Goal: Task Accomplishment & Management: Complete application form

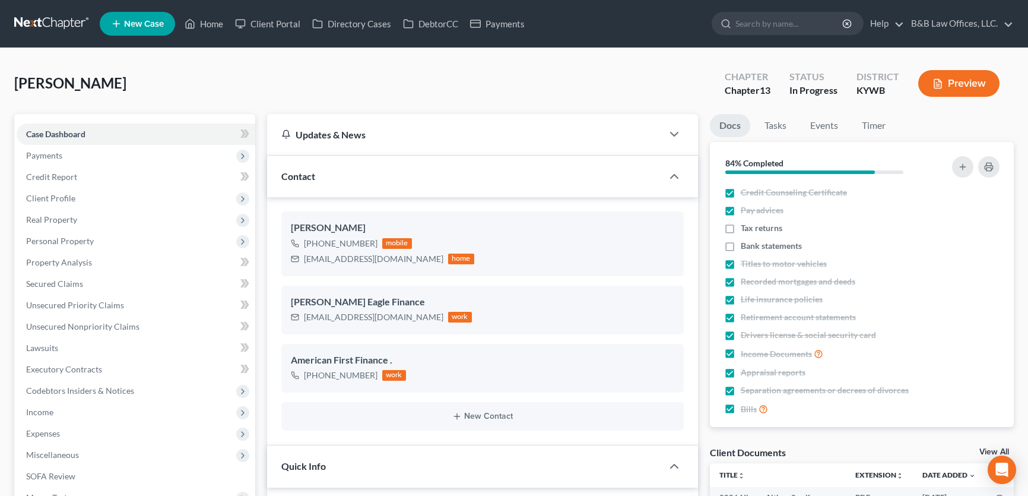
select select "9"
select select "2"
select select "0"
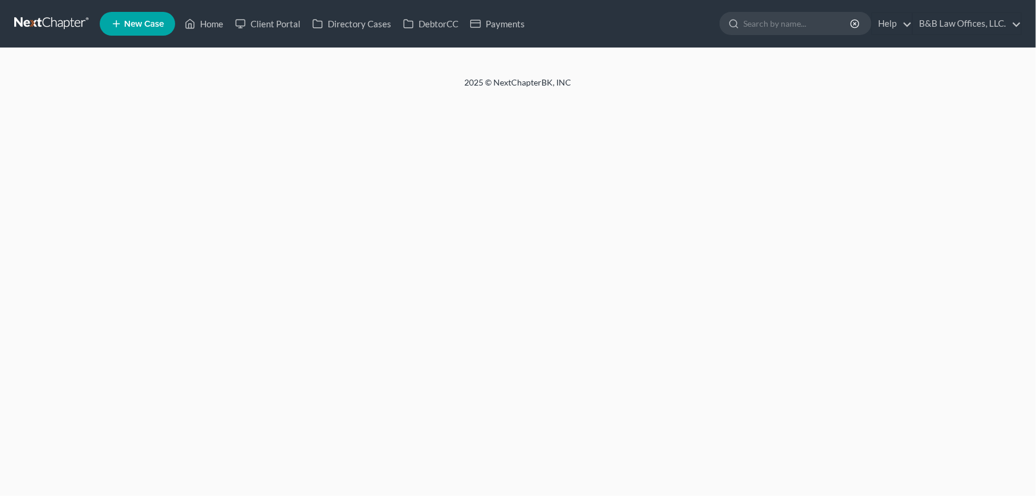
select select "2"
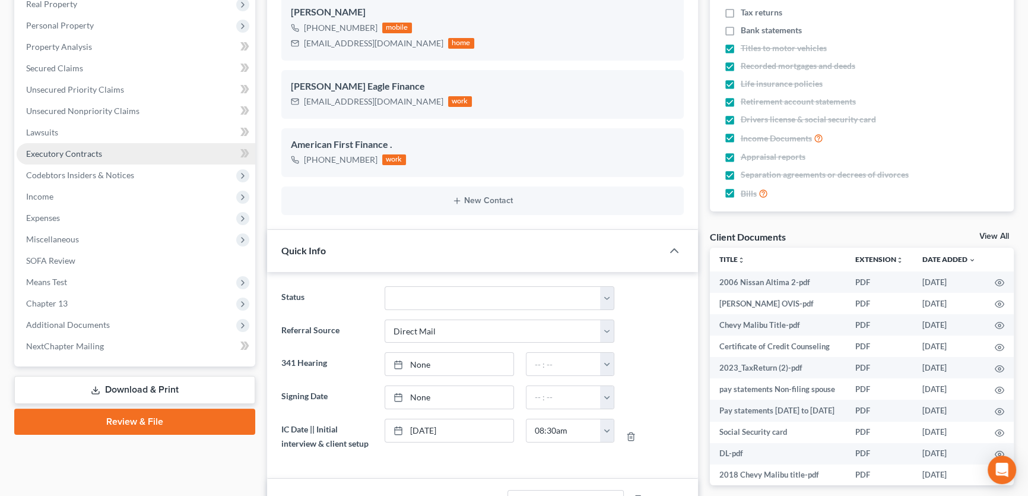
scroll to position [107, 0]
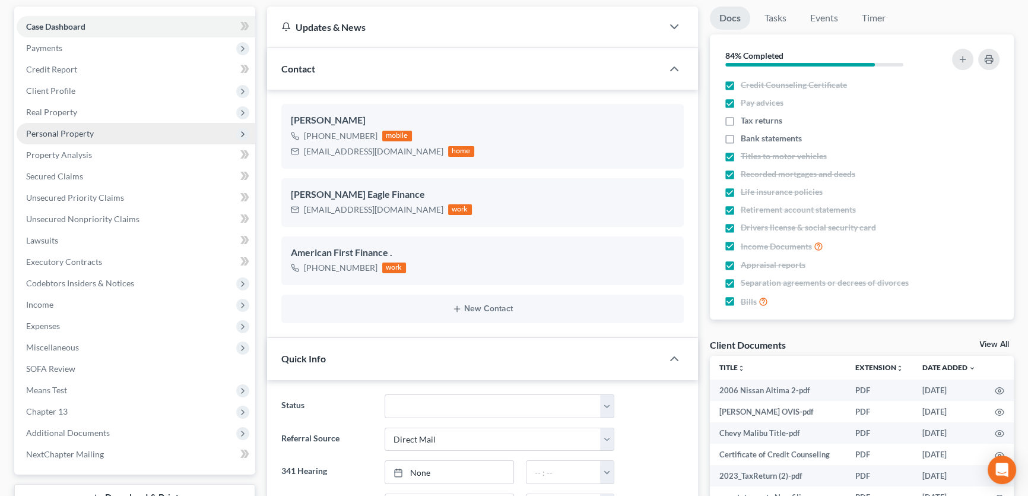
click at [65, 128] on span "Personal Property" at bounding box center [60, 133] width 68 height 10
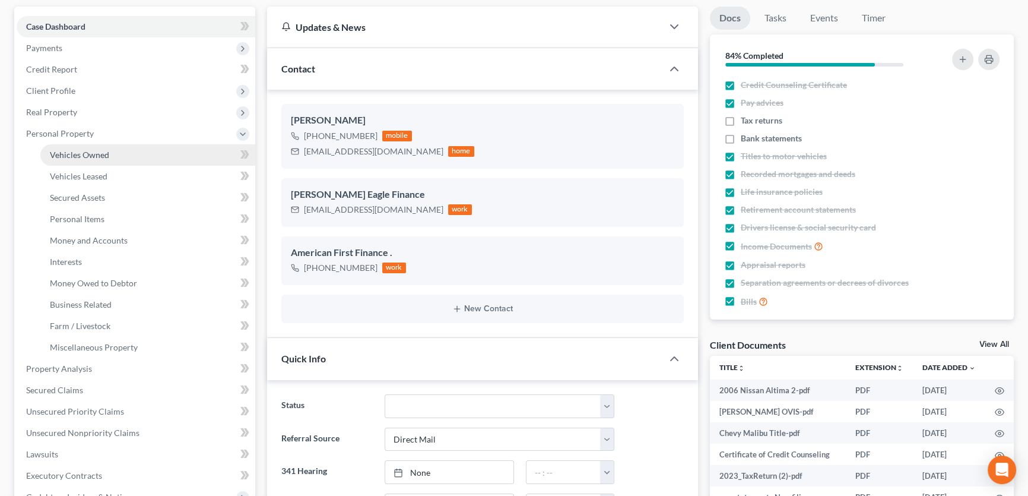
click at [81, 154] on span "Vehicles Owned" at bounding box center [79, 155] width 59 height 10
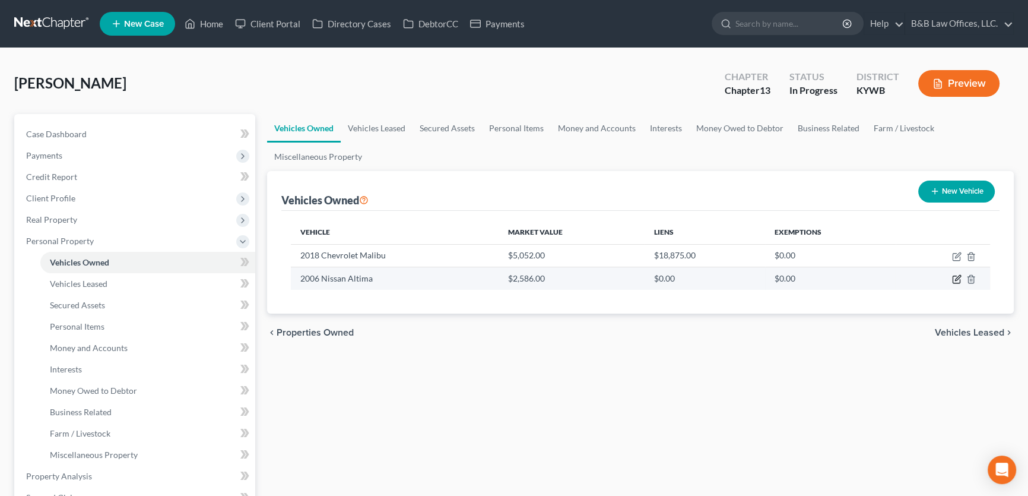
click at [959, 277] on icon "button" at bounding box center [957, 279] width 10 height 10
select select "0"
select select "20"
select select "2"
select select "0"
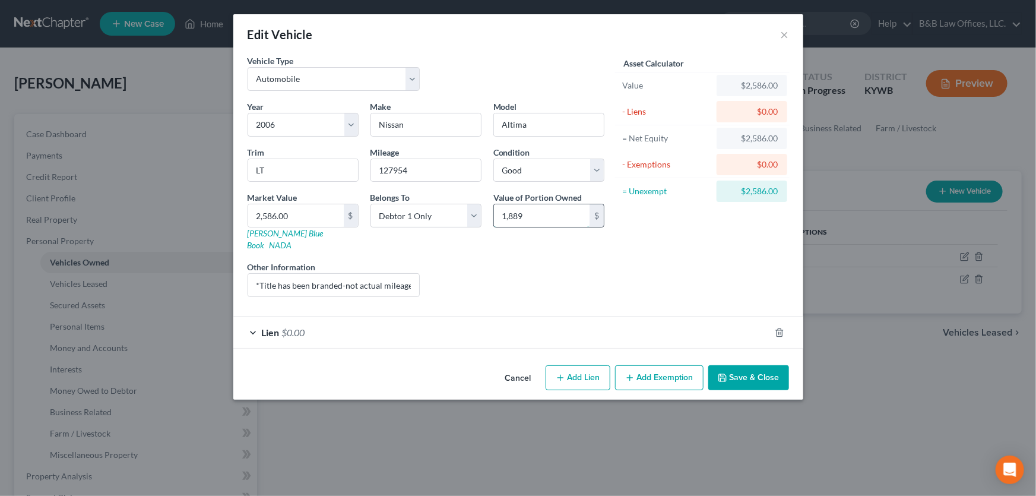
drag, startPoint x: 561, startPoint y: 210, endPoint x: 504, endPoint y: 217, distance: 58.0
click at [504, 217] on input "1,889" at bounding box center [542, 215] width 96 height 23
type input "1,810"
click at [262, 327] on span "Lien" at bounding box center [271, 332] width 18 height 11
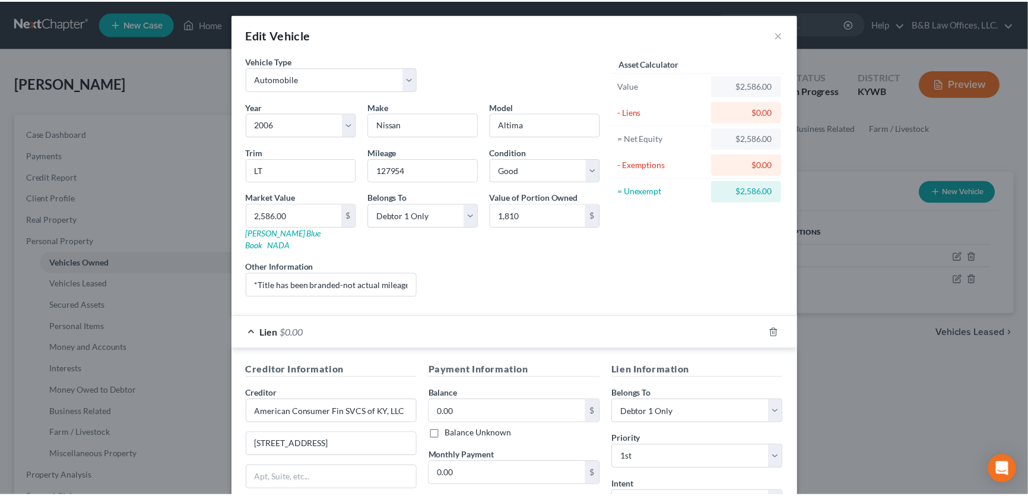
scroll to position [152, 0]
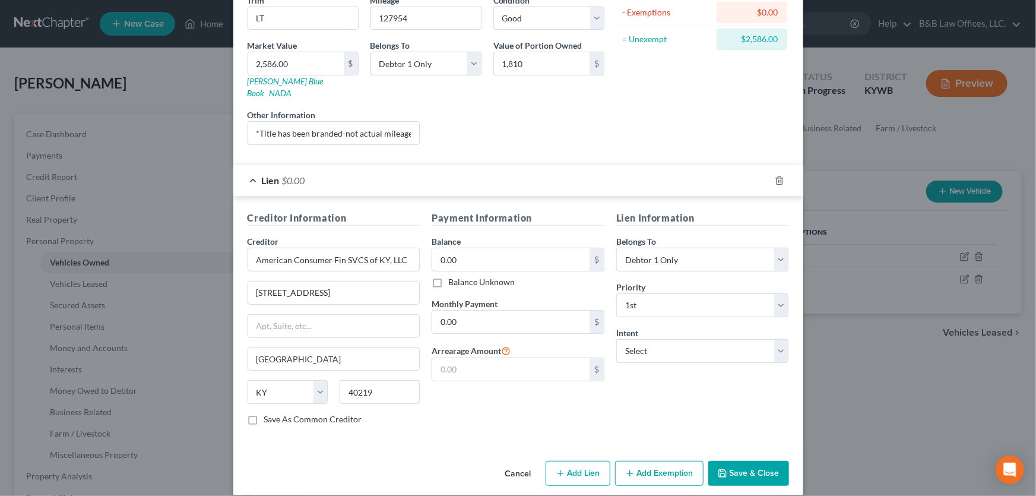
click at [743, 469] on button "Save & Close" at bounding box center [748, 473] width 81 height 25
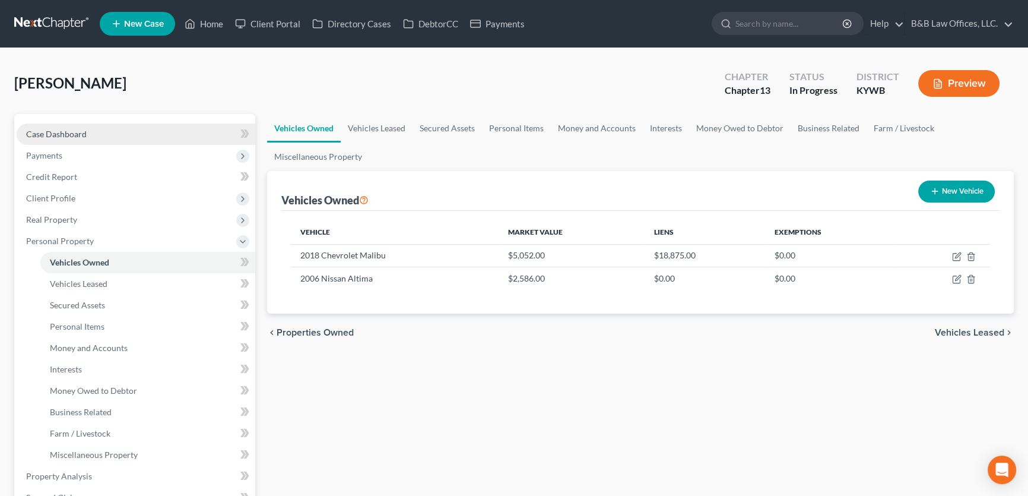
click at [55, 138] on link "Case Dashboard" at bounding box center [136, 134] width 239 height 21
select select "2"
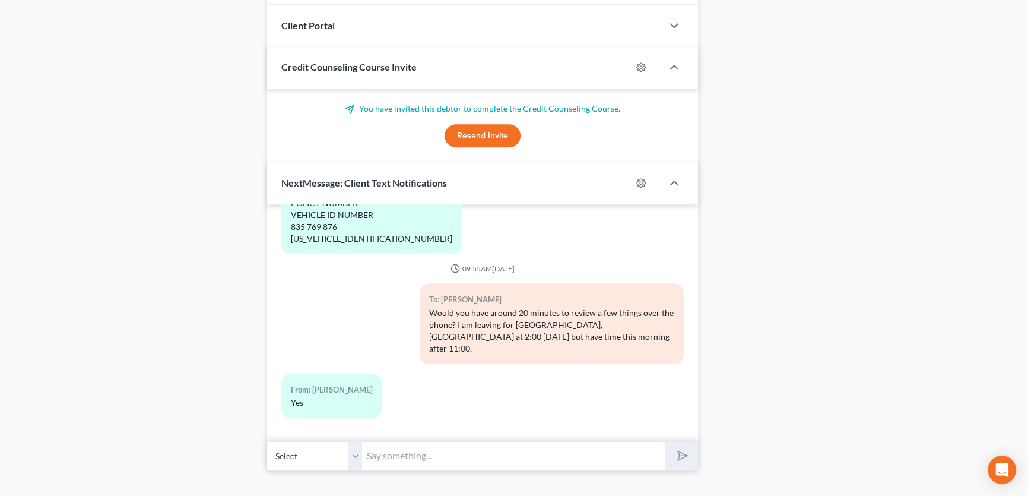
scroll to position [5987, 0]
drag, startPoint x: 416, startPoint y: 464, endPoint x: 414, endPoint y: 452, distance: 11.3
click at [416, 463] on input "text" at bounding box center [513, 455] width 303 height 29
type input "I just called and left a vm. You can call me back at 502-655-9815."
click at [665, 442] on button "submit" at bounding box center [681, 456] width 33 height 28
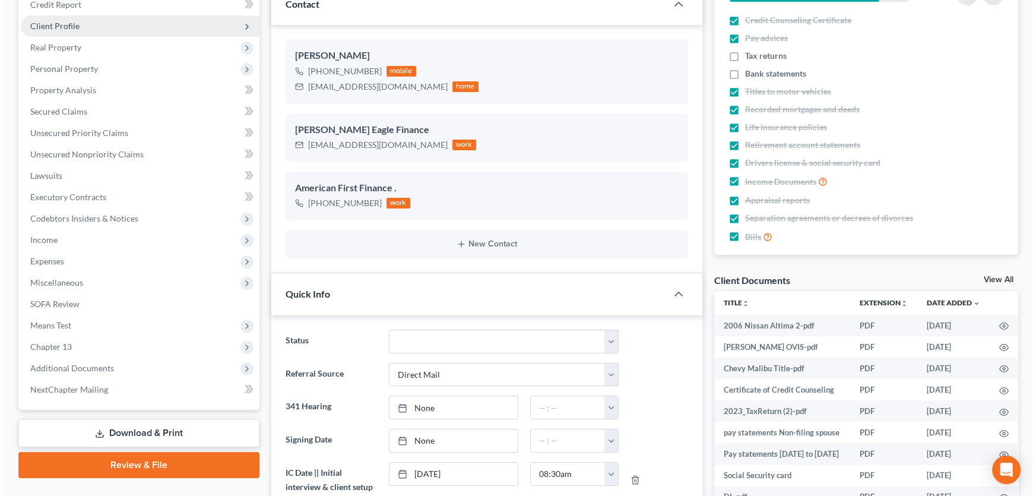
scroll to position [0, 0]
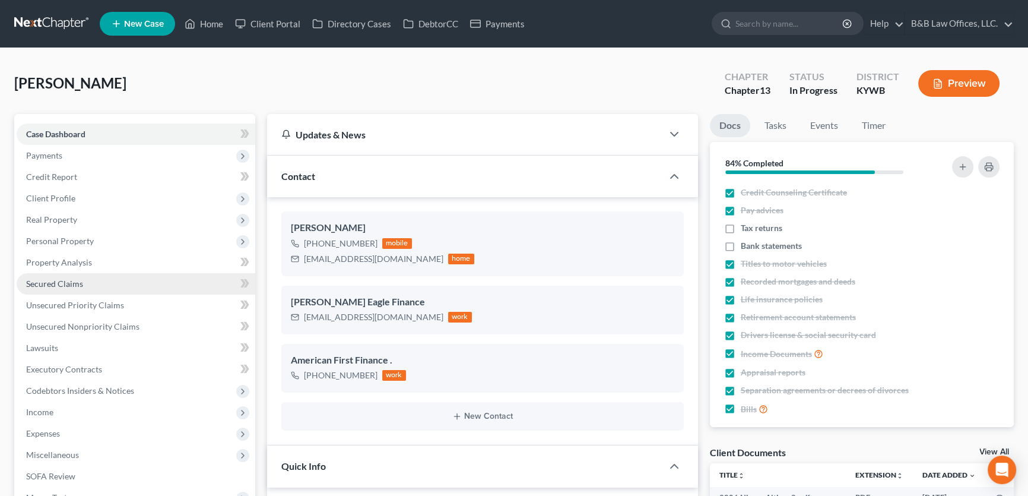
click at [81, 287] on span "Secured Claims" at bounding box center [54, 283] width 57 height 10
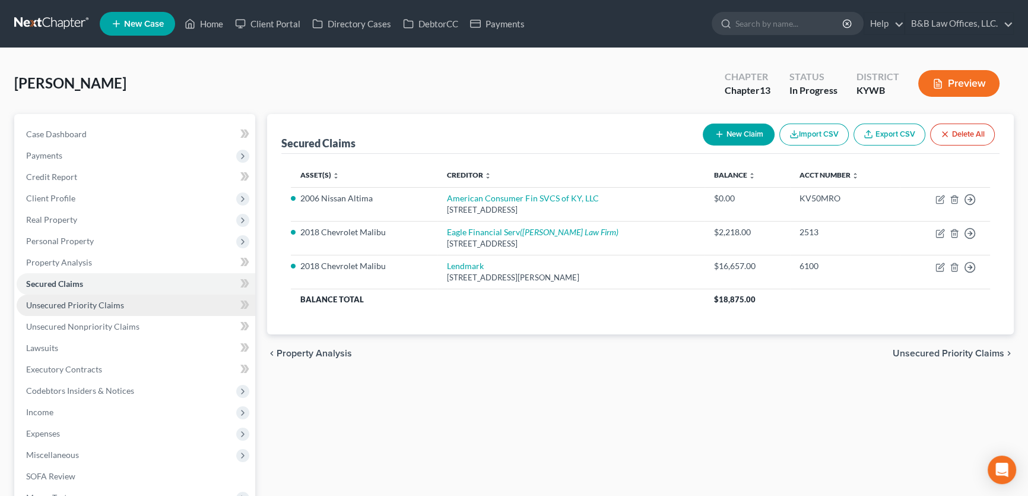
click at [83, 307] on span "Unsecured Priority Claims" at bounding box center [75, 305] width 98 height 10
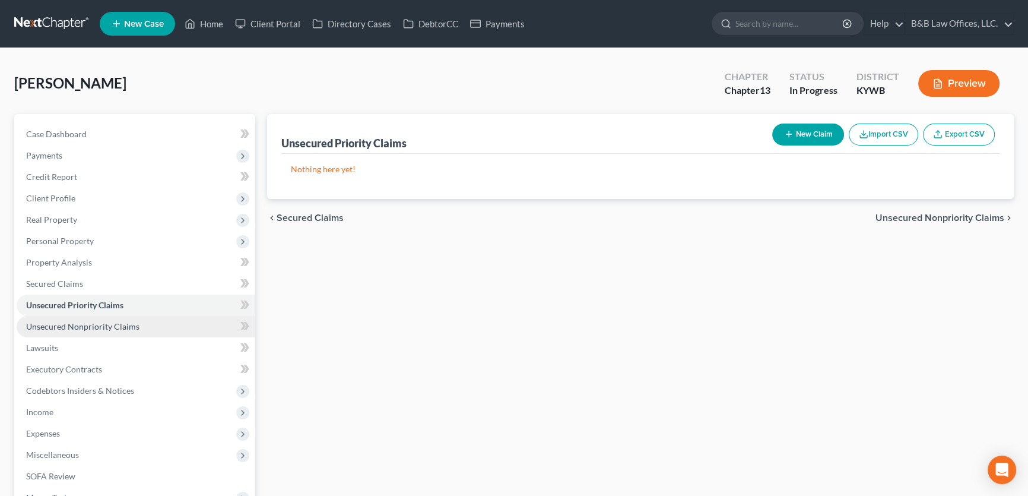
click at [61, 324] on span "Unsecured Nonpriority Claims" at bounding box center [82, 326] width 113 height 10
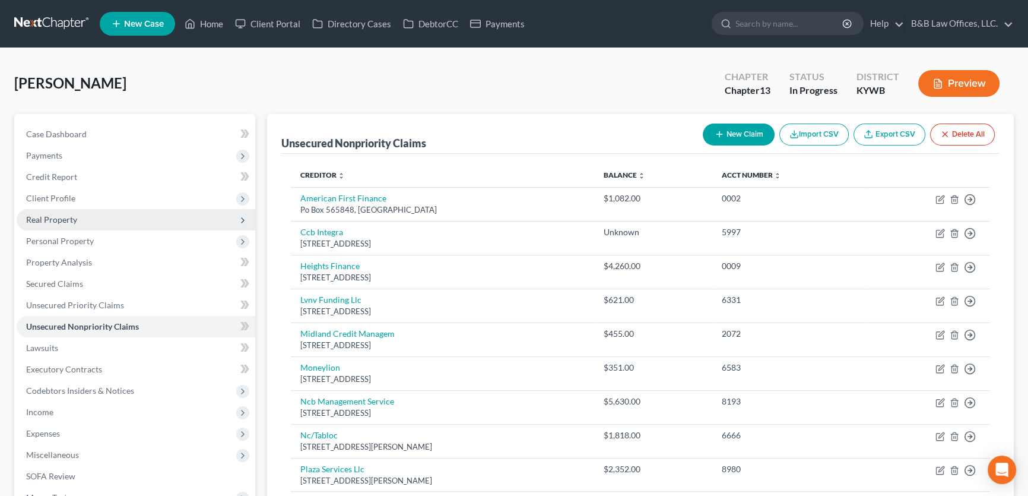
click at [91, 217] on span "Real Property" at bounding box center [136, 219] width 239 height 21
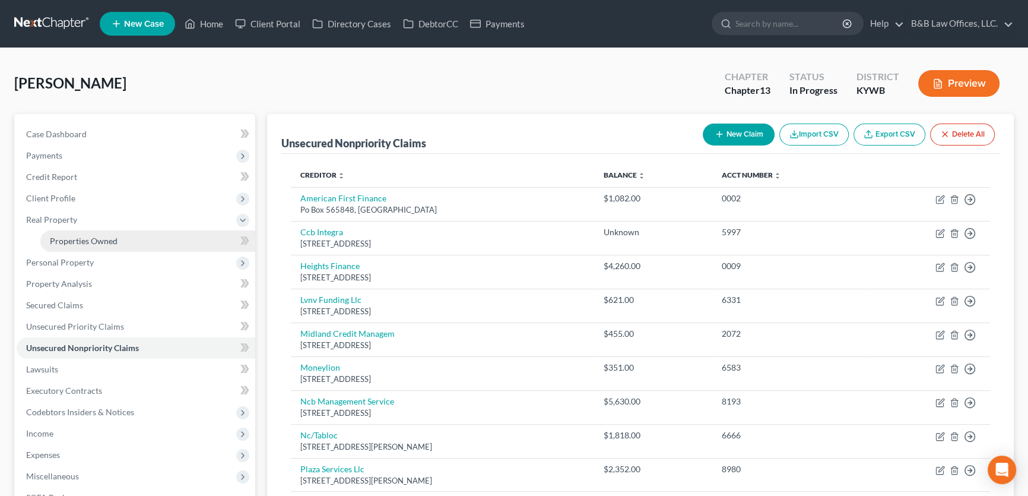
click at [97, 239] on span "Properties Owned" at bounding box center [84, 241] width 68 height 10
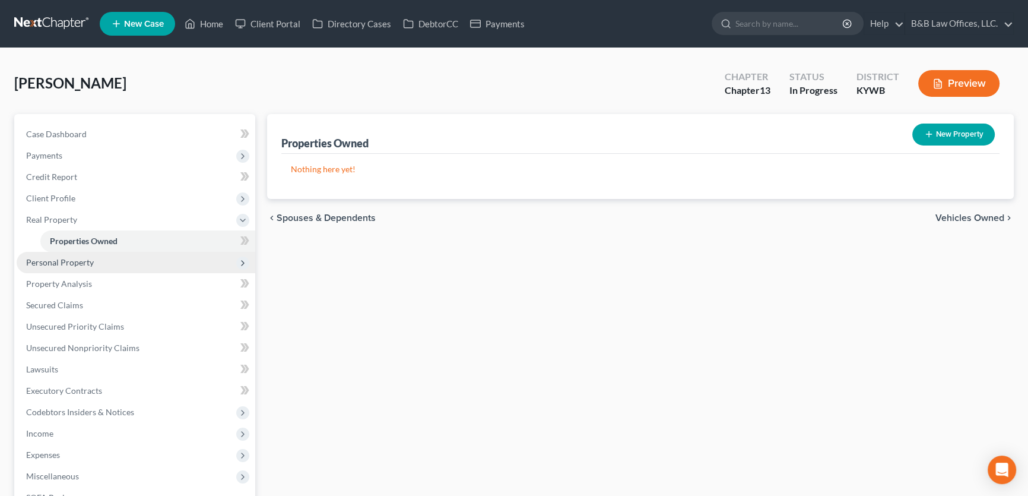
click at [103, 261] on span "Personal Property" at bounding box center [136, 262] width 239 height 21
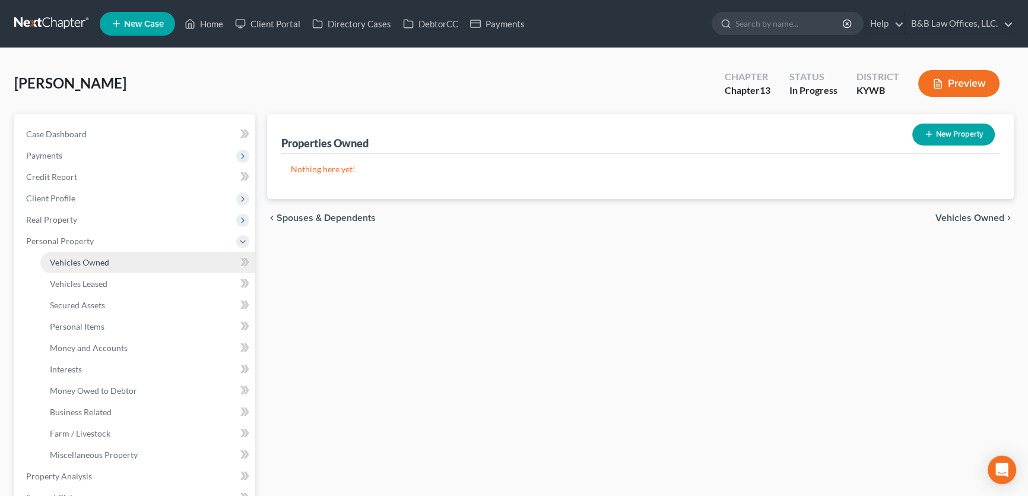
click at [122, 264] on link "Vehicles Owned" at bounding box center [147, 262] width 215 height 21
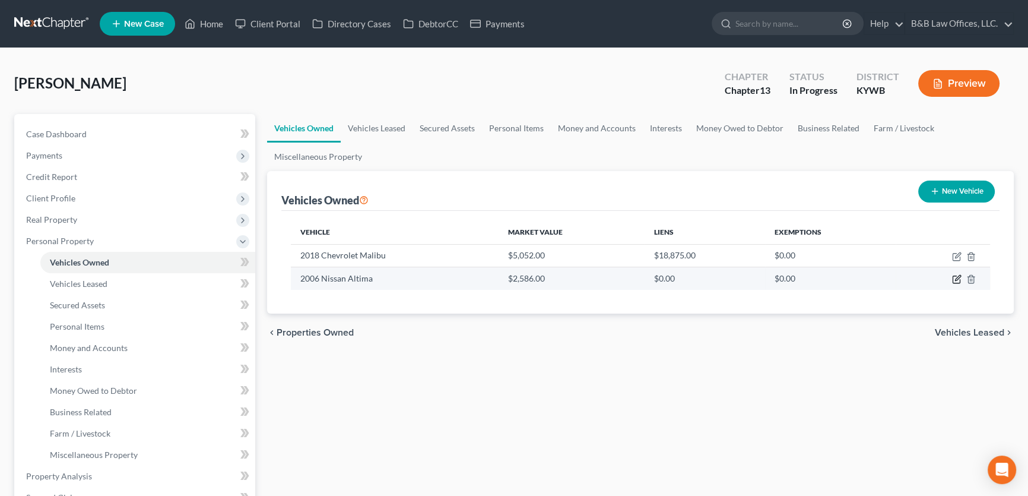
click at [955, 278] on icon "button" at bounding box center [957, 279] width 10 height 10
select select "0"
select select "20"
select select "2"
select select "0"
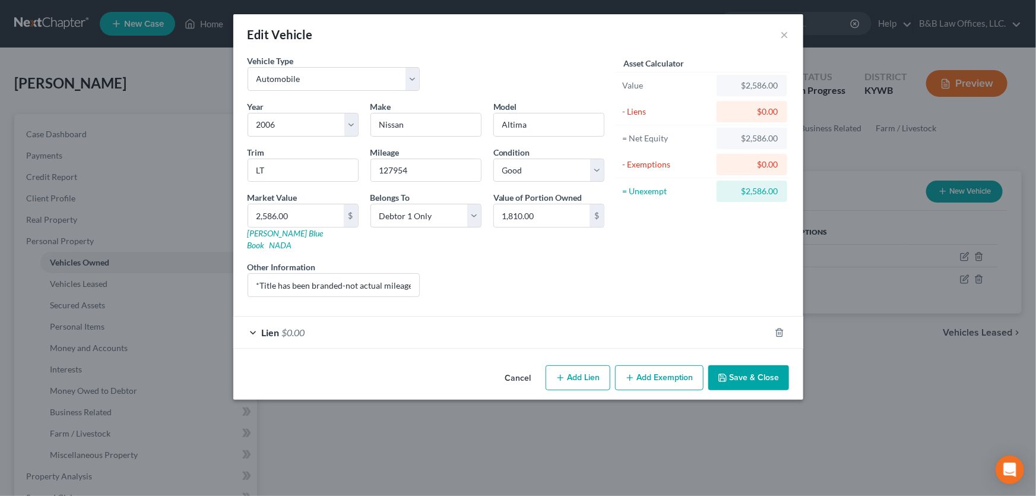
click at [292, 327] on span "$0.00" at bounding box center [293, 332] width 23 height 11
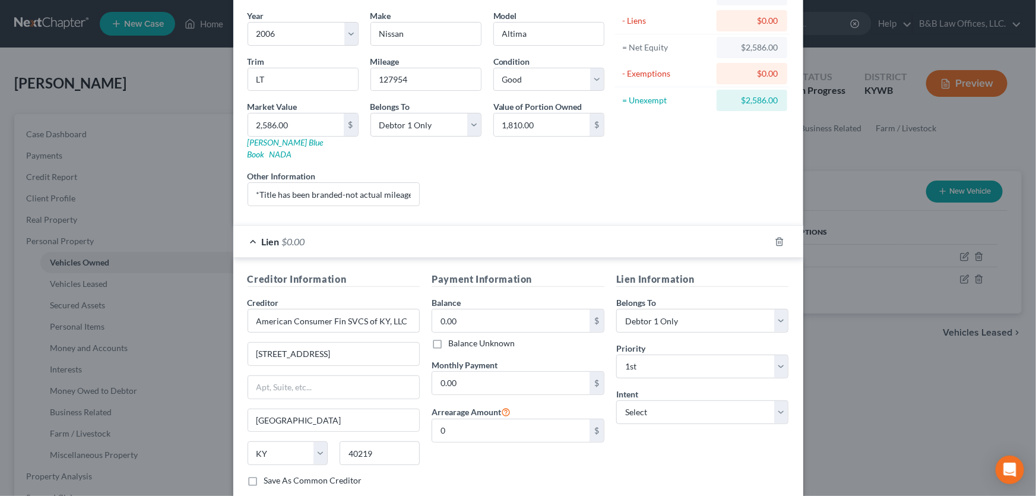
scroll to position [107, 0]
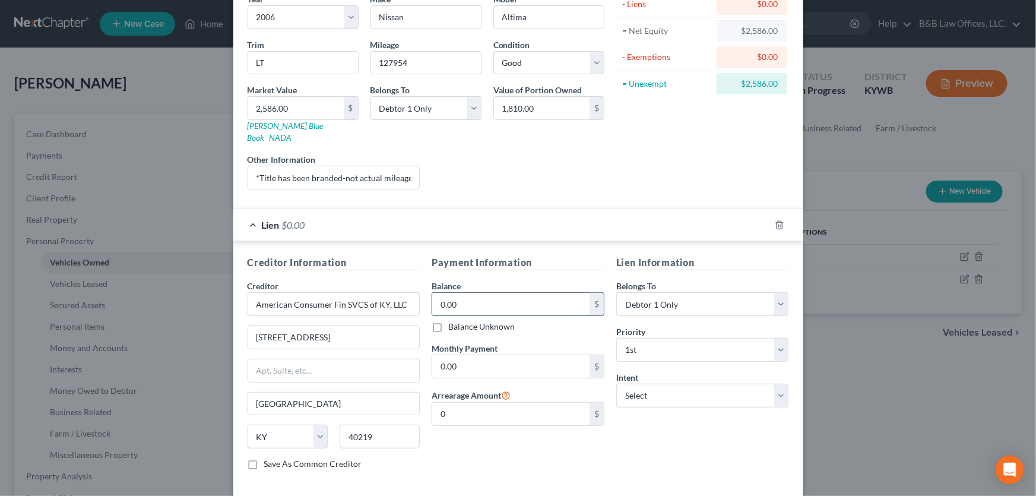
click at [466, 293] on input "0.00" at bounding box center [510, 304] width 157 height 23
type input "1,300"
click at [464, 355] on input "0.00" at bounding box center [510, 366] width 157 height 23
type input "163.00"
click at [449, 403] on input "0" at bounding box center [510, 414] width 157 height 23
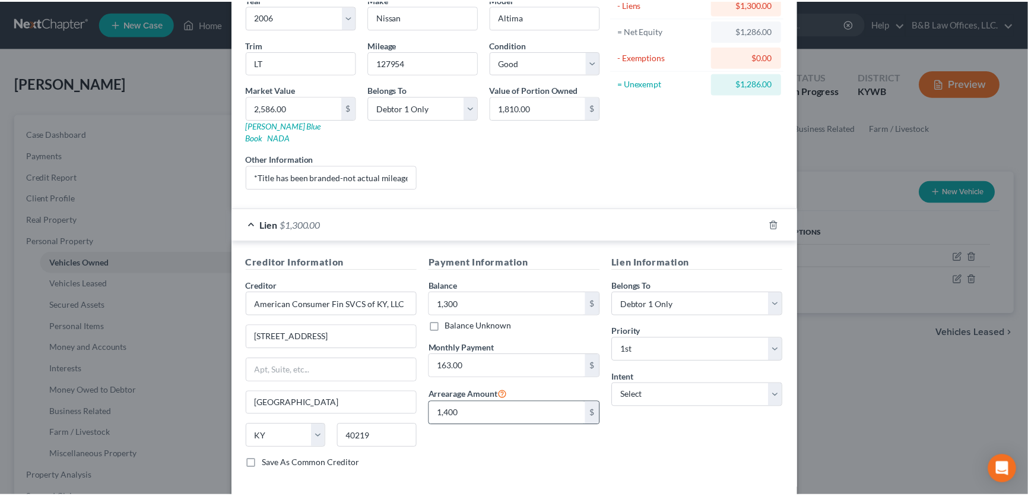
scroll to position [152, 0]
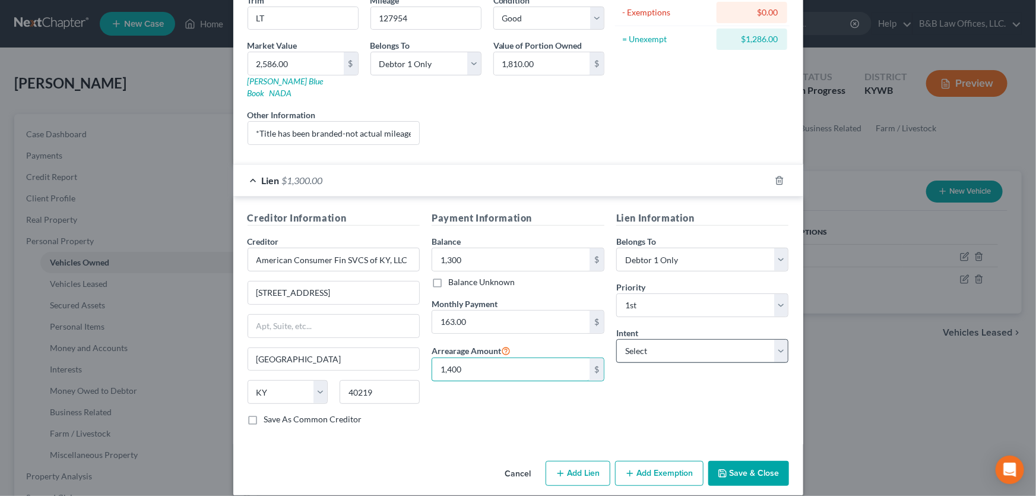
type input "1,400"
click at [778, 339] on select "Select Surrender Redeem Reaffirm Avoid Other" at bounding box center [702, 351] width 173 height 24
select select "4"
click at [616, 339] on select "Select Surrender Redeem Reaffirm Avoid Other" at bounding box center [702, 351] width 173 height 24
click at [748, 466] on button "Save & Close" at bounding box center [748, 473] width 81 height 25
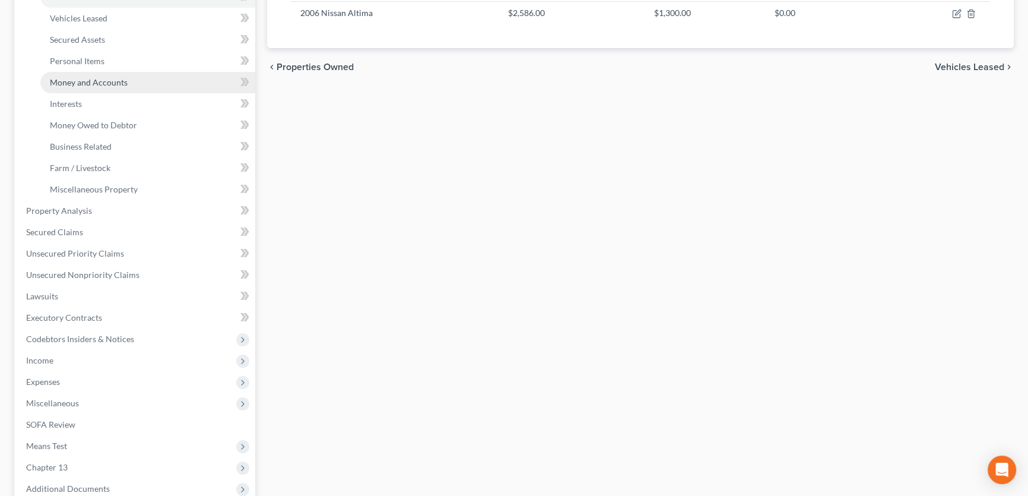
scroll to position [270, 0]
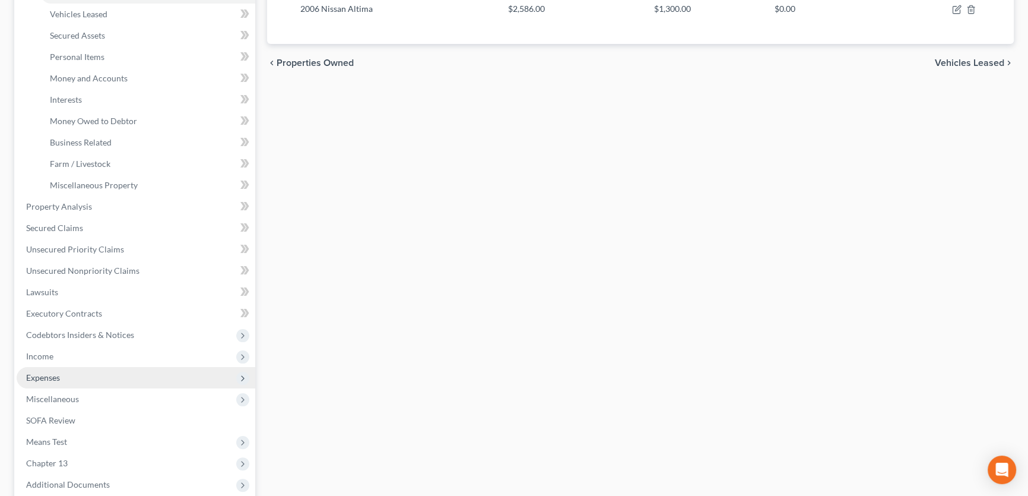
click at [61, 371] on span "Expenses" at bounding box center [136, 377] width 239 height 21
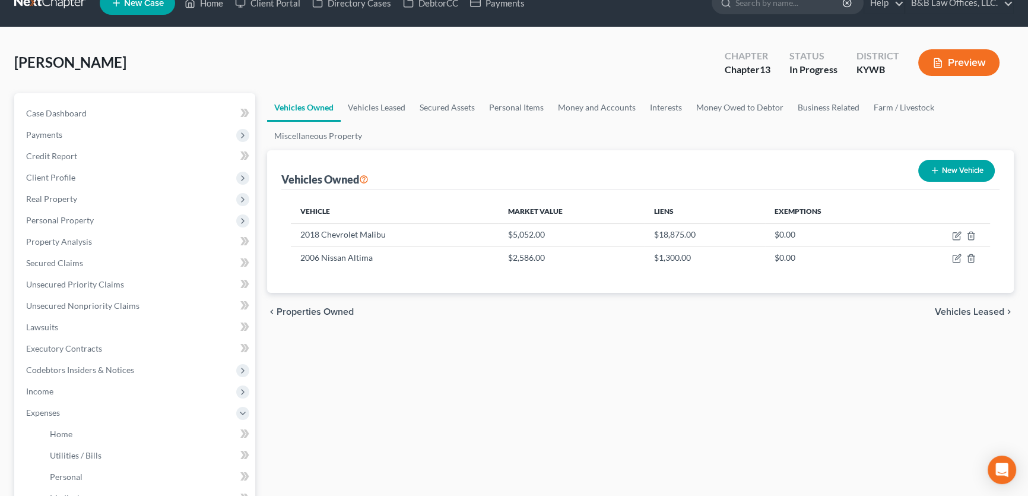
scroll to position [0, 0]
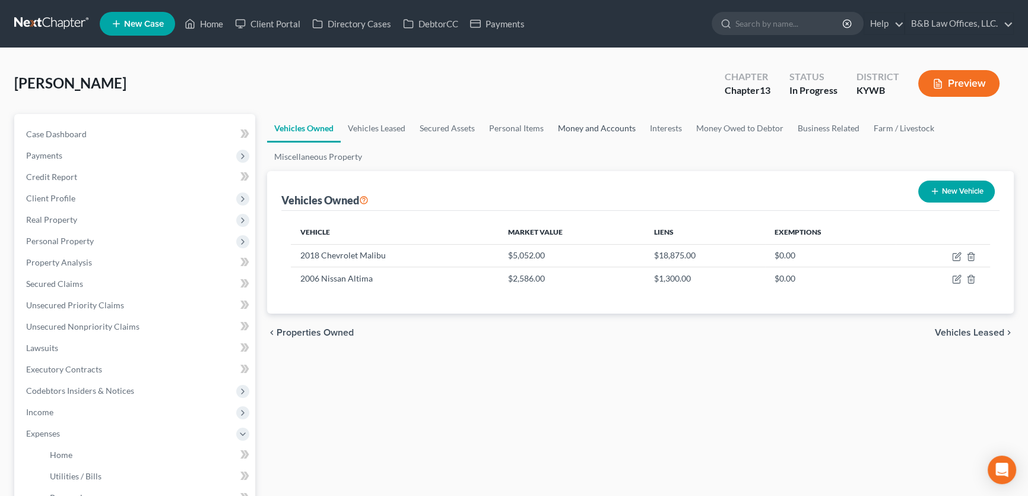
click at [619, 130] on link "Money and Accounts" at bounding box center [597, 128] width 92 height 29
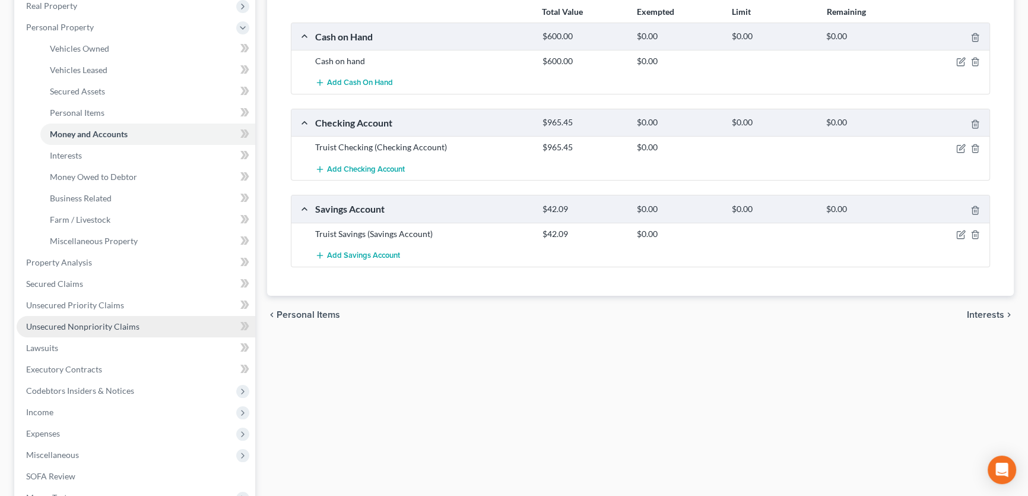
scroll to position [216, 0]
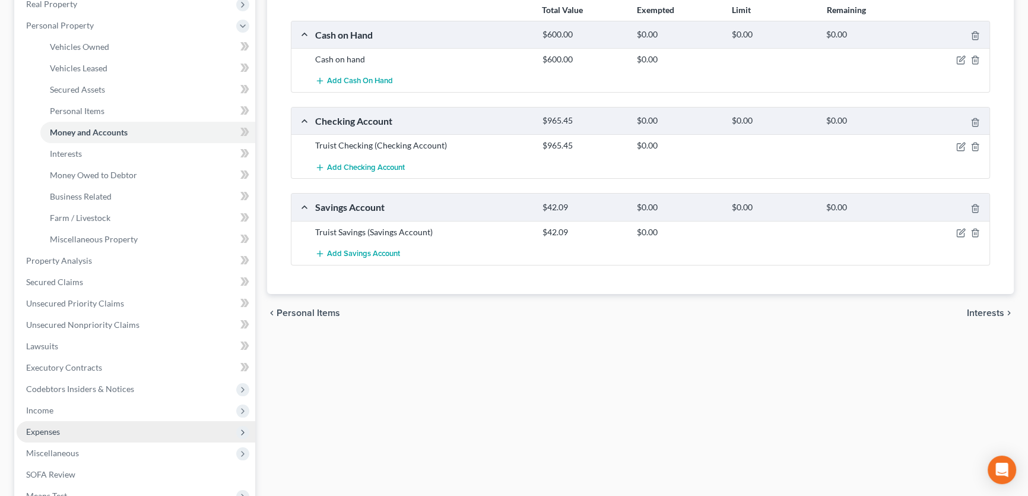
click at [49, 436] on span "Expenses" at bounding box center [136, 431] width 239 height 21
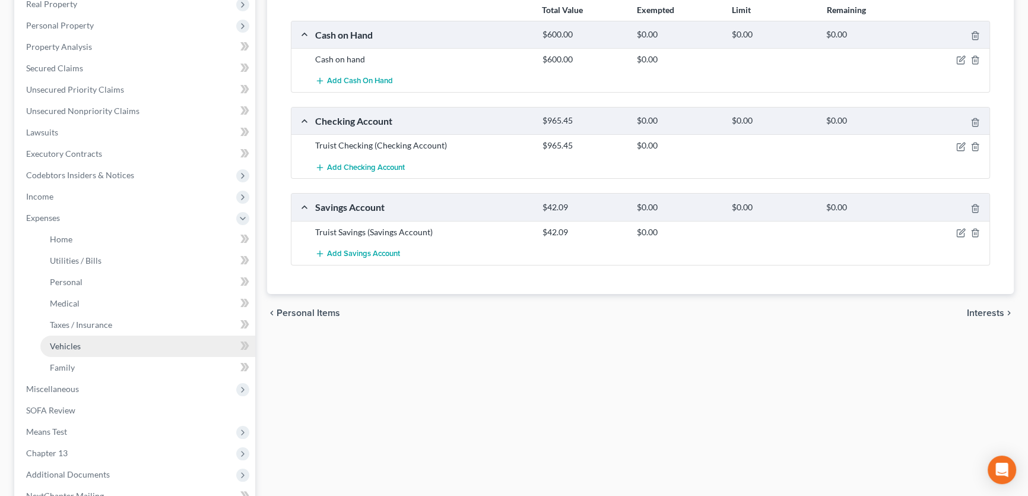
click at [126, 352] on link "Vehicles" at bounding box center [147, 345] width 215 height 21
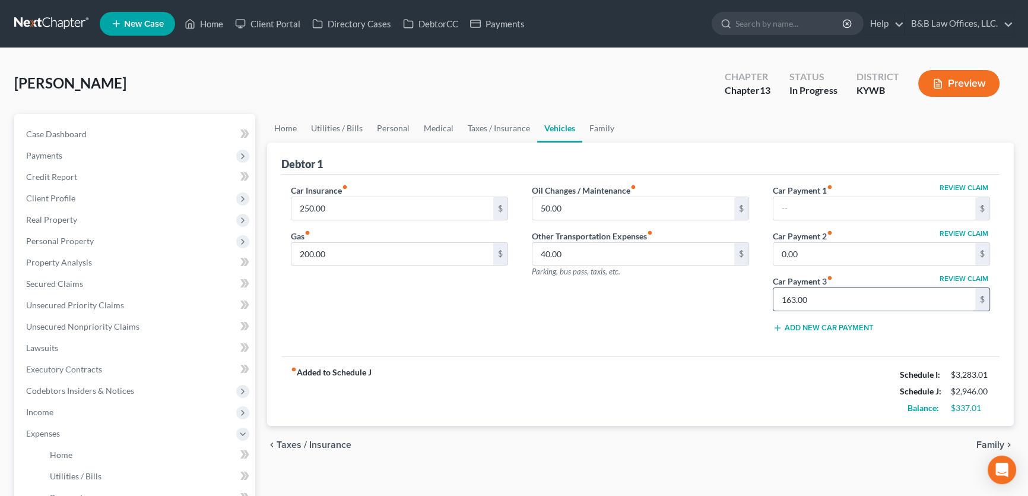
click at [814, 302] on input "163.00" at bounding box center [875, 299] width 202 height 23
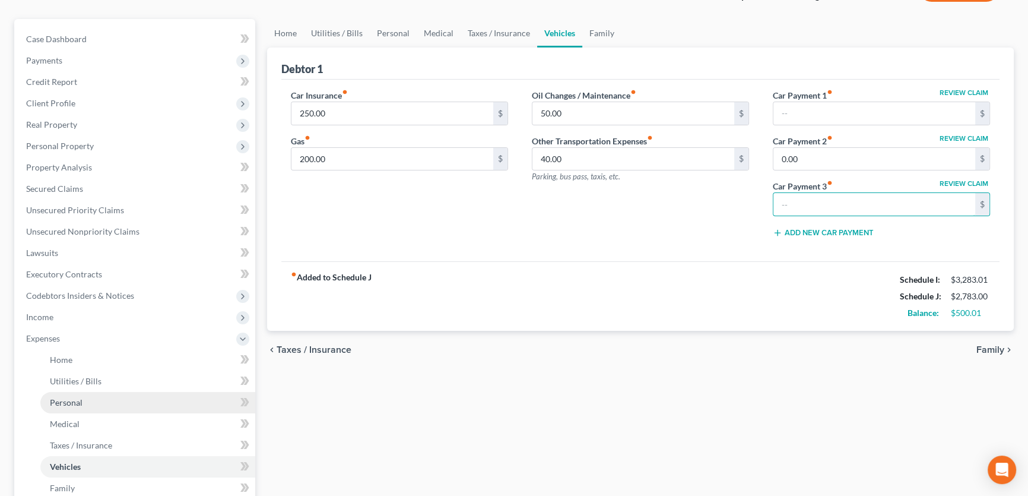
scroll to position [107, 0]
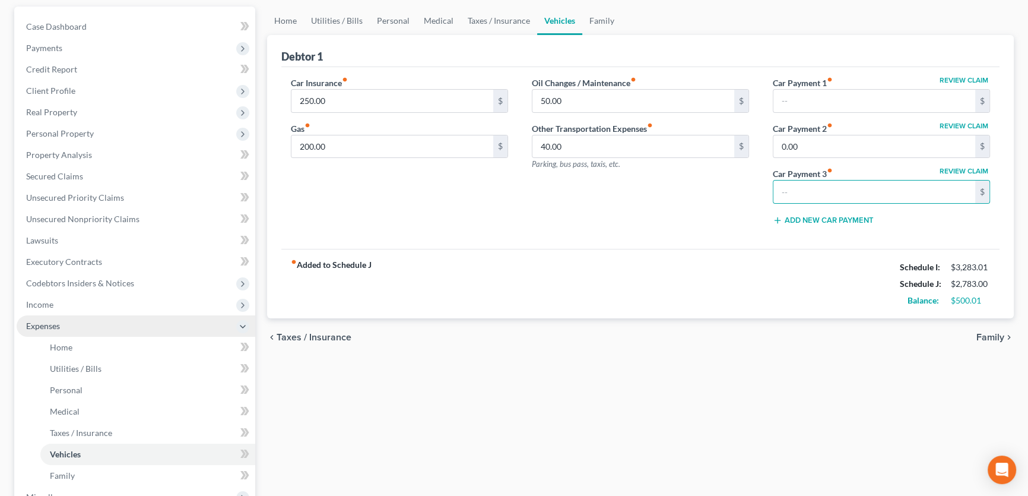
click at [47, 327] on span "Expenses" at bounding box center [43, 326] width 34 height 10
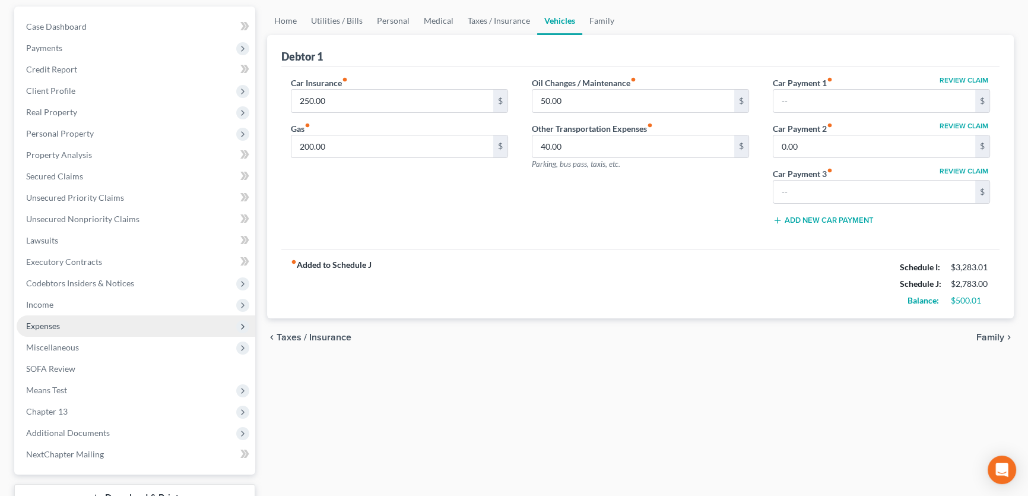
click at [67, 324] on span "Expenses" at bounding box center [136, 325] width 239 height 21
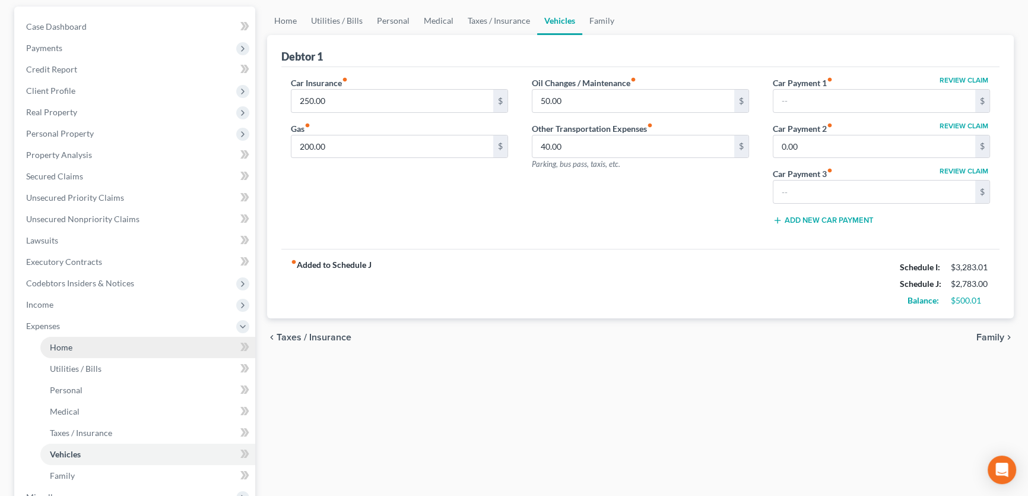
click at [69, 344] on span "Home" at bounding box center [61, 347] width 23 height 10
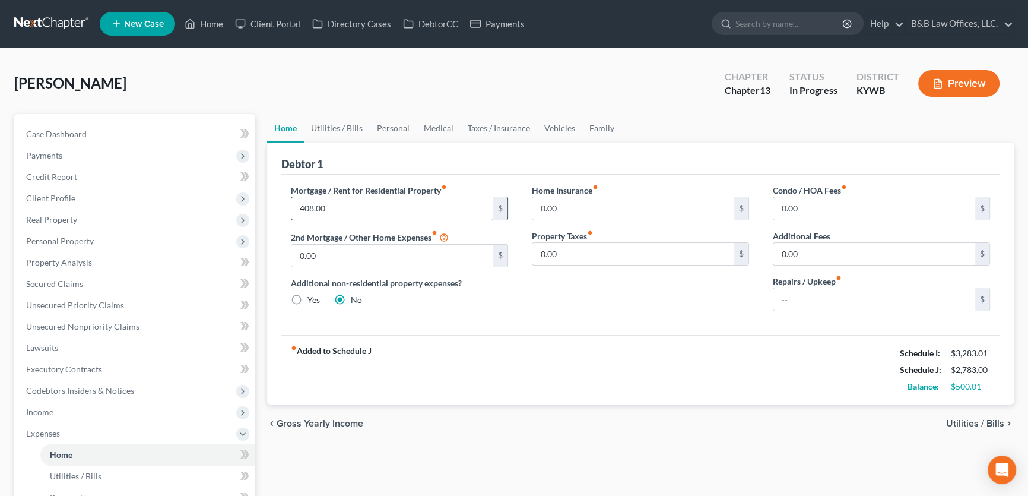
click at [369, 208] on input "408.00" at bounding box center [393, 208] width 202 height 23
click at [366, 202] on input "408.00" at bounding box center [393, 208] width 202 height 23
drag, startPoint x: 366, startPoint y: 202, endPoint x: 287, endPoint y: 204, distance: 79.0
click at [287, 204] on div "Mortgage / Rent for Residential Property fiber_manual_record 408.00 $ 2nd Mortg…" at bounding box center [399, 252] width 241 height 137
type input "825"
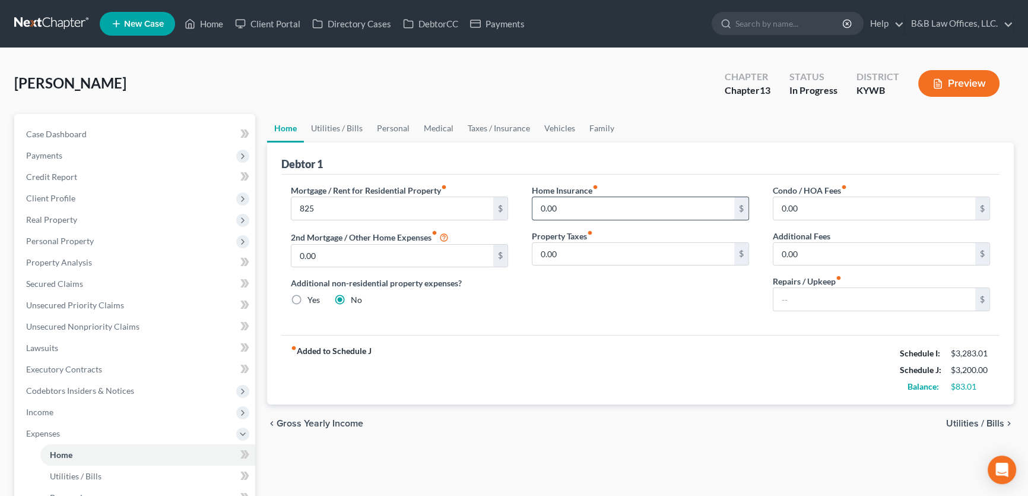
click at [564, 210] on input "0.00" at bounding box center [634, 208] width 202 height 23
click at [796, 293] on input "text" at bounding box center [875, 299] width 202 height 23
type input "85"
click at [328, 129] on link "Utilities / Bills" at bounding box center [337, 128] width 66 height 29
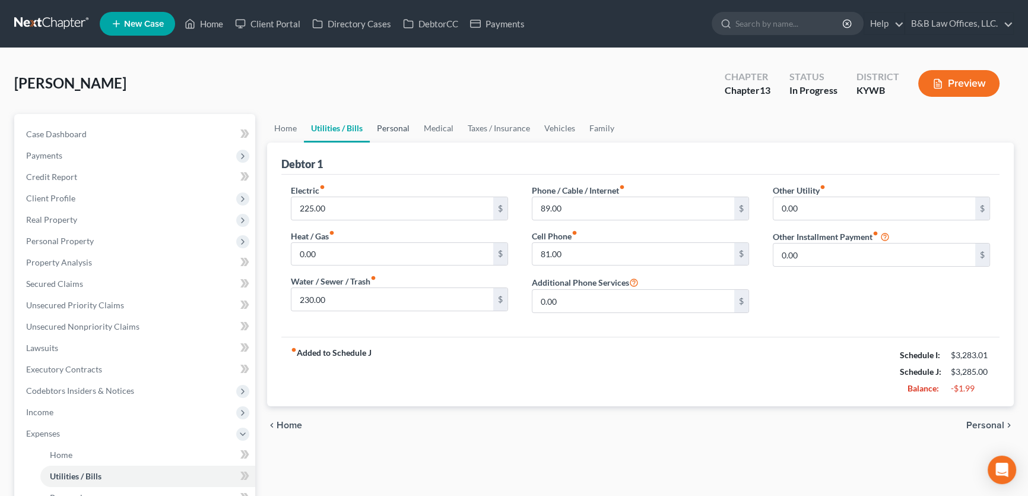
click at [400, 126] on link "Personal" at bounding box center [393, 128] width 47 height 29
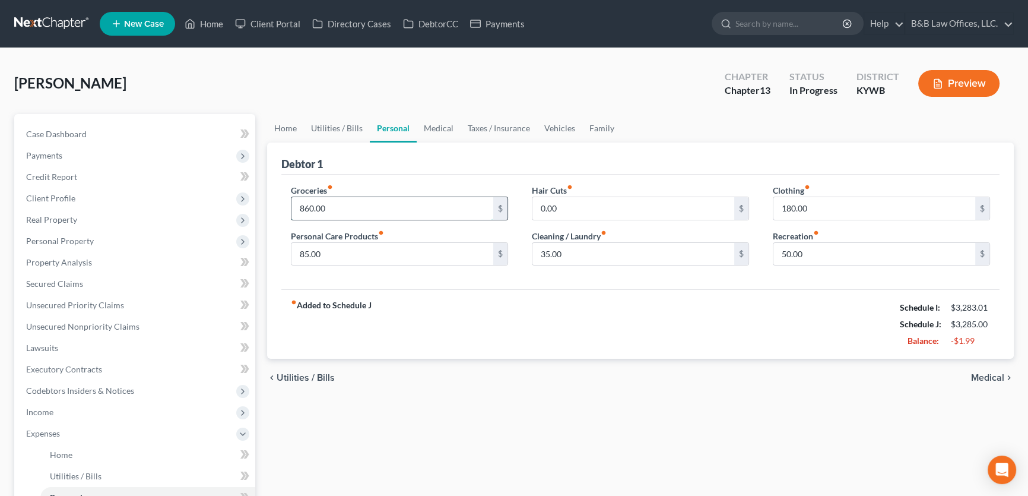
click at [350, 214] on input "860.00" at bounding box center [393, 208] width 202 height 23
type input "400"
click at [590, 208] on input "0.00" at bounding box center [634, 208] width 202 height 23
click at [587, 210] on input "0.00" at bounding box center [634, 208] width 202 height 23
drag, startPoint x: 587, startPoint y: 210, endPoint x: 538, endPoint y: 210, distance: 49.3
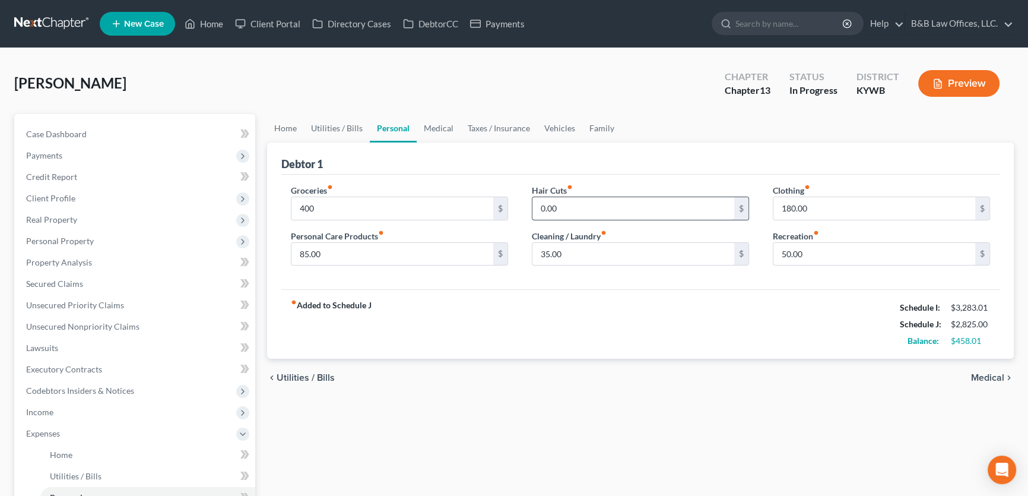
click at [538, 209] on input "0.00" at bounding box center [634, 208] width 202 height 23
type input "150"
click at [831, 208] on input "180.00" at bounding box center [875, 208] width 202 height 23
click at [365, 248] on input "85.00" at bounding box center [393, 254] width 202 height 23
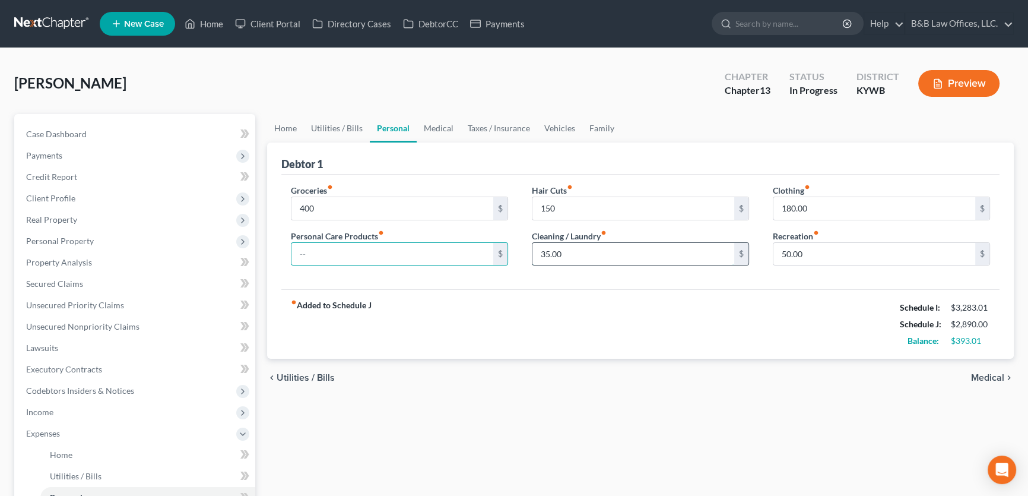
click at [574, 251] on input "35.00" at bounding box center [634, 254] width 202 height 23
click at [813, 254] on input "50.00" at bounding box center [875, 254] width 202 height 23
click at [808, 254] on input "50.00" at bounding box center [875, 254] width 202 height 23
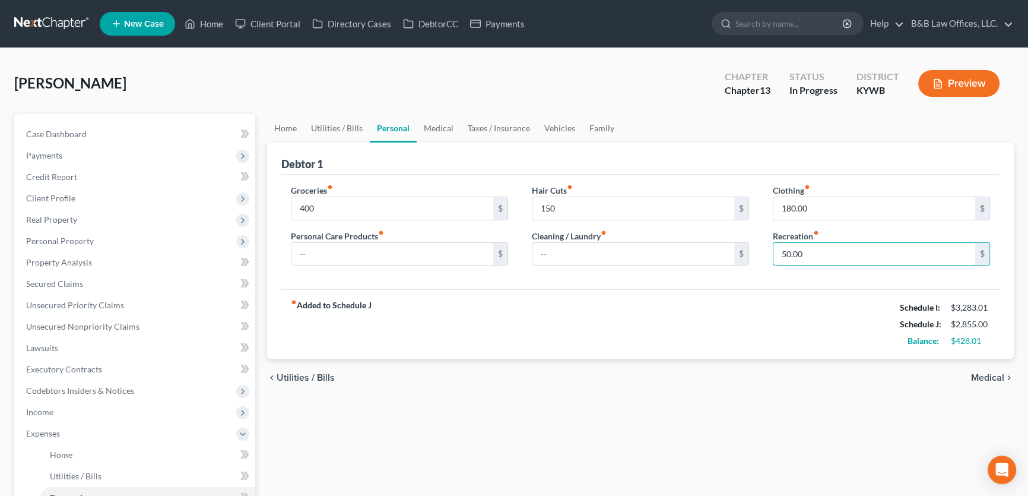
drag, startPoint x: 808, startPoint y: 254, endPoint x: 742, endPoint y: 265, distance: 67.5
click at [742, 265] on div "Groceries fiber_manual_record 400 $ Personal Care Products fiber_manual_record …" at bounding box center [640, 229] width 723 height 91
type input "200"
click at [411, 118] on link "Personal" at bounding box center [393, 128] width 47 height 29
click at [429, 127] on link "Medical" at bounding box center [439, 128] width 44 height 29
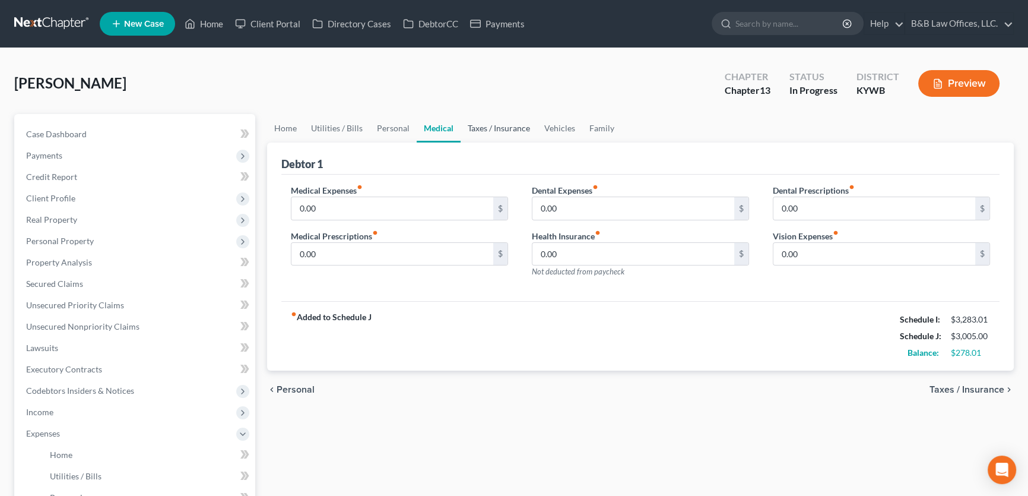
click at [495, 128] on link "Taxes / Insurance" at bounding box center [499, 128] width 77 height 29
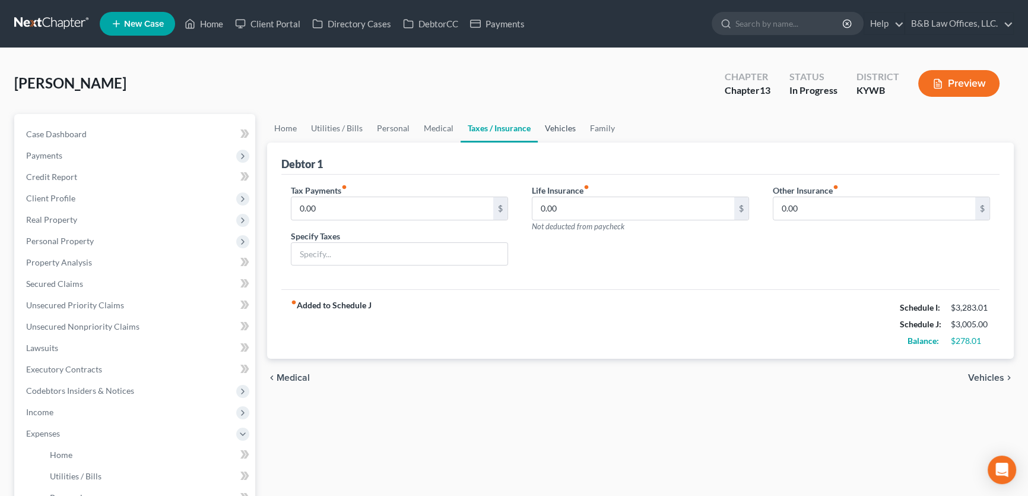
click at [560, 131] on link "Vehicles" at bounding box center [560, 128] width 45 height 29
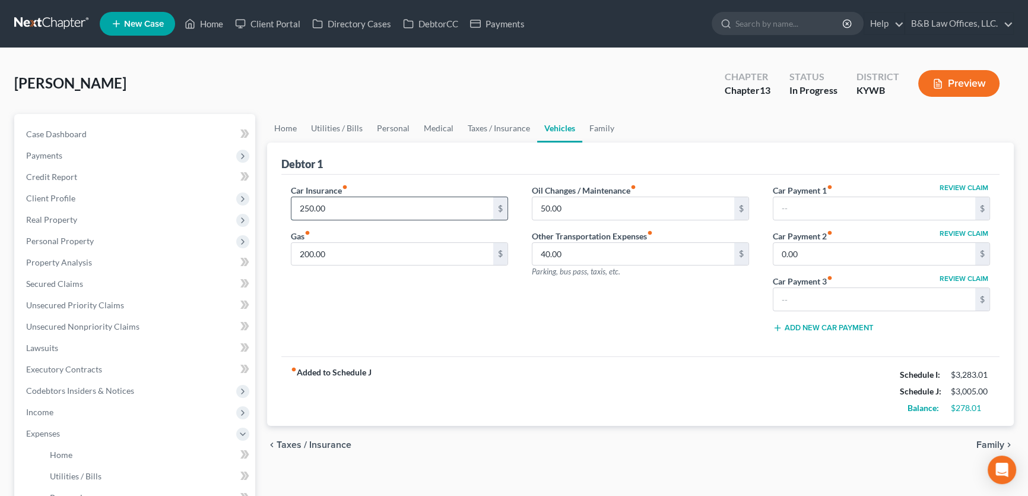
click at [344, 208] on input "250.00" at bounding box center [393, 208] width 202 height 23
click at [341, 208] on input "250.00" at bounding box center [393, 208] width 202 height 23
drag, startPoint x: 341, startPoint y: 208, endPoint x: 285, endPoint y: 211, distance: 55.9
click at [285, 211] on div "Car Insurance fiber_manual_record 250.00 $ Gas fiber_manual_record 200.00 $" at bounding box center [399, 263] width 241 height 158
click at [349, 207] on input "250.00" at bounding box center [393, 208] width 202 height 23
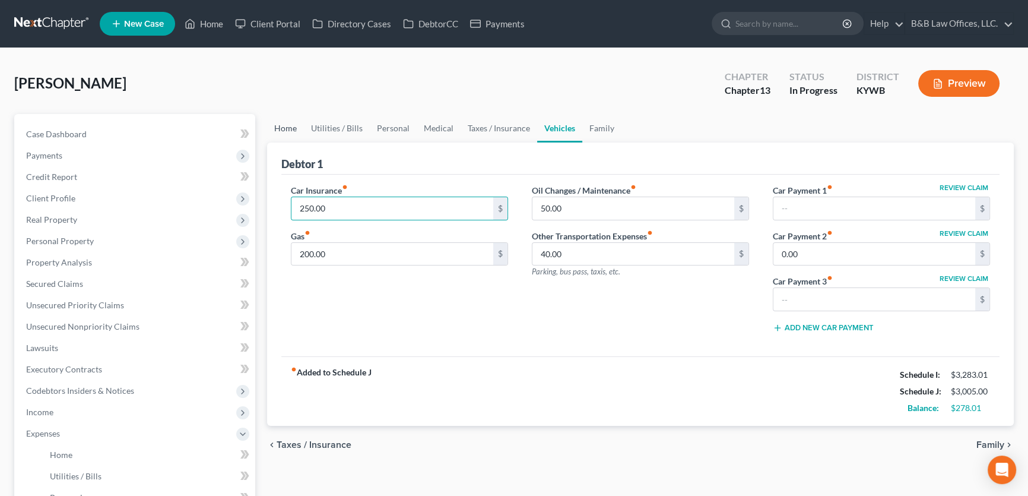
click at [281, 125] on link "Home" at bounding box center [285, 128] width 37 height 29
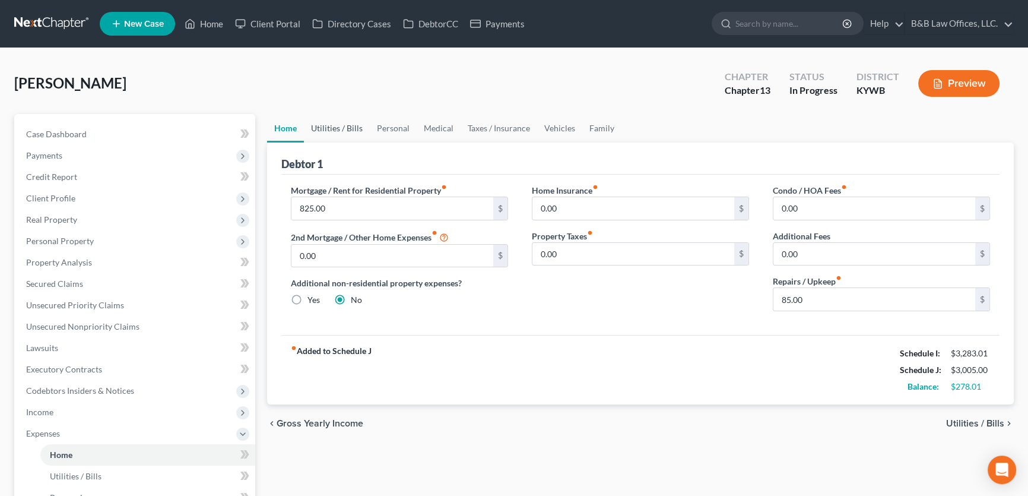
click at [340, 129] on link "Utilities / Bills" at bounding box center [337, 128] width 66 height 29
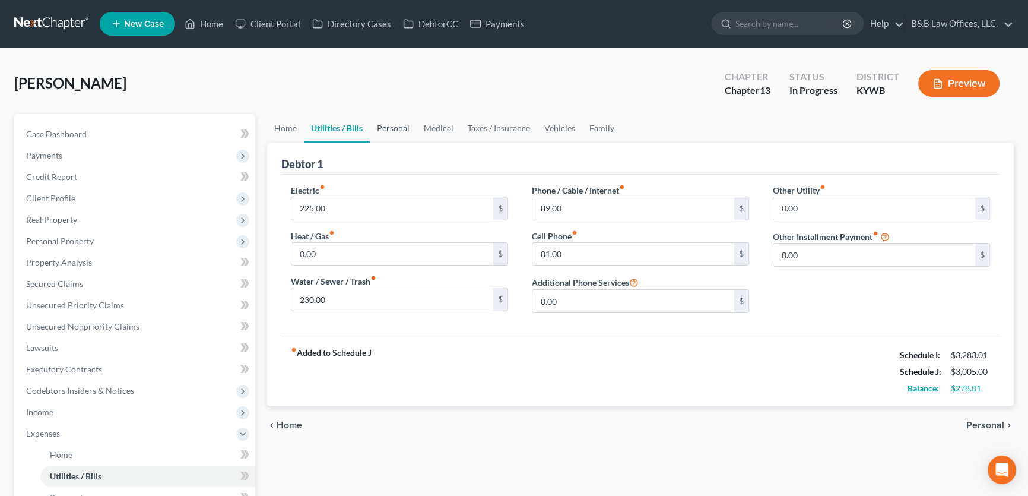
click at [394, 129] on link "Personal" at bounding box center [393, 128] width 47 height 29
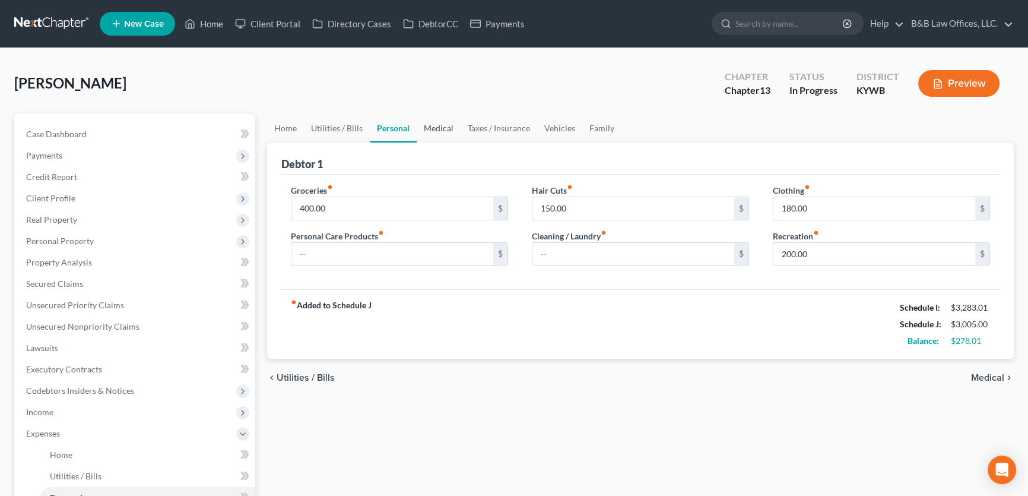
click at [436, 128] on link "Medical" at bounding box center [439, 128] width 44 height 29
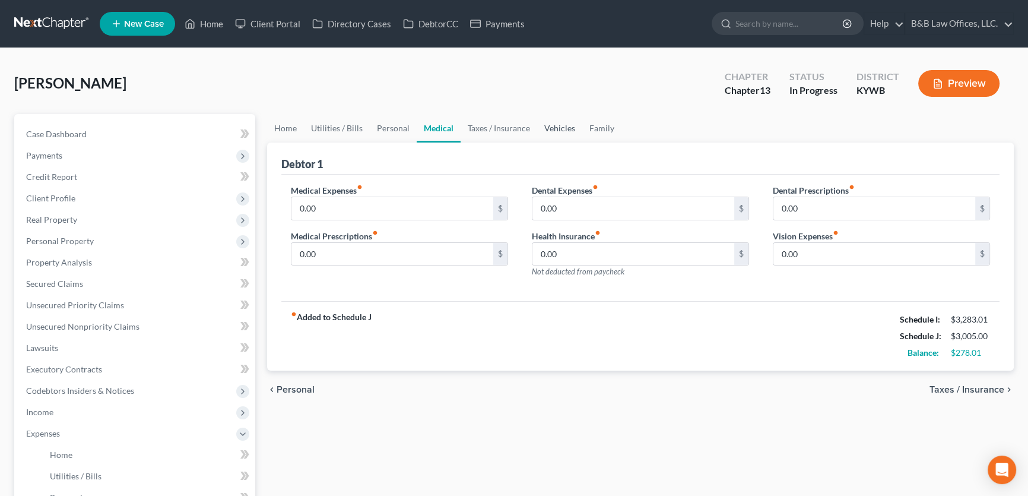
click at [557, 130] on link "Vehicles" at bounding box center [559, 128] width 45 height 29
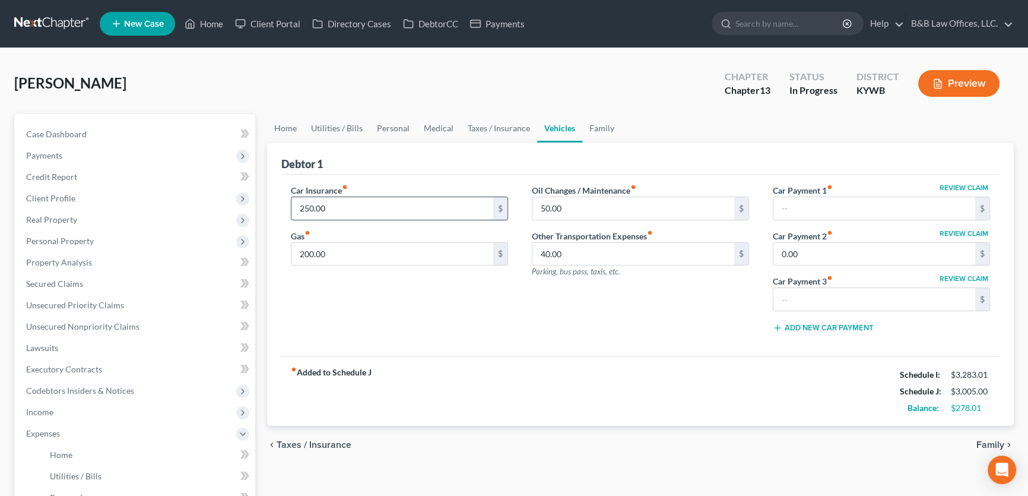
click at [332, 210] on input "250.00" at bounding box center [393, 208] width 202 height 23
click at [826, 204] on input "text" at bounding box center [875, 208] width 202 height 23
click at [819, 239] on label "Car Payment 2 fiber_manual_record" at bounding box center [803, 236] width 60 height 12
click at [825, 293] on input "text" at bounding box center [875, 299] width 202 height 23
click at [821, 251] on input "0.00" at bounding box center [875, 254] width 202 height 23
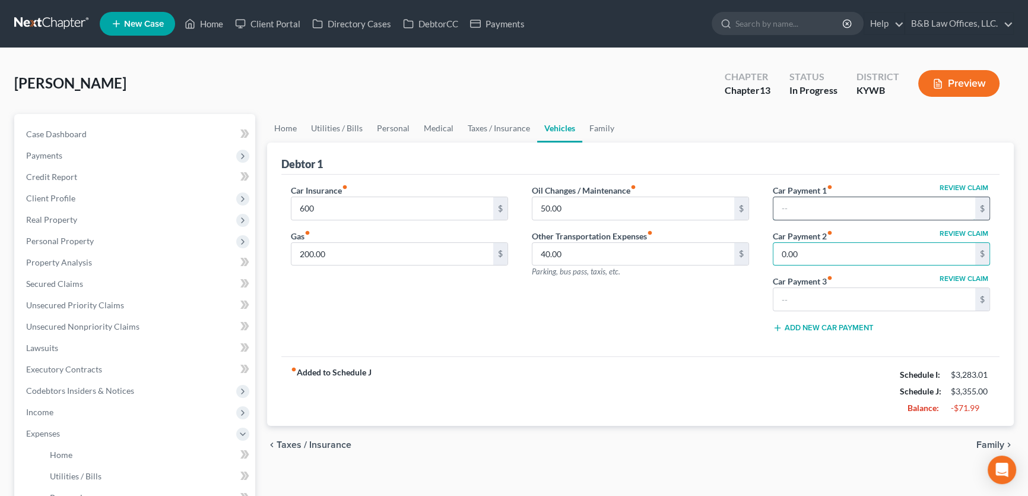
click at [815, 210] on input "text" at bounding box center [875, 208] width 202 height 23
click at [816, 256] on input "0.00" at bounding box center [875, 254] width 202 height 23
drag, startPoint x: 818, startPoint y: 293, endPoint x: 811, endPoint y: 248, distance: 46.2
click at [817, 293] on input "text" at bounding box center [875, 299] width 202 height 23
click at [805, 207] on input "text" at bounding box center [875, 208] width 202 height 23
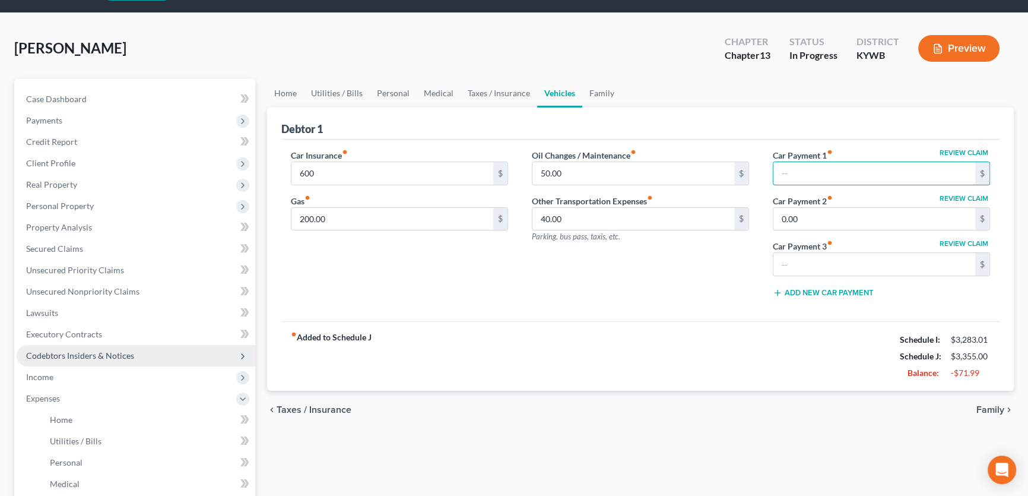
scroll to position [53, 0]
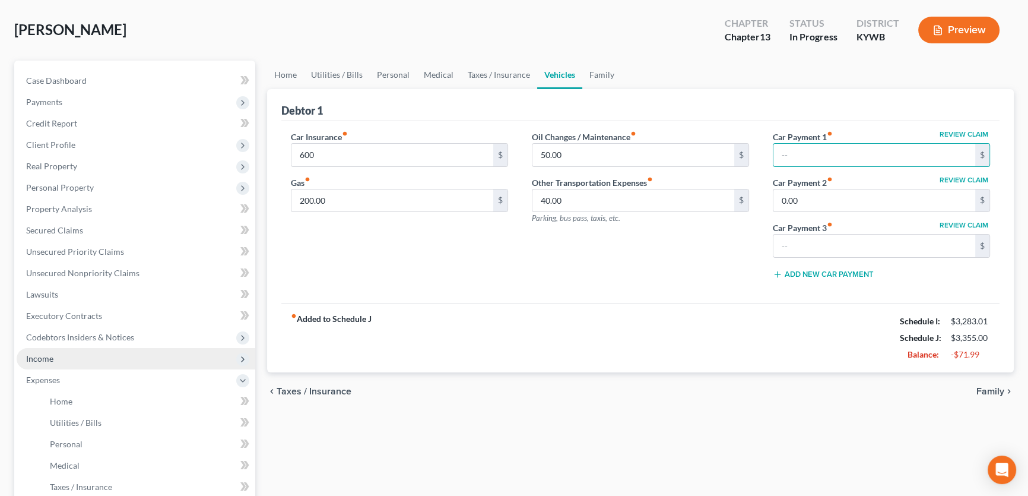
click at [76, 360] on span "Income" at bounding box center [136, 358] width 239 height 21
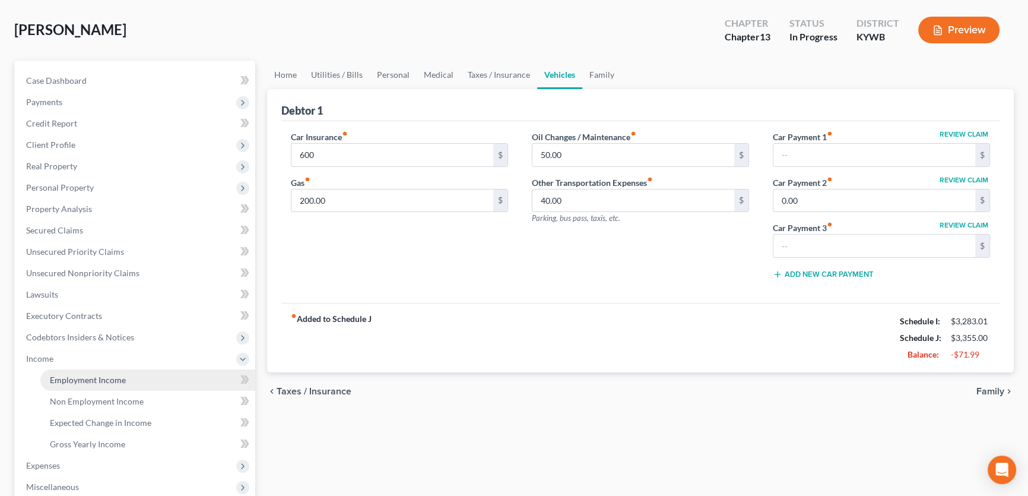
click at [77, 371] on link "Employment Income" at bounding box center [147, 379] width 215 height 21
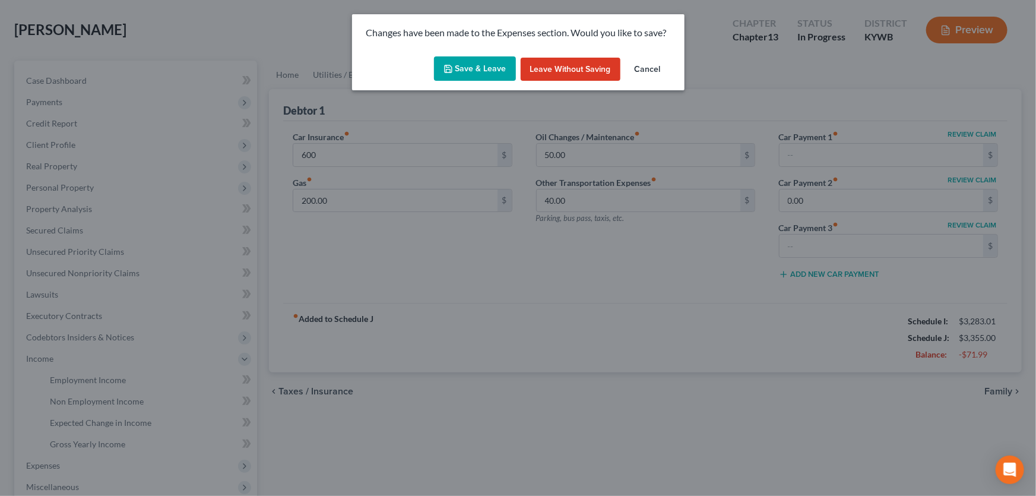
click at [472, 64] on button "Save & Leave" at bounding box center [475, 68] width 82 height 25
type input "600.00"
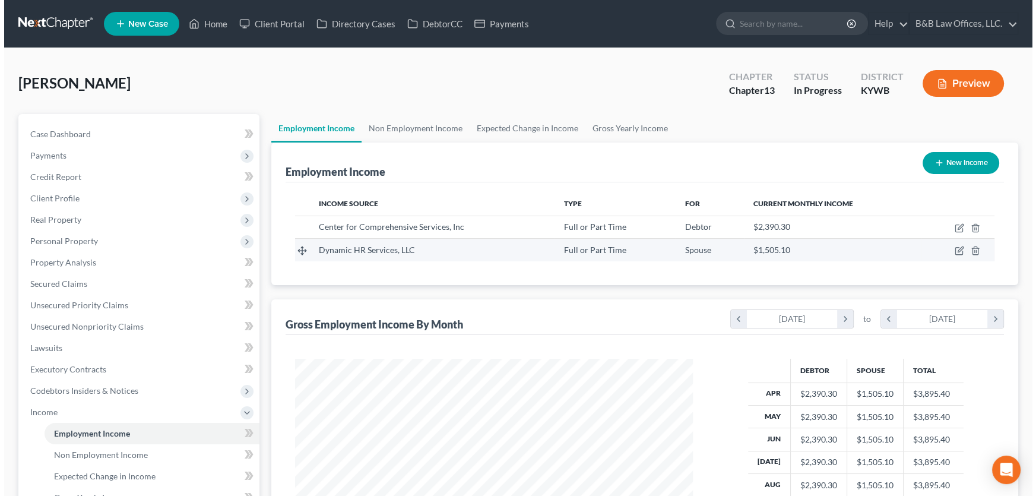
scroll to position [213, 422]
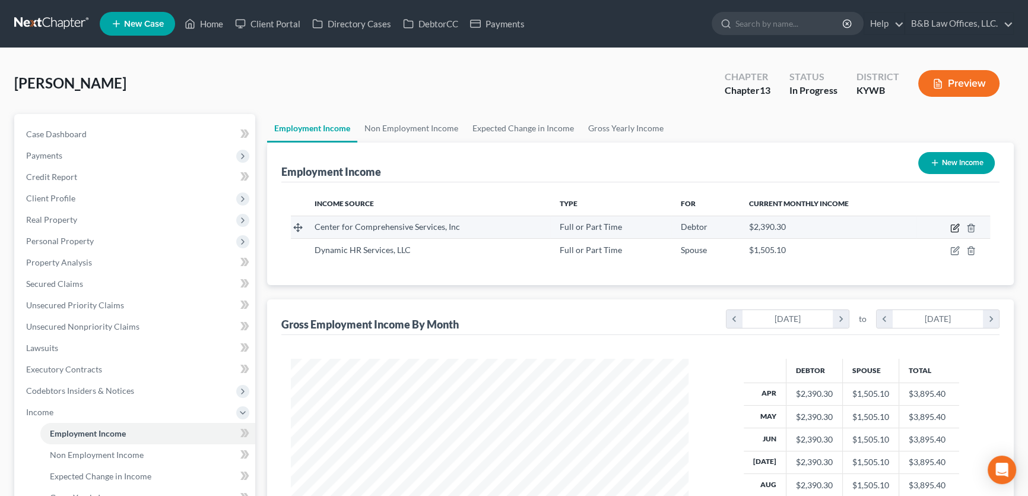
click at [956, 229] on icon "button" at bounding box center [956, 228] width 10 height 10
select select "0"
select select "24"
select select "2"
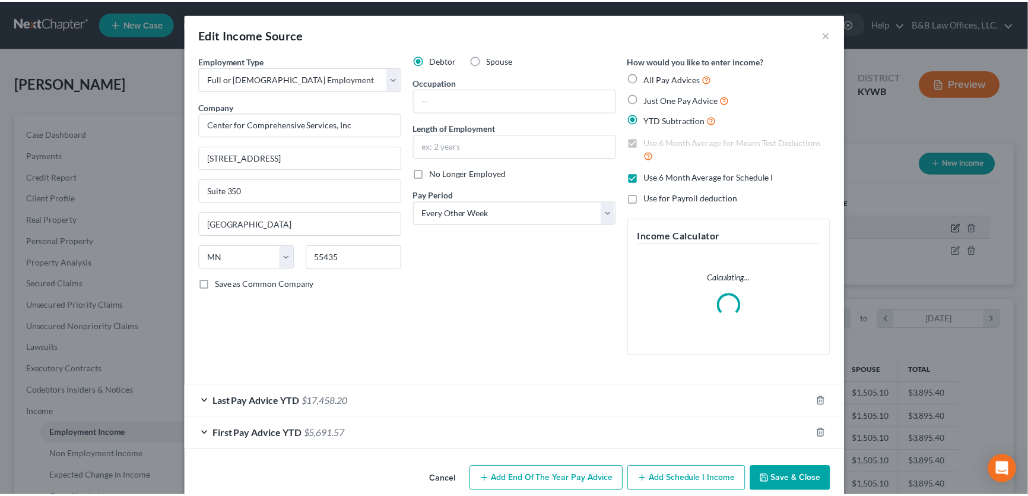
scroll to position [213, 425]
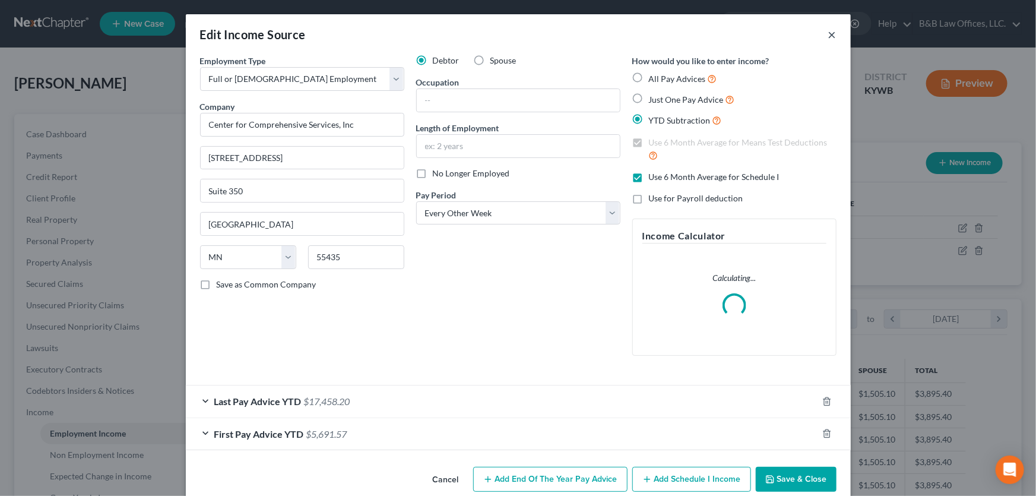
click at [829, 33] on button "×" at bounding box center [832, 34] width 8 height 14
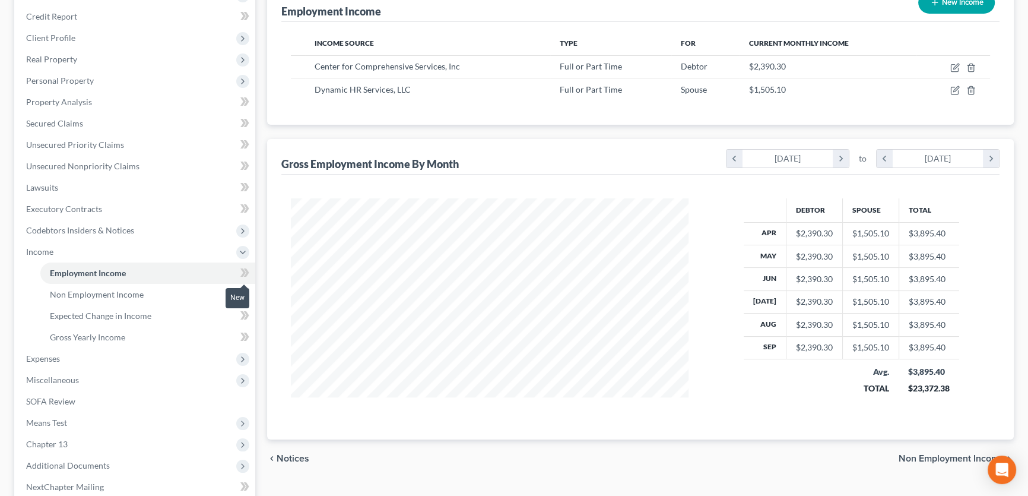
scroll to position [162, 0]
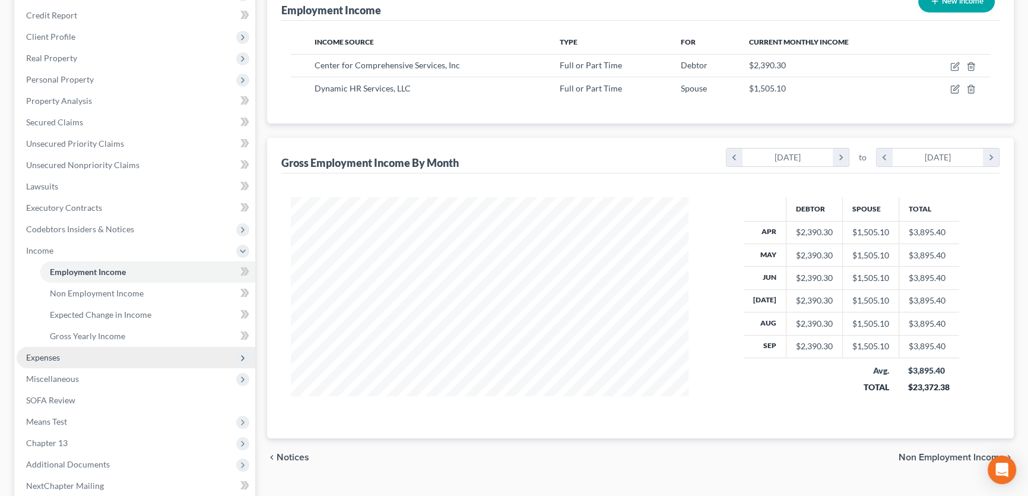
click at [88, 360] on span "Expenses" at bounding box center [136, 357] width 239 height 21
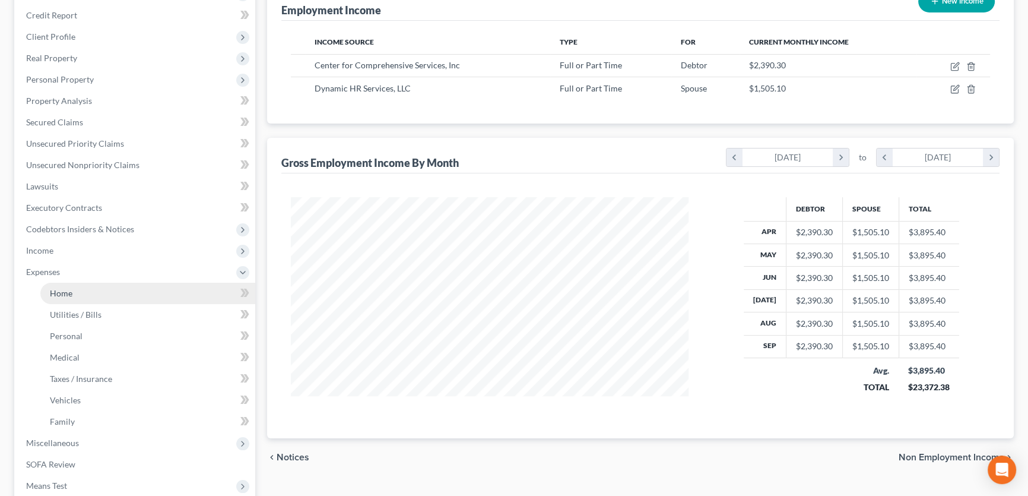
click at [83, 296] on link "Home" at bounding box center [147, 293] width 215 height 21
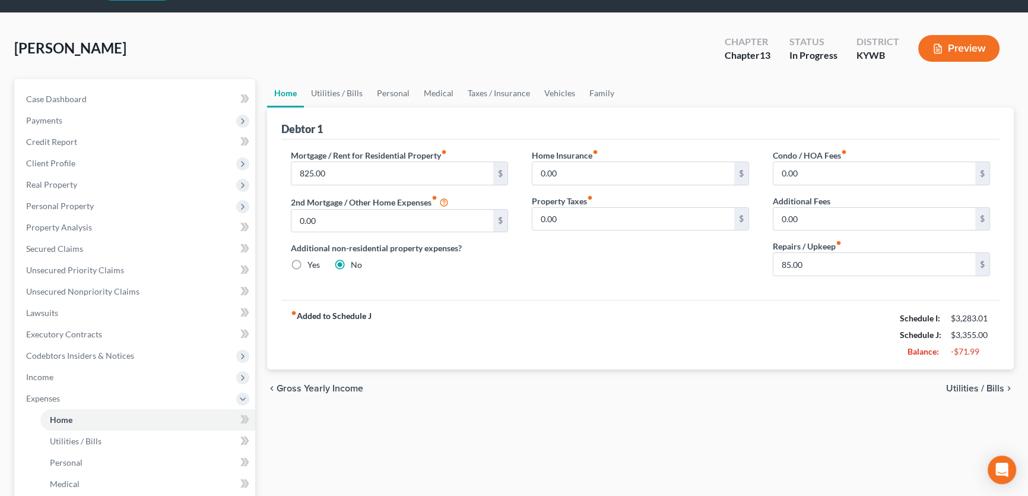
scroll to position [53, 0]
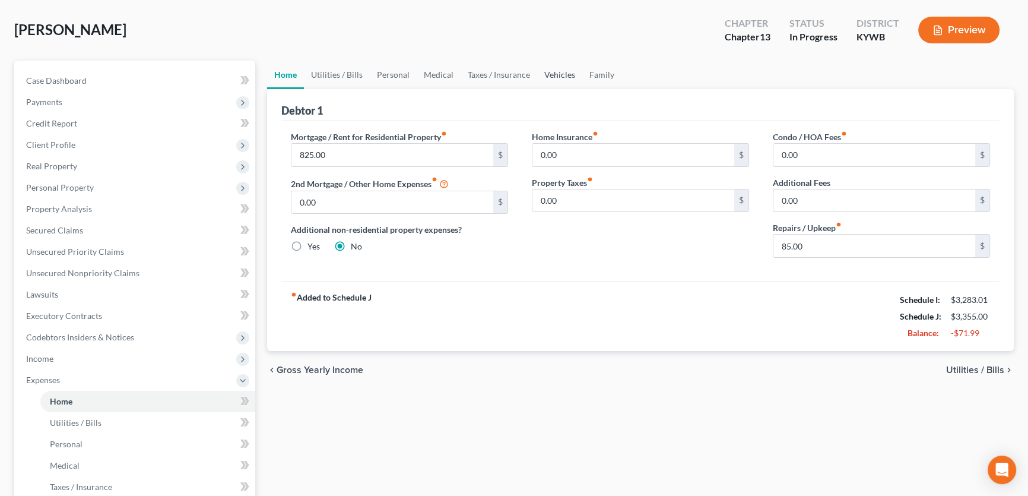
click at [558, 73] on link "Vehicles" at bounding box center [559, 75] width 45 height 29
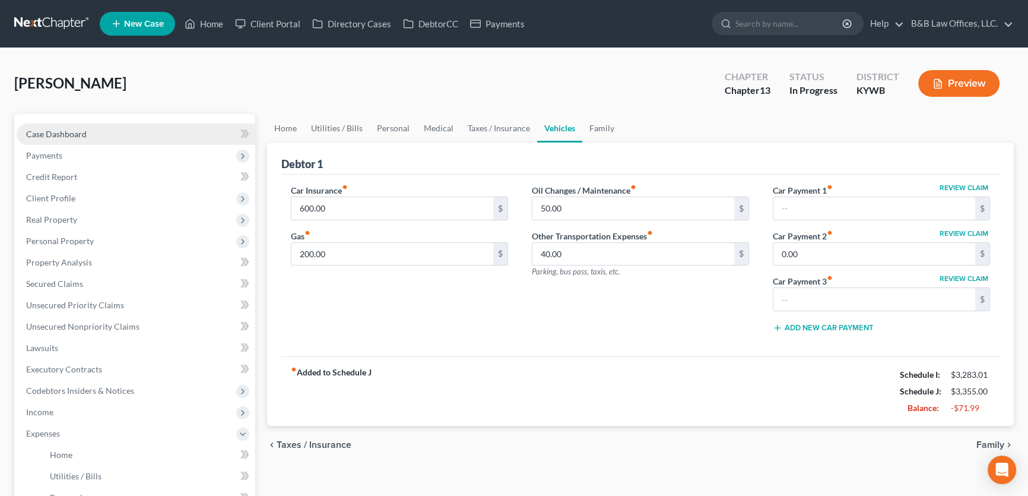
click at [61, 131] on span "Case Dashboard" at bounding box center [56, 134] width 61 height 10
select select "9"
select select "2"
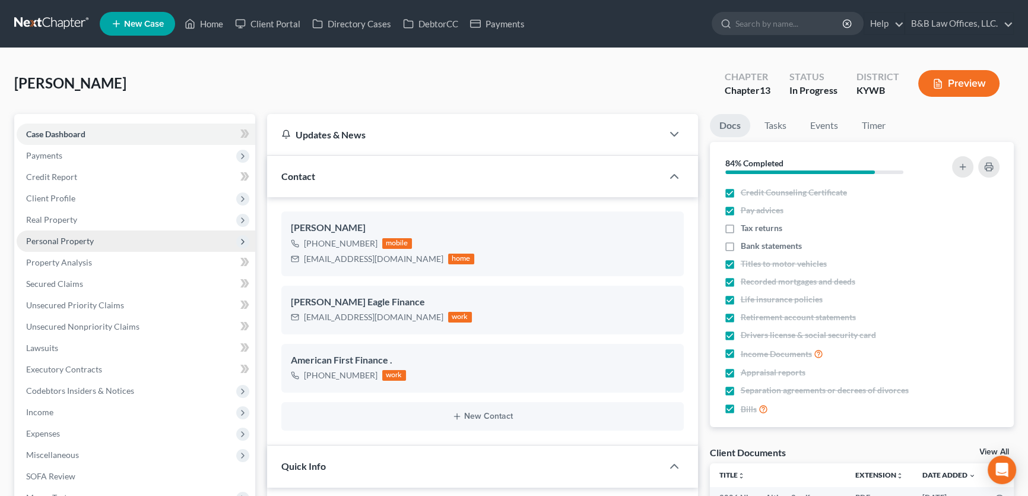
scroll to position [6062, 0]
drag, startPoint x: 61, startPoint y: 130, endPoint x: 910, endPoint y: 392, distance: 888.8
click at [61, 130] on span "Case Dashboard" at bounding box center [55, 134] width 59 height 10
click at [984, 449] on link "View All" at bounding box center [995, 452] width 30 height 8
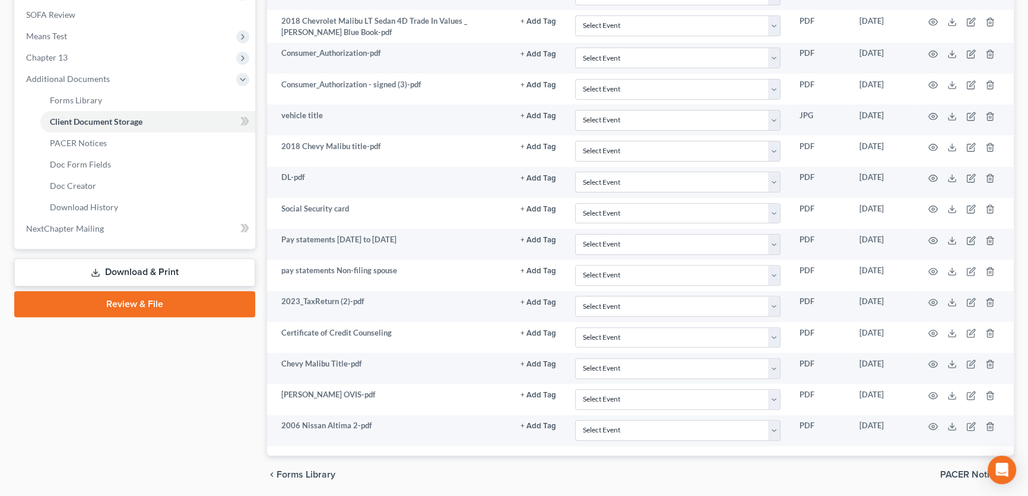
scroll to position [486, 0]
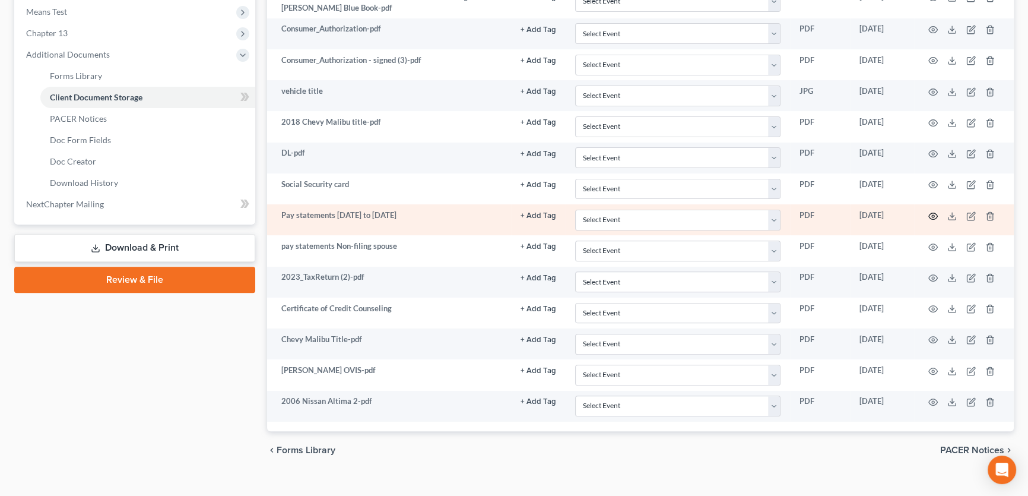
click at [933, 215] on circle "button" at bounding box center [933, 216] width 2 height 2
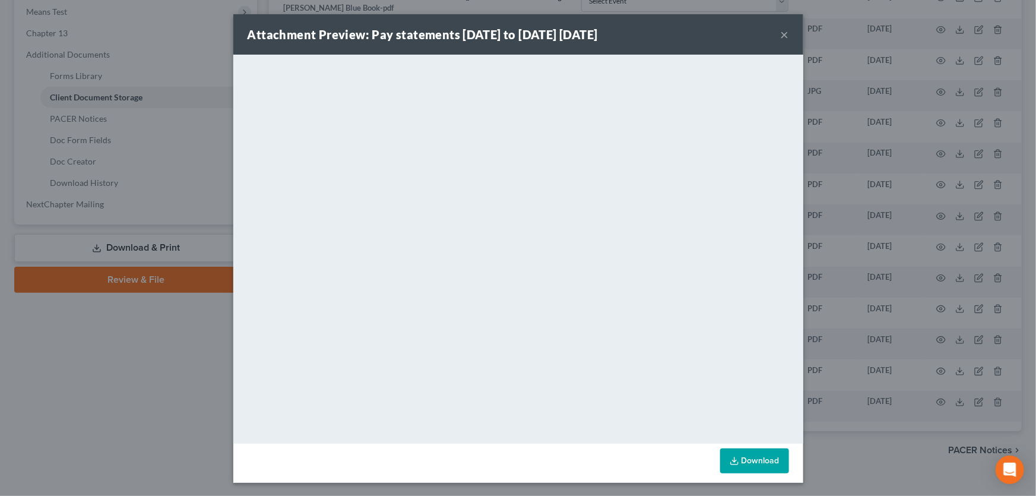
click at [782, 35] on button "×" at bounding box center [785, 34] width 8 height 14
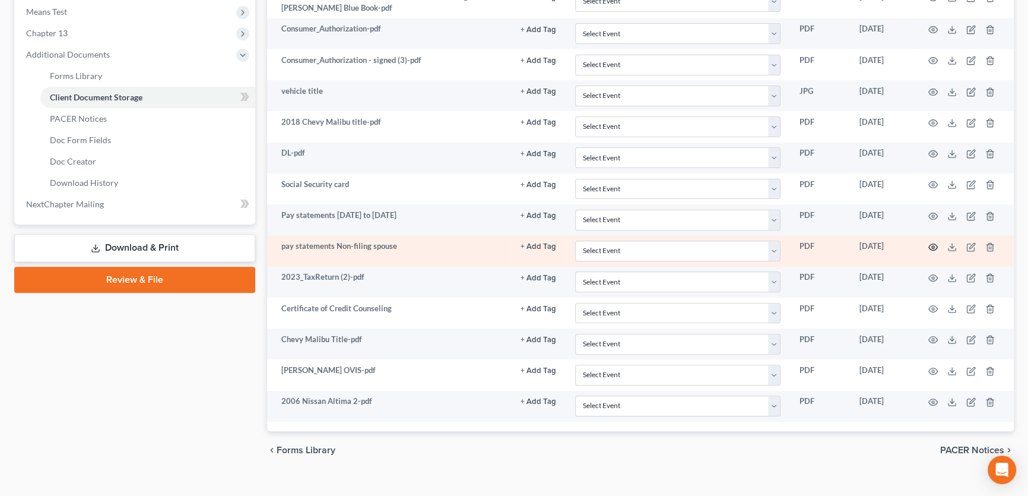
click at [935, 242] on icon "button" at bounding box center [934, 247] width 10 height 10
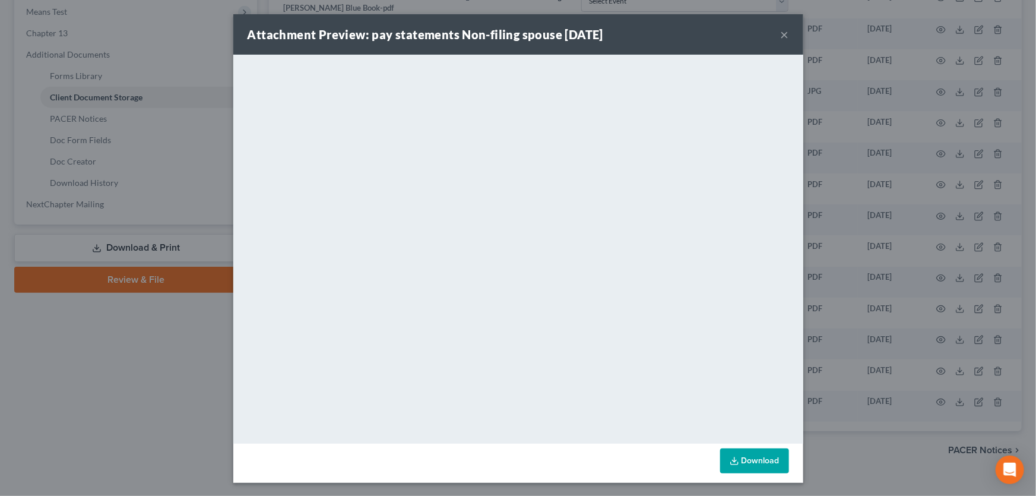
click at [781, 34] on button "×" at bounding box center [785, 34] width 8 height 14
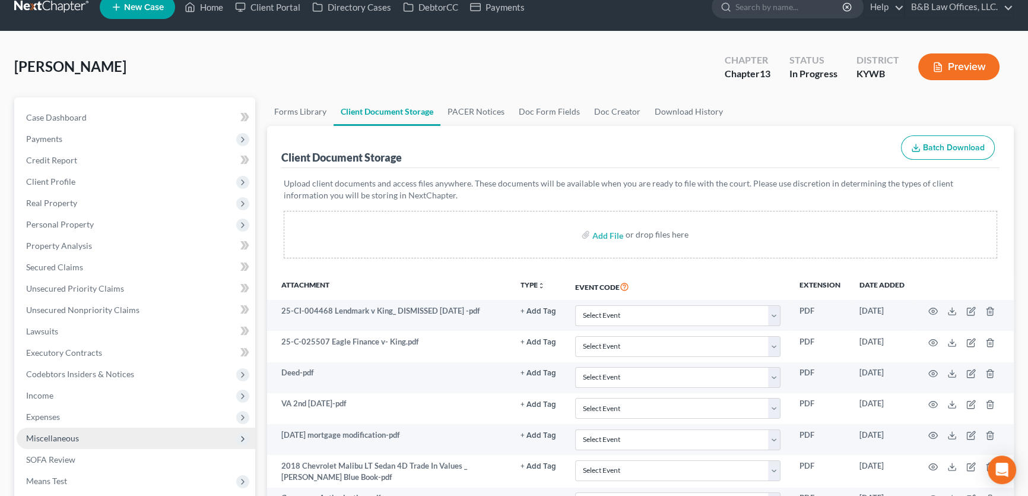
scroll to position [15, 0]
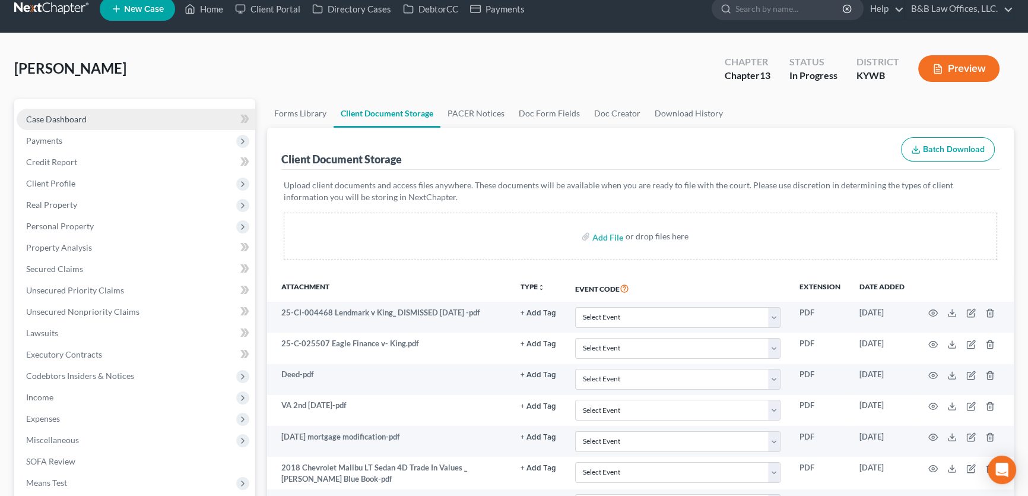
click at [86, 117] on link "Case Dashboard" at bounding box center [136, 119] width 239 height 21
select select "2"
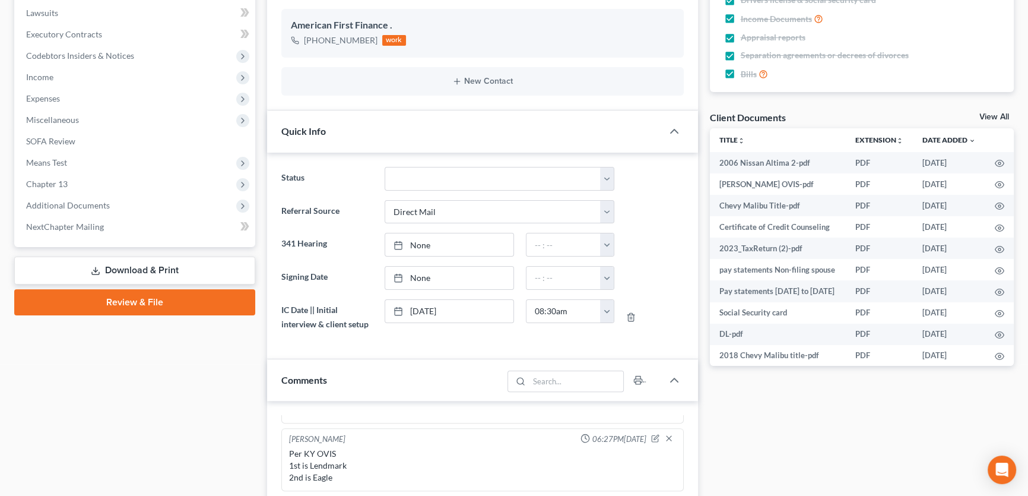
scroll to position [324, 0]
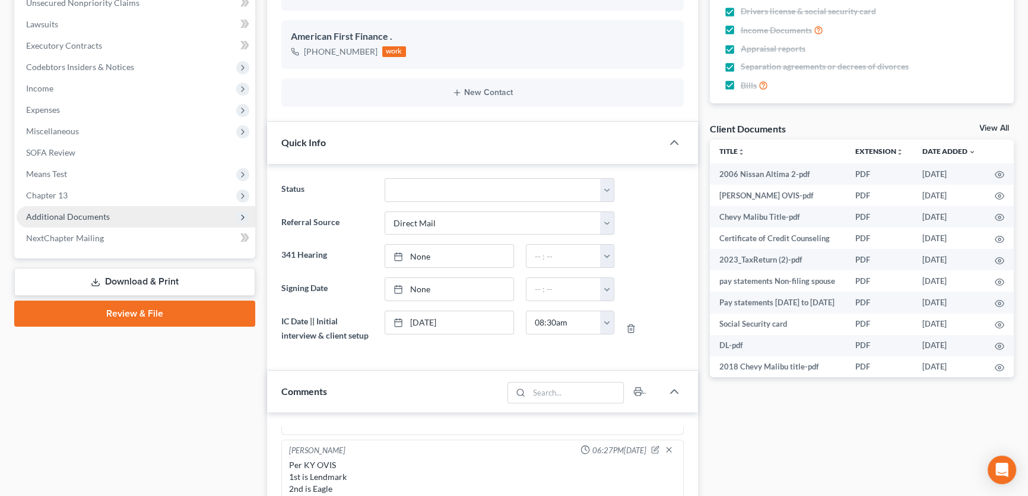
click at [73, 211] on span "Additional Documents" at bounding box center [68, 216] width 84 height 10
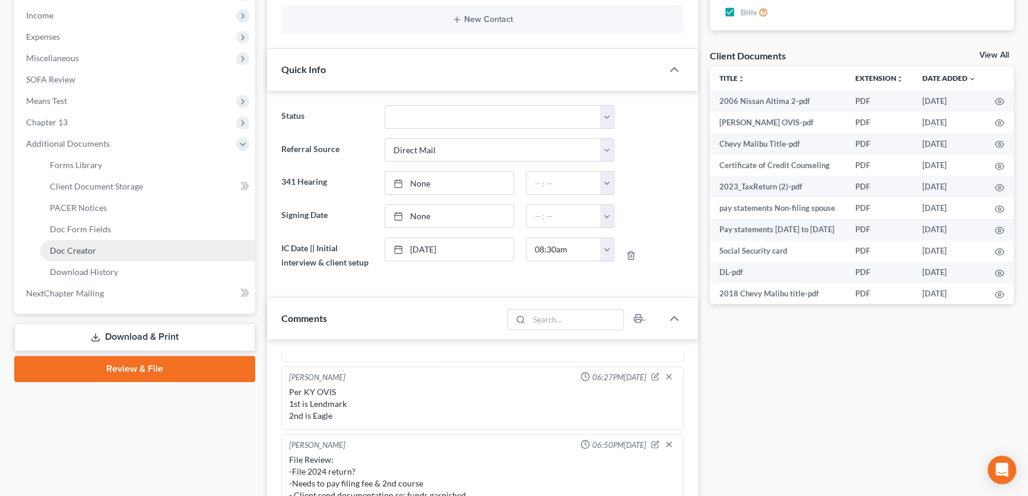
scroll to position [378, 0]
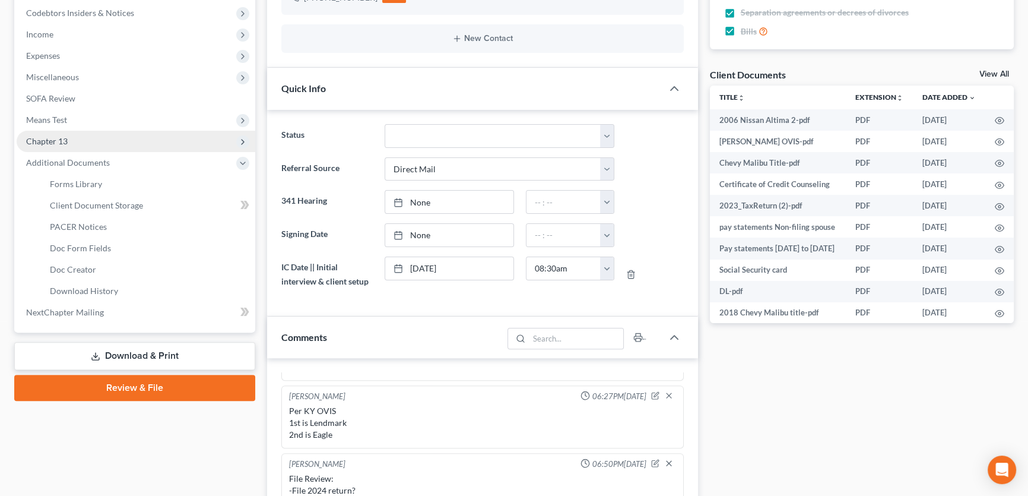
click at [95, 143] on span "Chapter 13" at bounding box center [136, 141] width 239 height 21
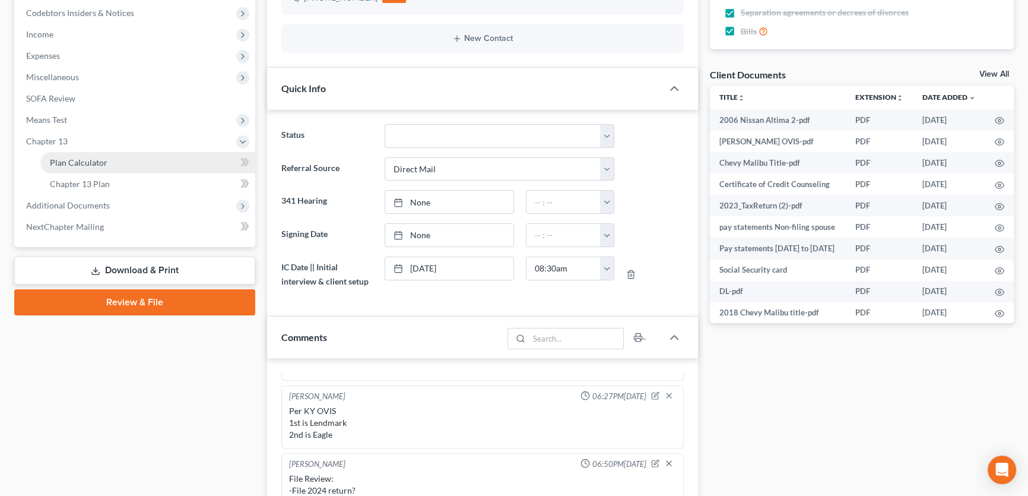
click at [110, 165] on link "Plan Calculator" at bounding box center [147, 162] width 215 height 21
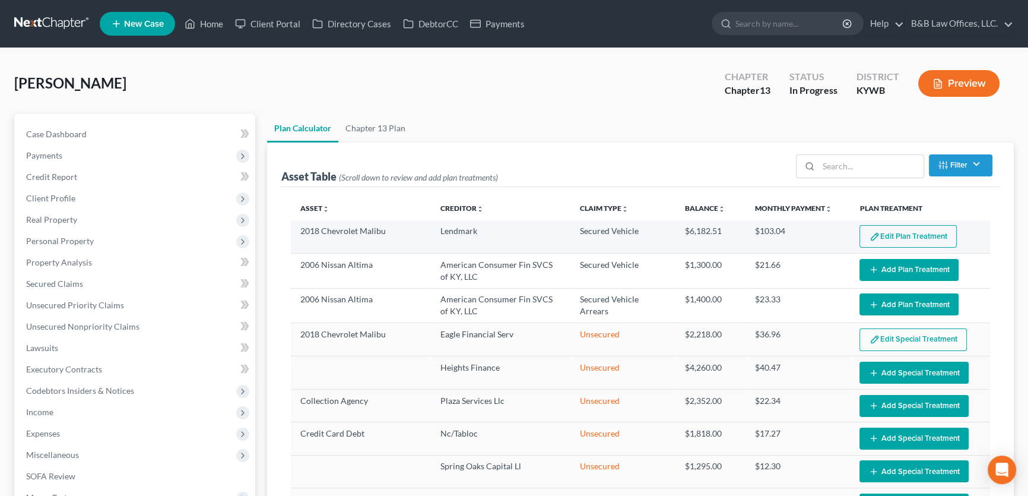
select select "59"
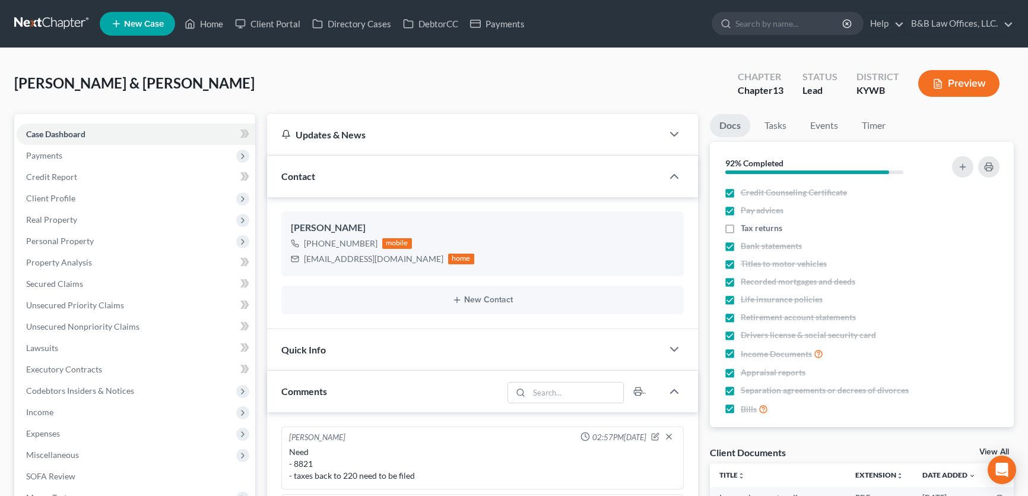
select select "0"
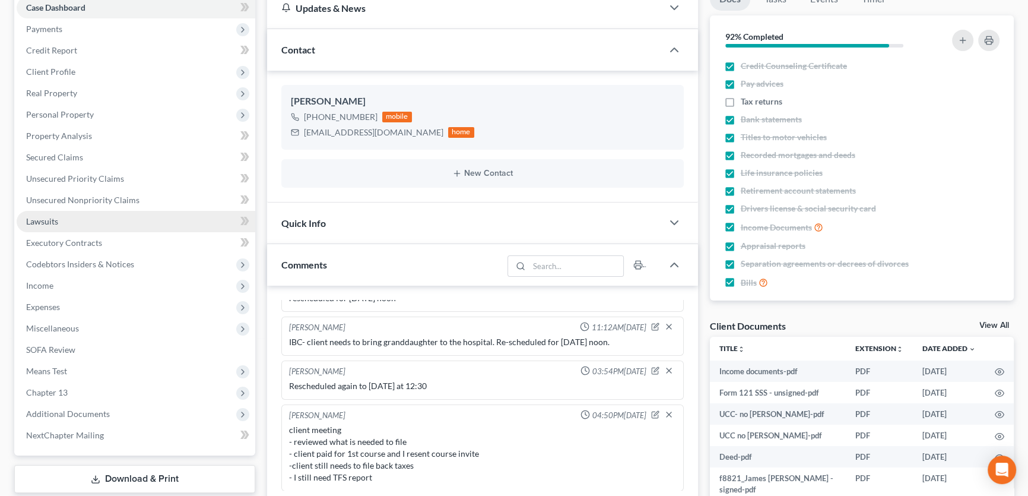
scroll to position [107, 0]
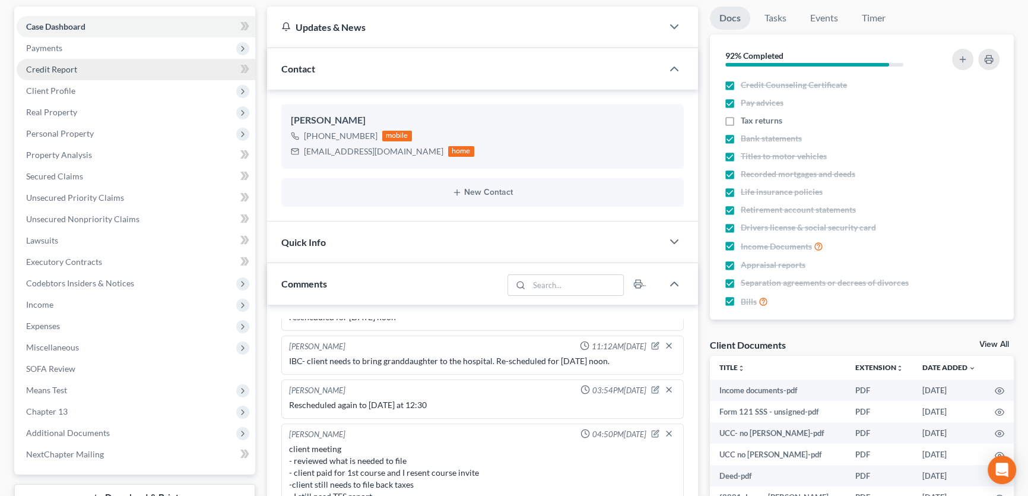
click at [103, 71] on link "Credit Report" at bounding box center [136, 69] width 239 height 21
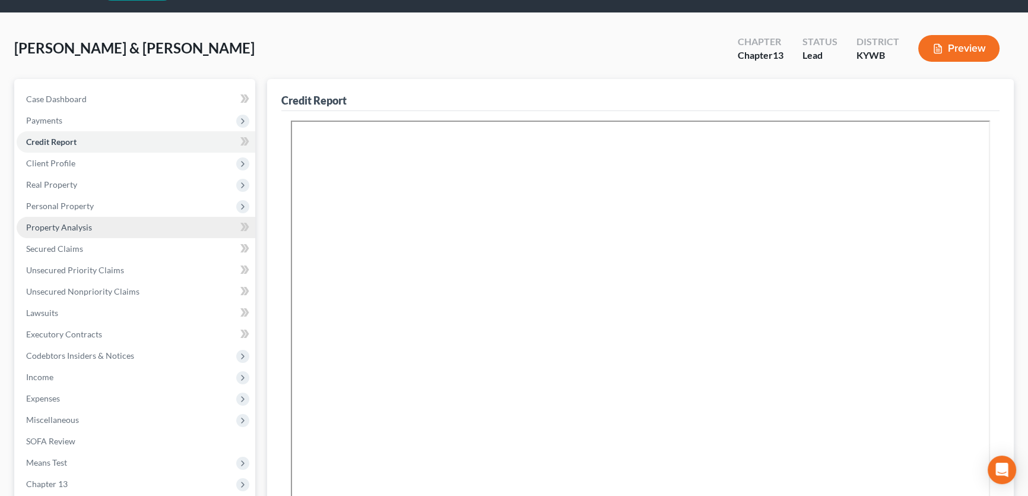
scroll to position [53, 0]
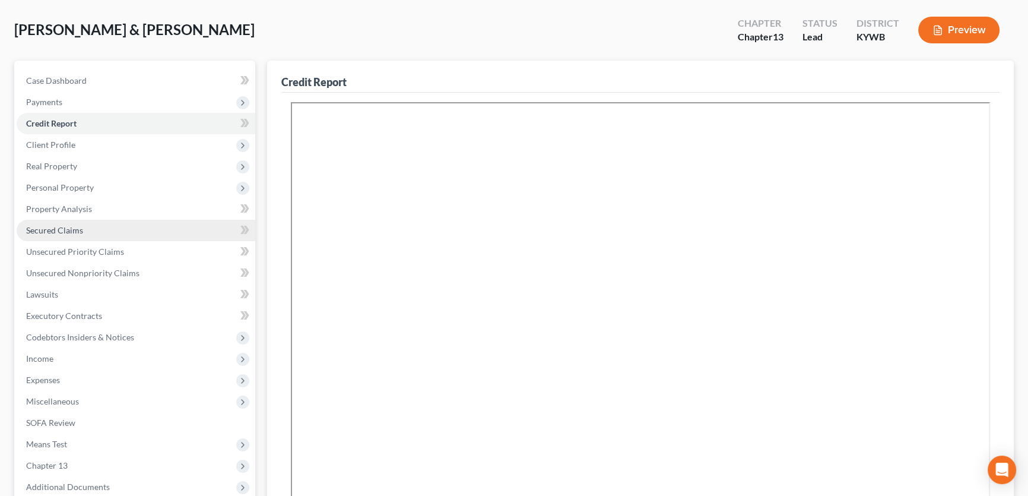
click at [62, 229] on span "Secured Claims" at bounding box center [54, 230] width 57 height 10
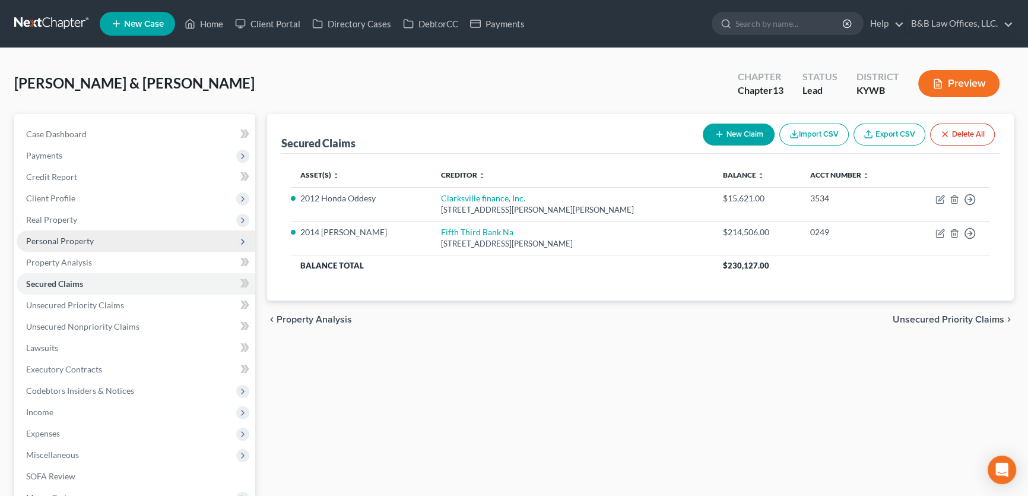
scroll to position [53, 0]
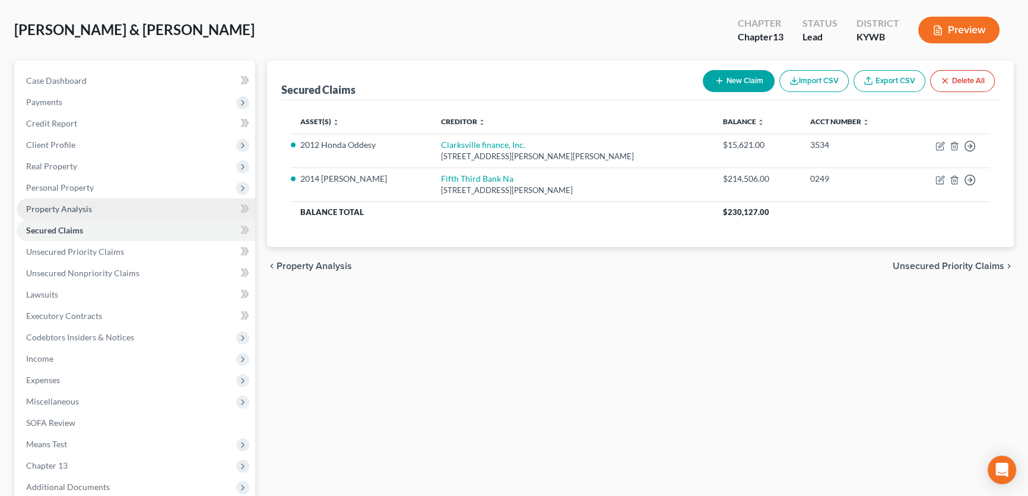
click at [71, 210] on span "Property Analysis" at bounding box center [59, 209] width 66 height 10
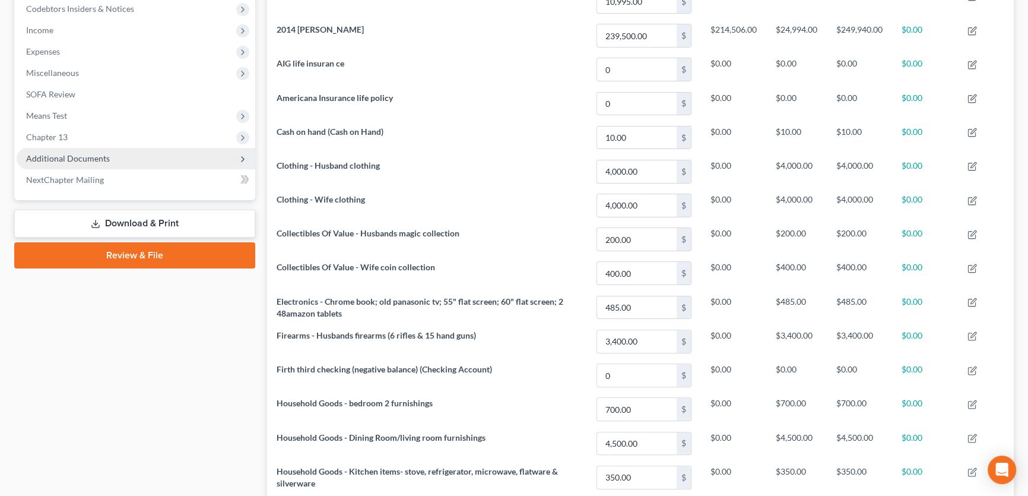
scroll to position [279, 0]
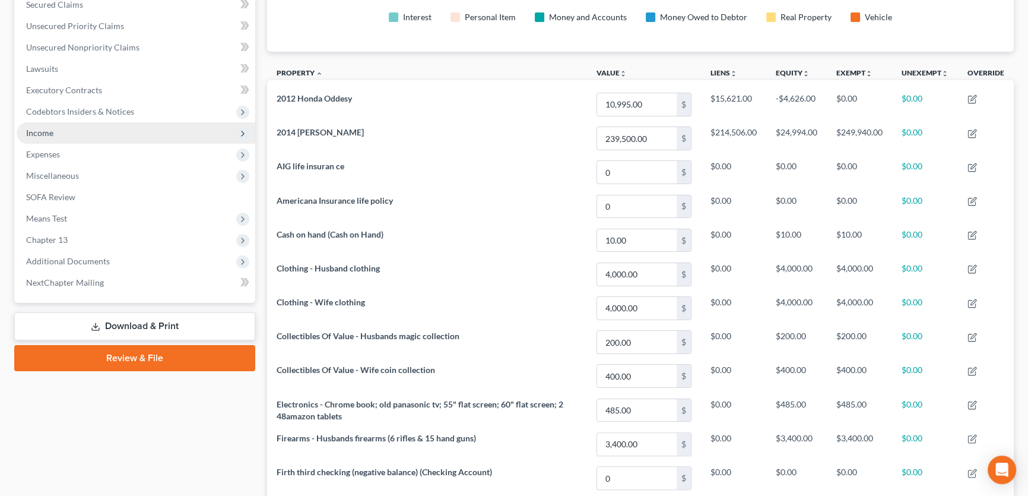
click at [72, 133] on span "Income" at bounding box center [136, 132] width 239 height 21
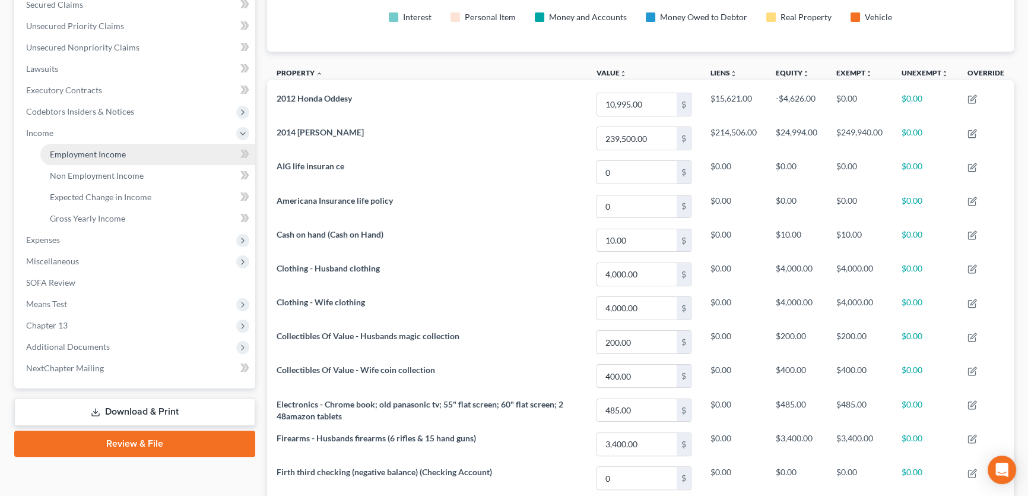
click at [71, 145] on link "Employment Income" at bounding box center [147, 154] width 215 height 21
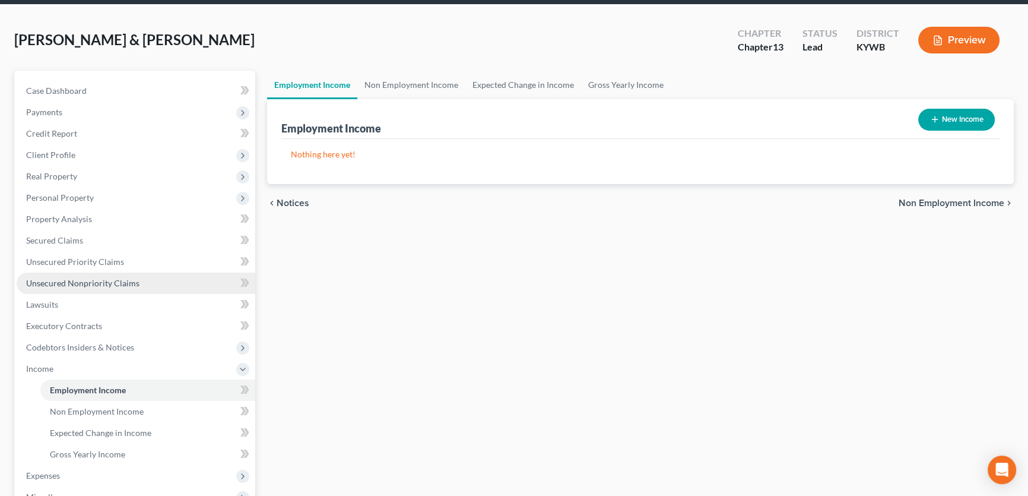
scroll to position [162, 0]
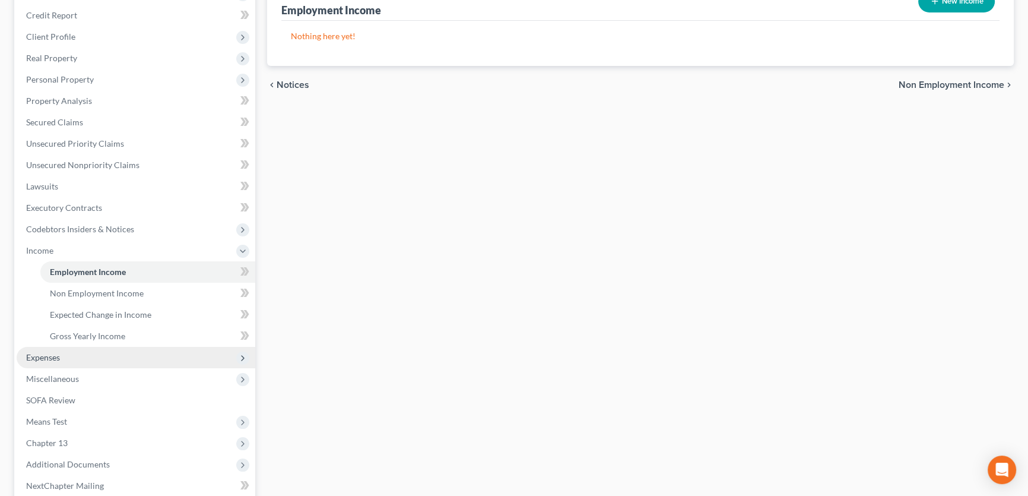
click at [68, 353] on span "Expenses" at bounding box center [136, 357] width 239 height 21
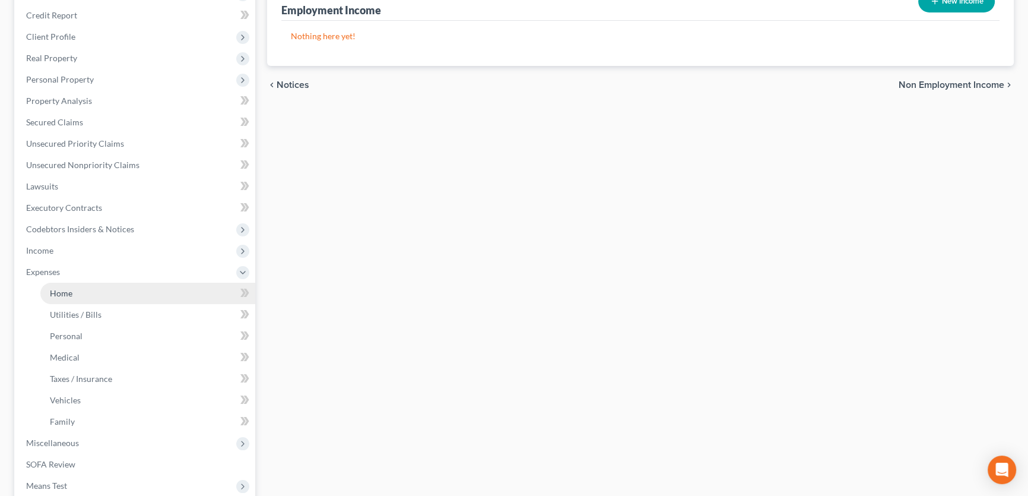
click at [71, 298] on link "Home" at bounding box center [147, 293] width 215 height 21
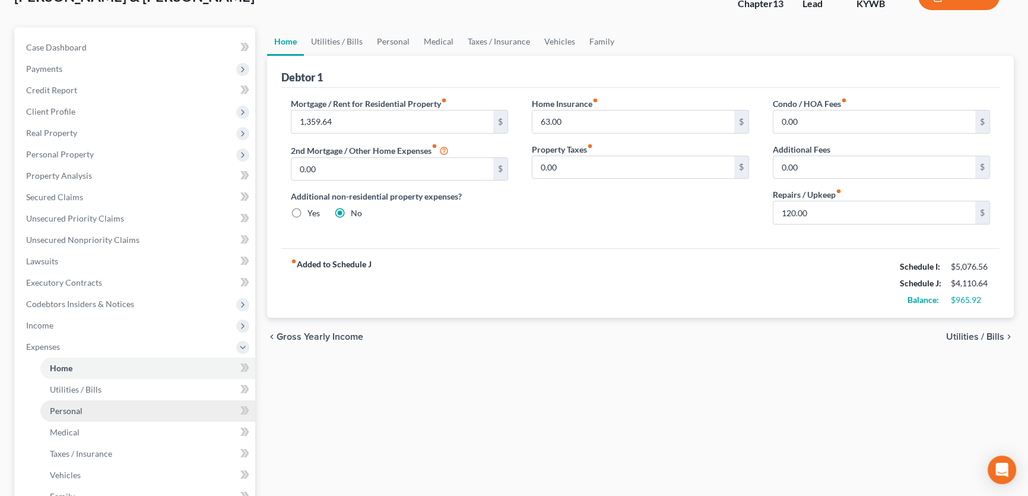
scroll to position [77, 0]
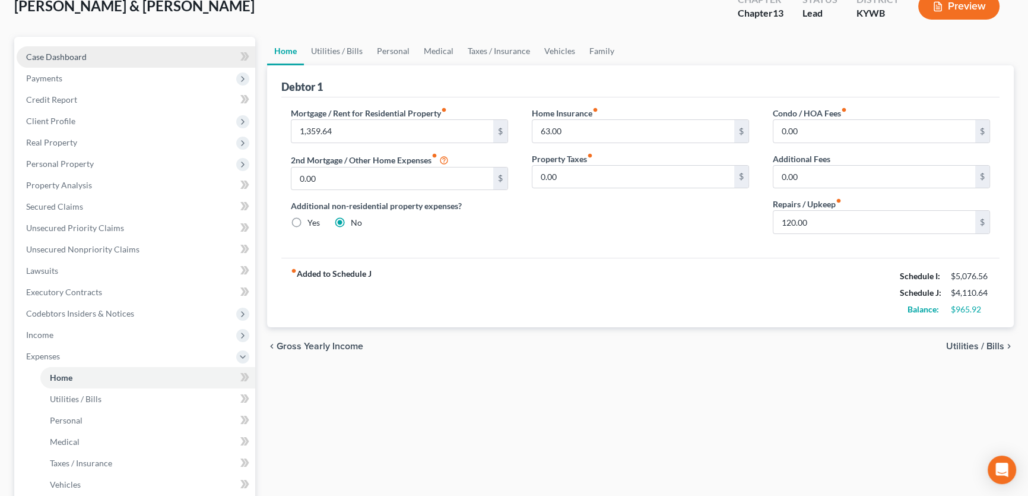
click at [83, 54] on span "Case Dashboard" at bounding box center [56, 57] width 61 height 10
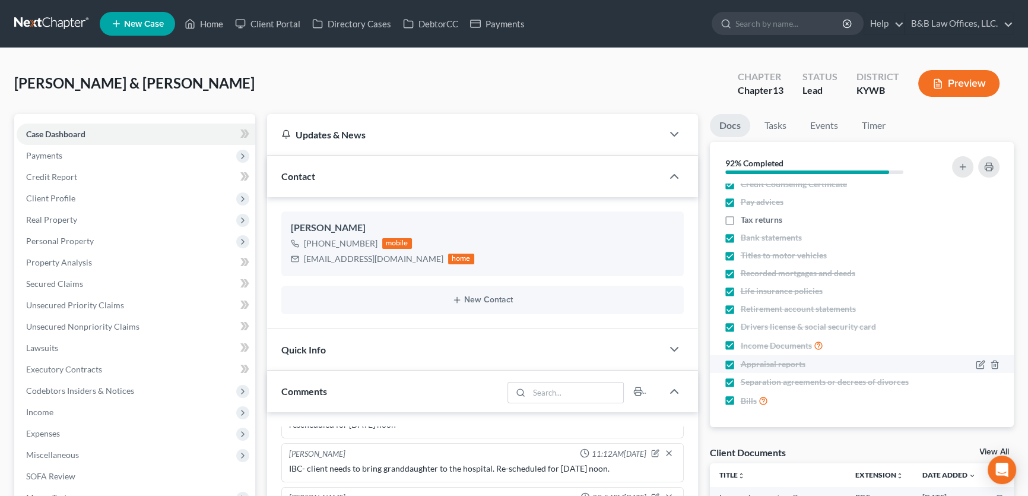
scroll to position [2343, 0]
click at [985, 449] on link "View All" at bounding box center [995, 452] width 30 height 8
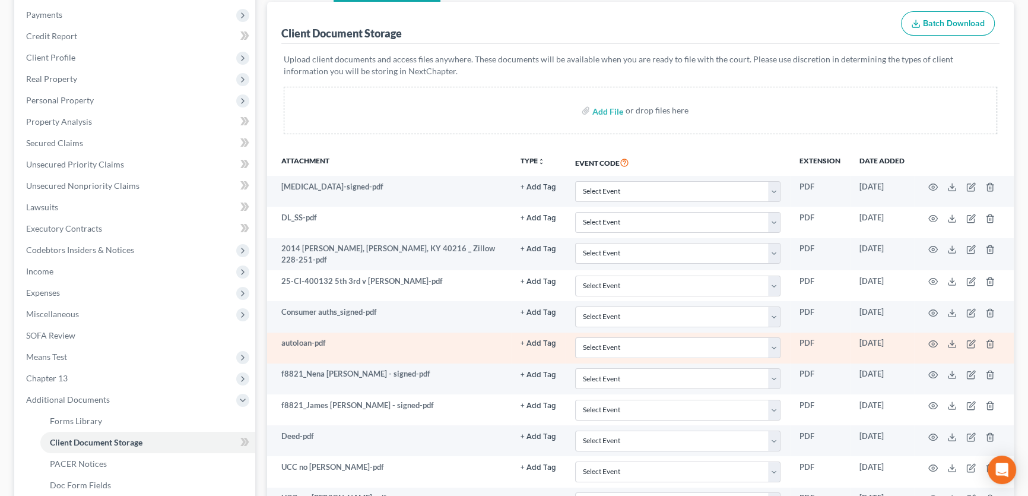
scroll to position [162, 0]
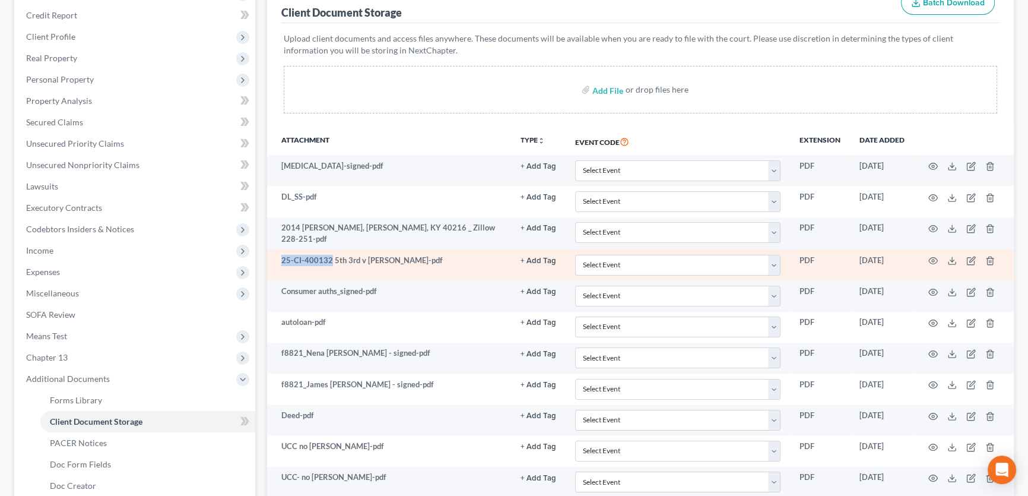
drag, startPoint x: 281, startPoint y: 256, endPoint x: 330, endPoint y: 259, distance: 48.8
click at [330, 259] on td "25-CI-400132 5th 3rd v [PERSON_NAME]-pdf" at bounding box center [389, 264] width 244 height 31
copy td "25-CI-400132"
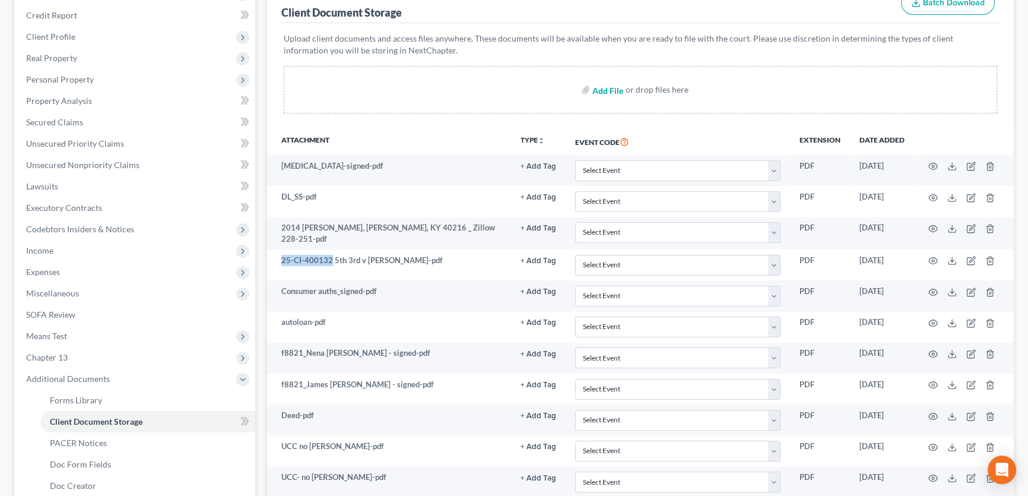
click at [606, 86] on input "file" at bounding box center [607, 89] width 29 height 21
type input "C:\fakepath\7d1cf288-ea29-4f52-b6e5-3bb65364d5ec.PDF"
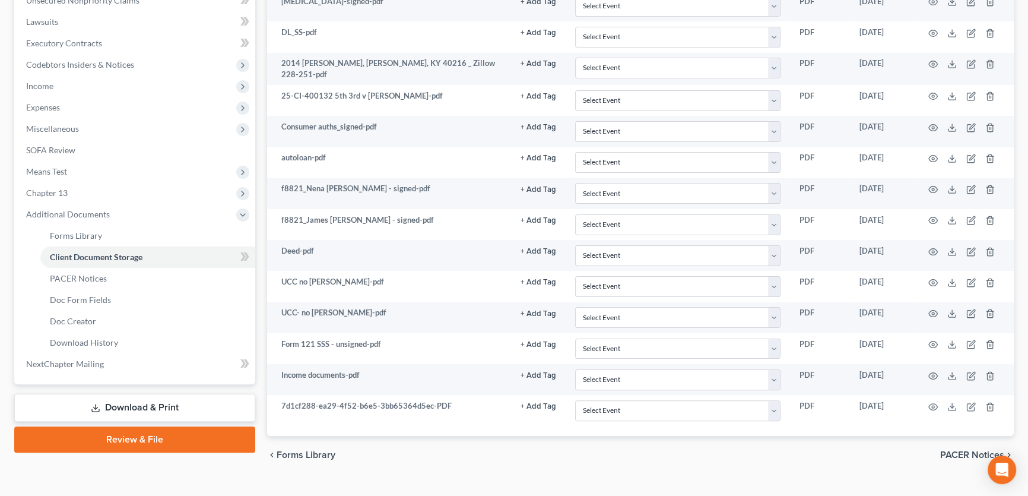
scroll to position [344, 0]
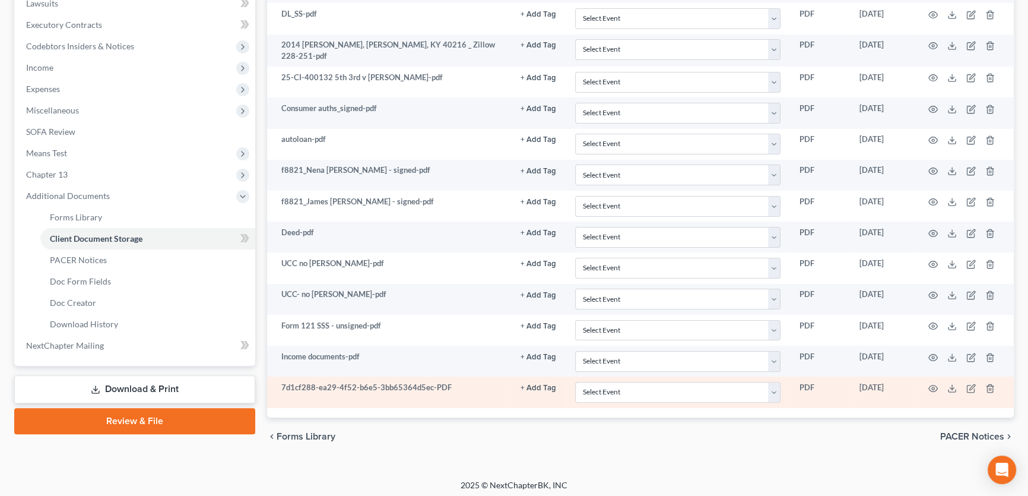
click at [936, 388] on td at bounding box center [964, 391] width 100 height 31
click at [934, 386] on icon "button" at bounding box center [933, 388] width 9 height 7
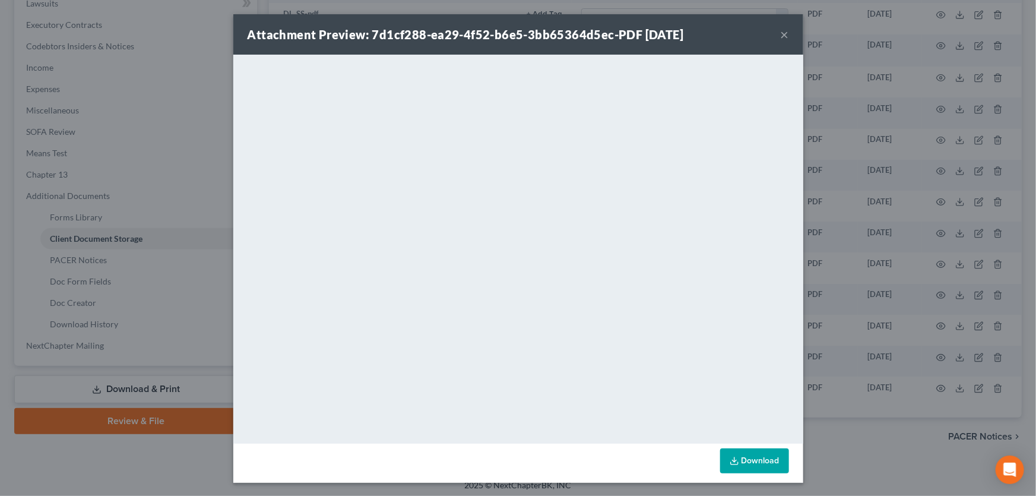
click at [781, 33] on button "×" at bounding box center [785, 34] width 8 height 14
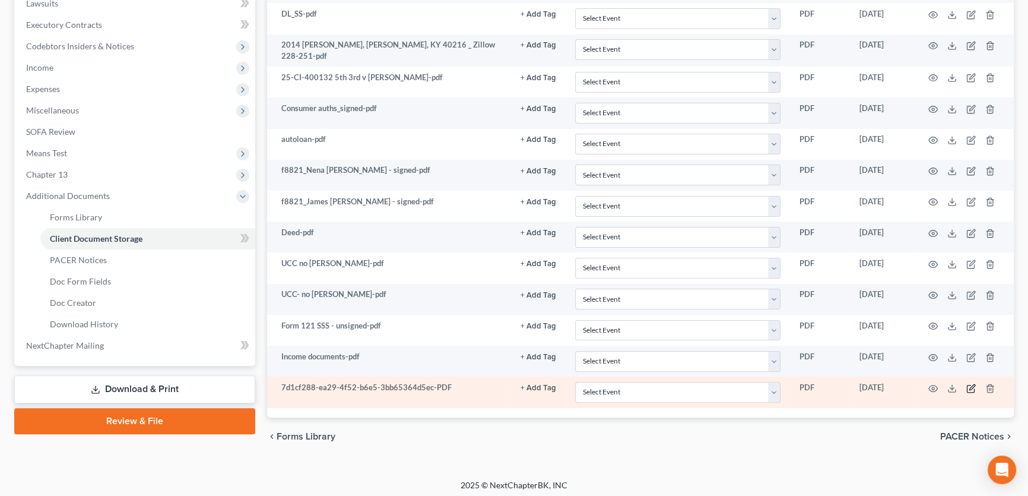
click at [971, 384] on icon "button" at bounding box center [972, 389] width 10 height 10
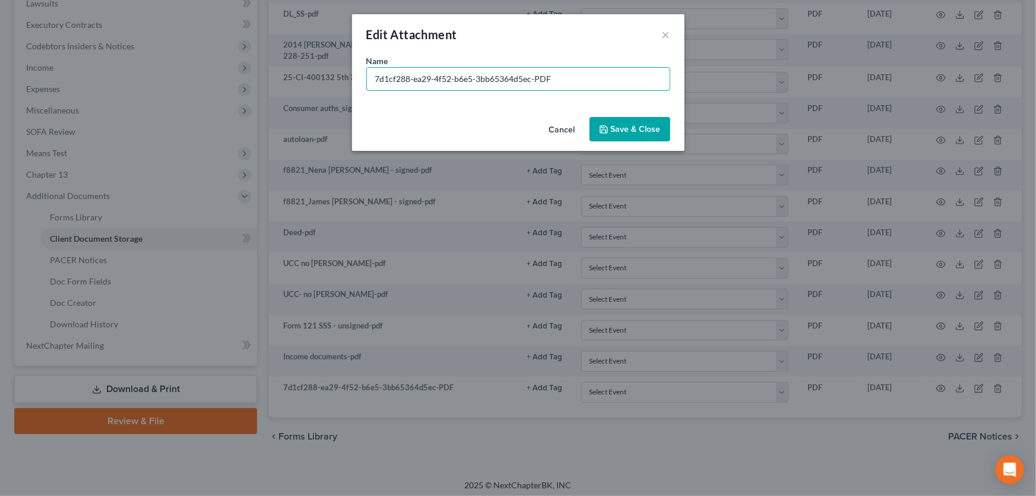
drag, startPoint x: 565, startPoint y: 81, endPoint x: 280, endPoint y: 78, distance: 285.6
click at [280, 78] on div "Edit Attachment × Name * 7d1cf288-ea29-4f52-b6e5-3bb65364d5ec-PDF Cancel Save &…" at bounding box center [518, 248] width 1036 height 496
click at [390, 82] on input "Masster Commissioner's" at bounding box center [518, 79] width 303 height 23
click at [480, 78] on input "Master Commissioner's" at bounding box center [518, 79] width 303 height 23
type input "Master Commissioner's Report-DENY Default"
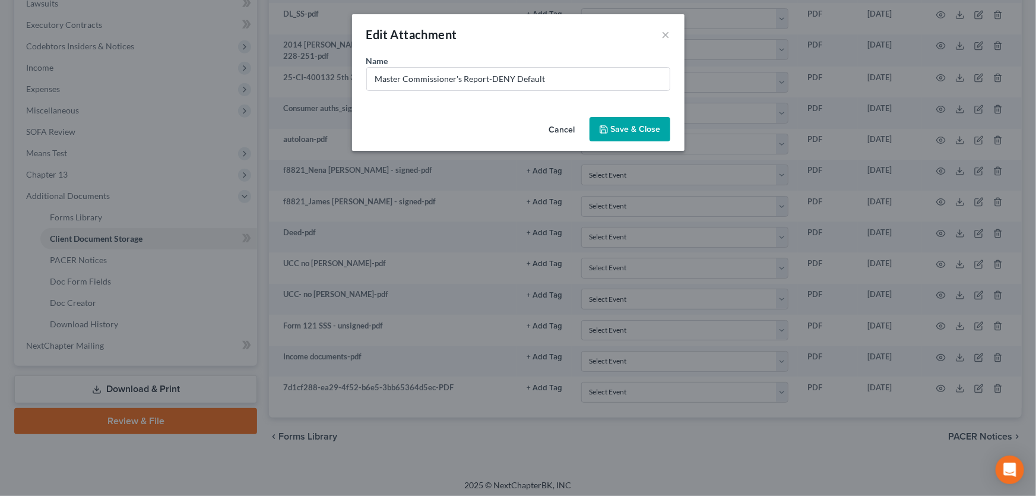
click at [602, 131] on button "Save & Close" at bounding box center [630, 129] width 81 height 25
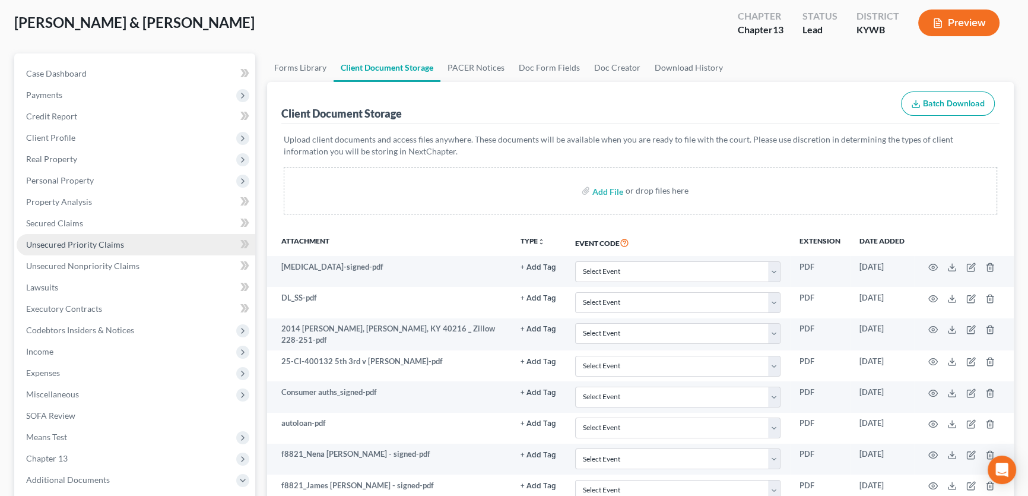
scroll to position [0, 0]
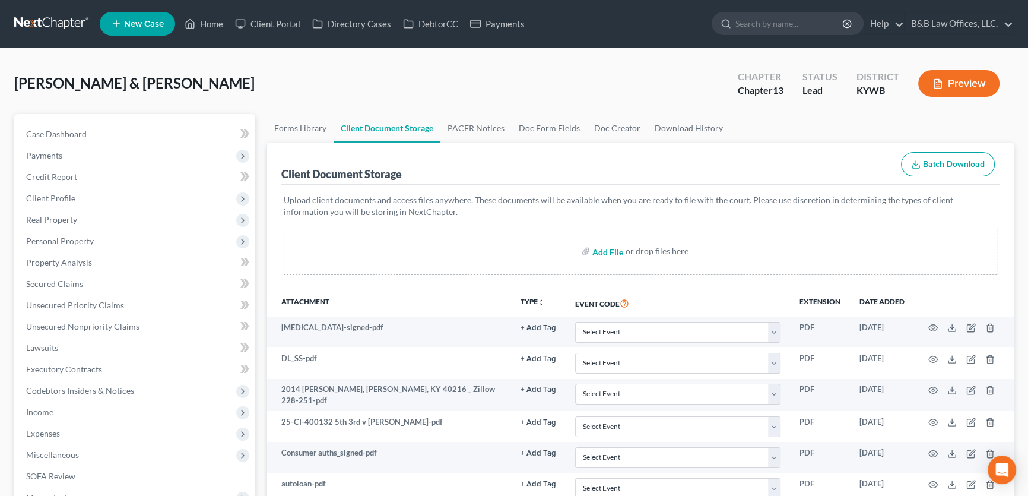
click at [606, 252] on input "file" at bounding box center [607, 250] width 29 height 21
type input "C:\fakepath\Tax_Analysis_James [PERSON_NAME] [DATE].pdf"
click at [116, 134] on link "Case Dashboard" at bounding box center [136, 134] width 239 height 21
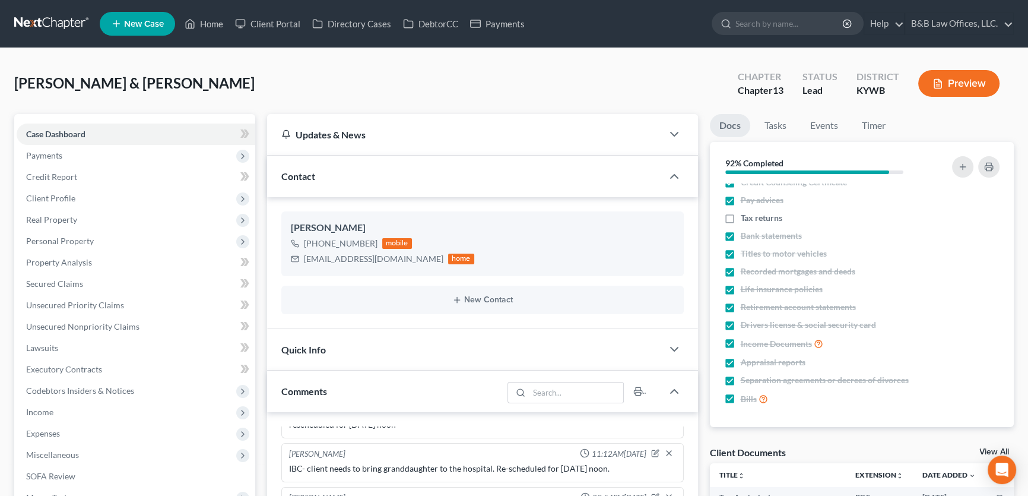
scroll to position [2343, 0]
drag, startPoint x: 985, startPoint y: 453, endPoint x: 944, endPoint y: 415, distance: 55.9
click at [986, 453] on link "View All" at bounding box center [995, 452] width 30 height 8
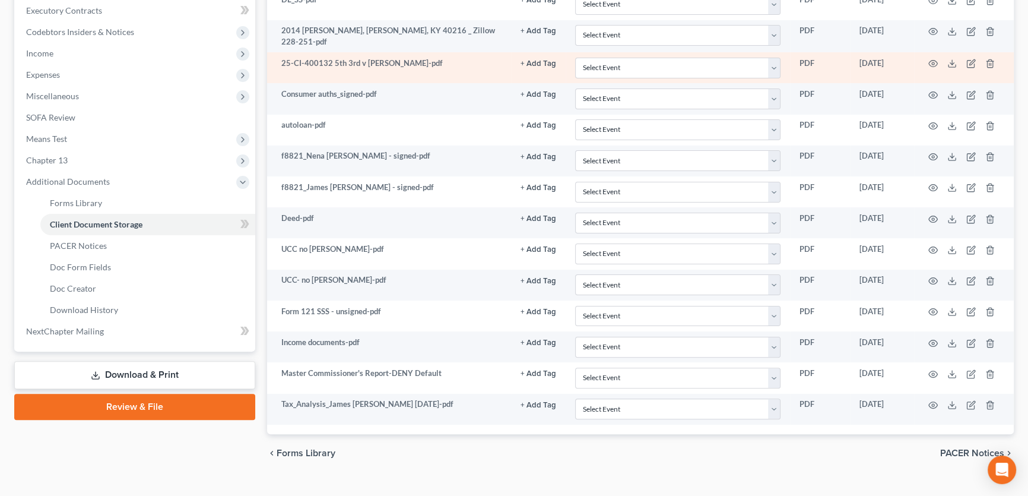
scroll to position [375, 0]
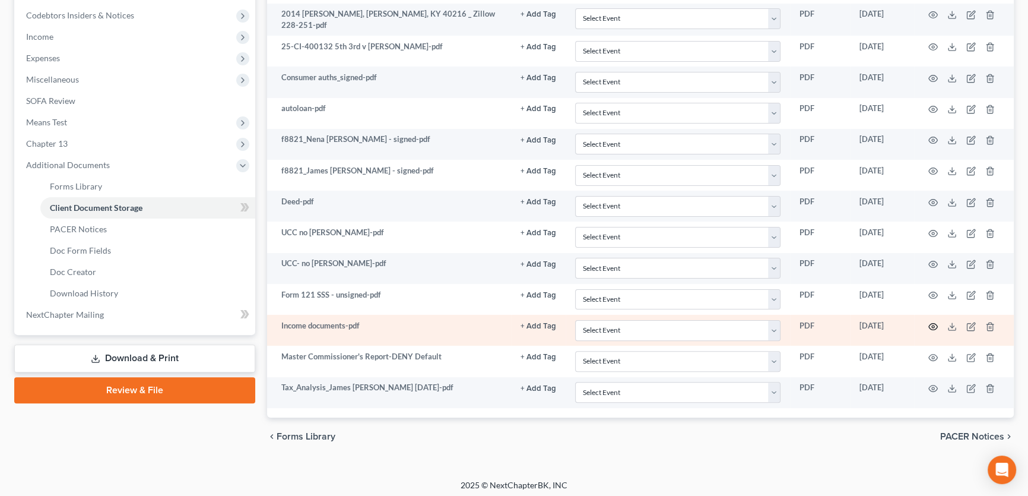
click at [933, 324] on icon "button" at bounding box center [934, 327] width 10 height 10
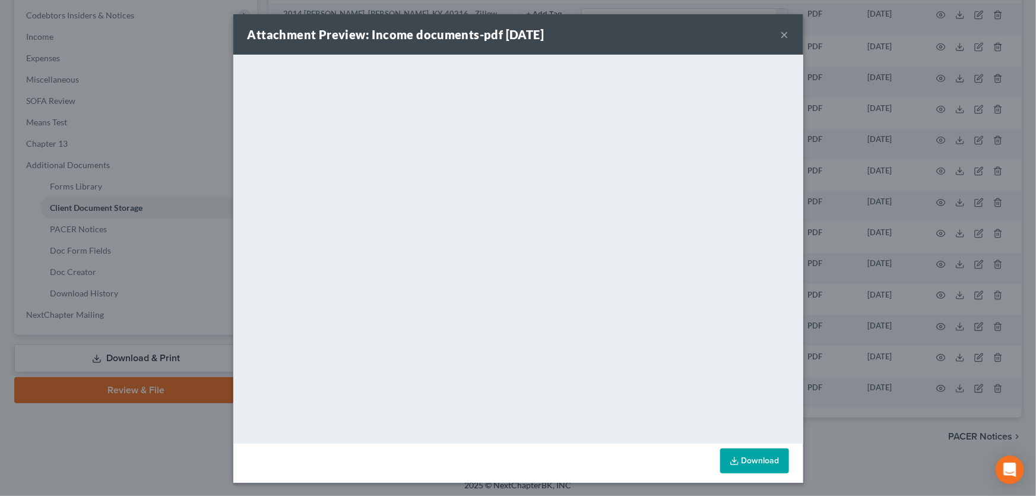
click at [781, 31] on button "×" at bounding box center [785, 34] width 8 height 14
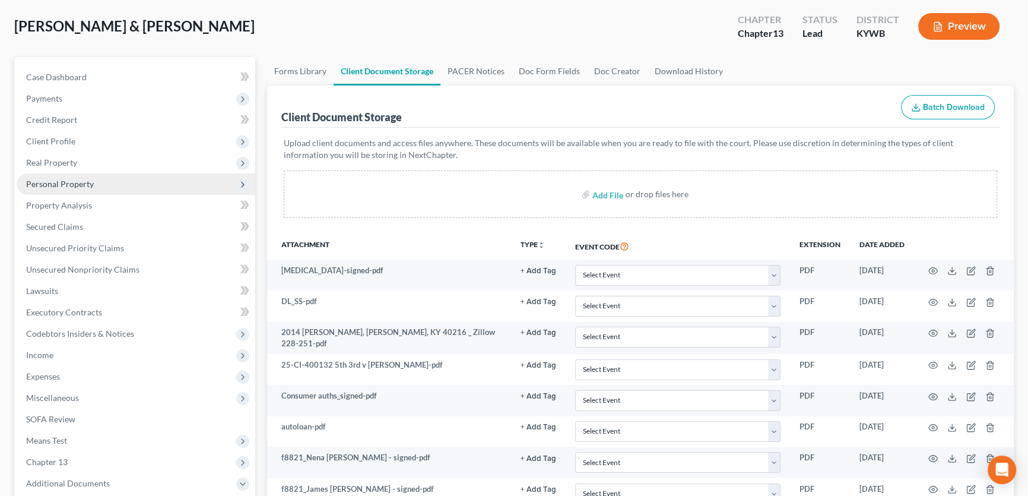
scroll to position [0, 0]
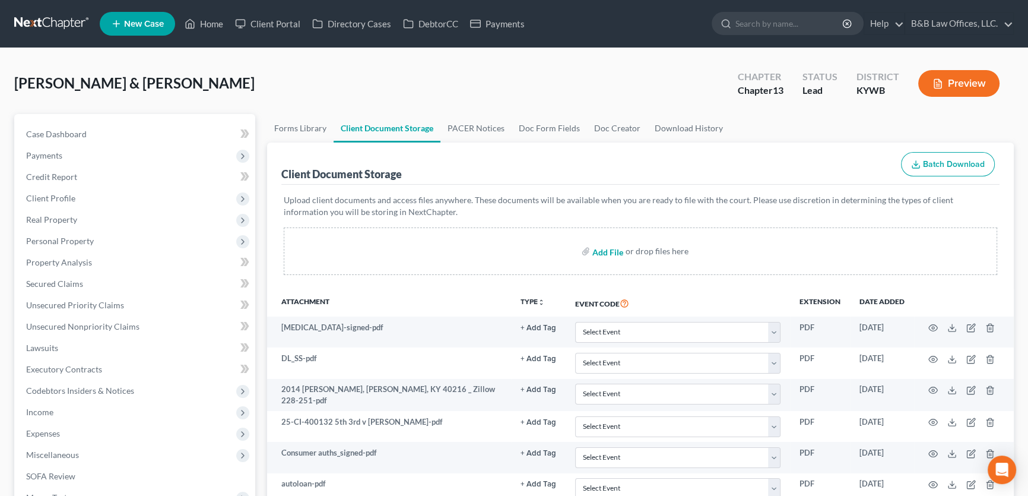
click at [607, 249] on input "file" at bounding box center [607, 250] width 29 height 21
type input "C:\fakepath\[DATE]-[DATE] wage docs from IRS.pdf"
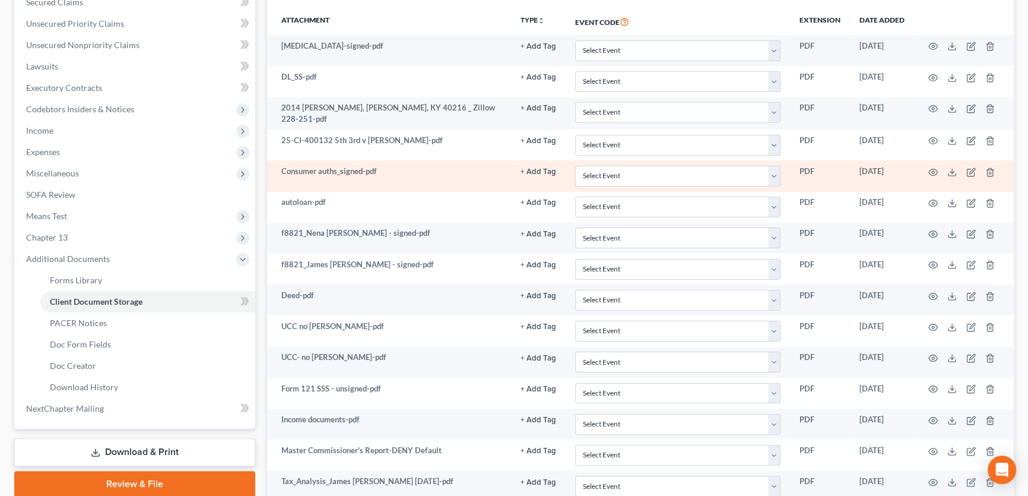
scroll to position [324, 0]
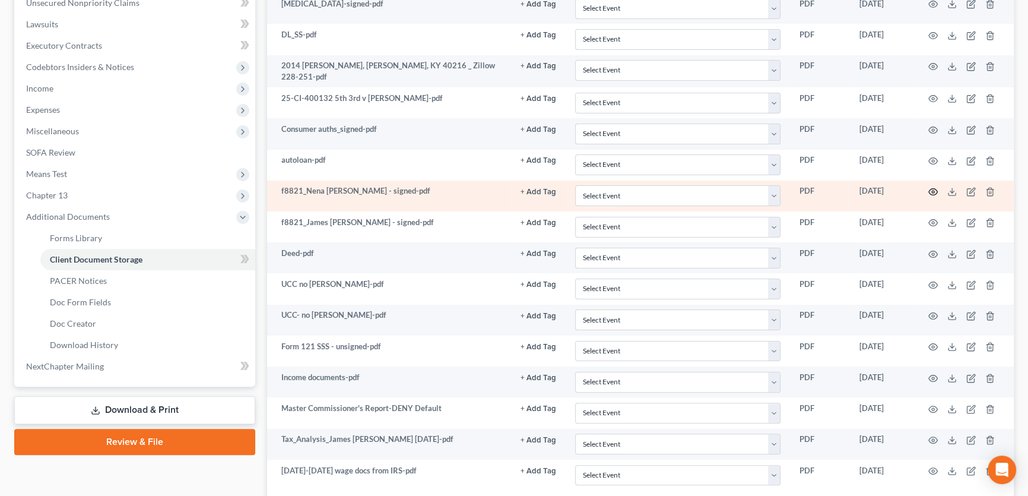
click at [933, 188] on icon "button" at bounding box center [934, 192] width 10 height 10
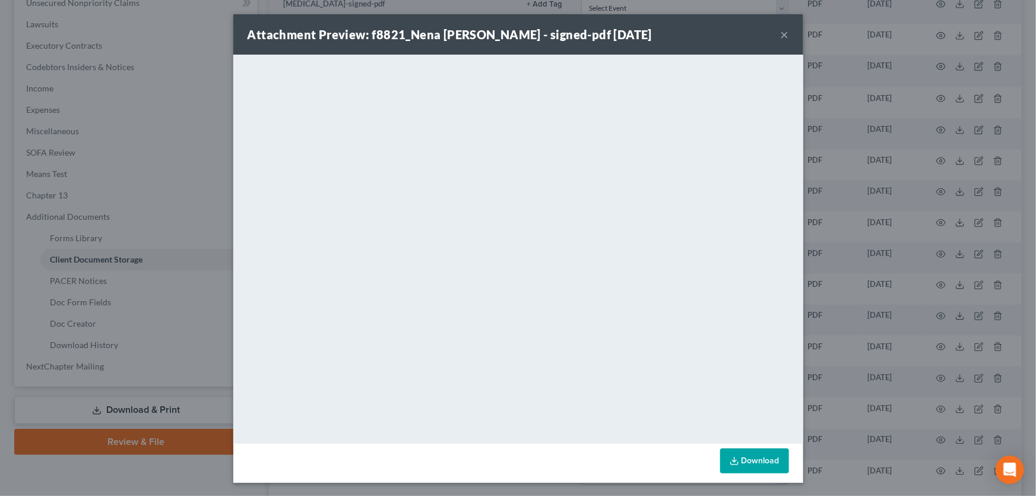
click at [783, 34] on button "×" at bounding box center [785, 34] width 8 height 14
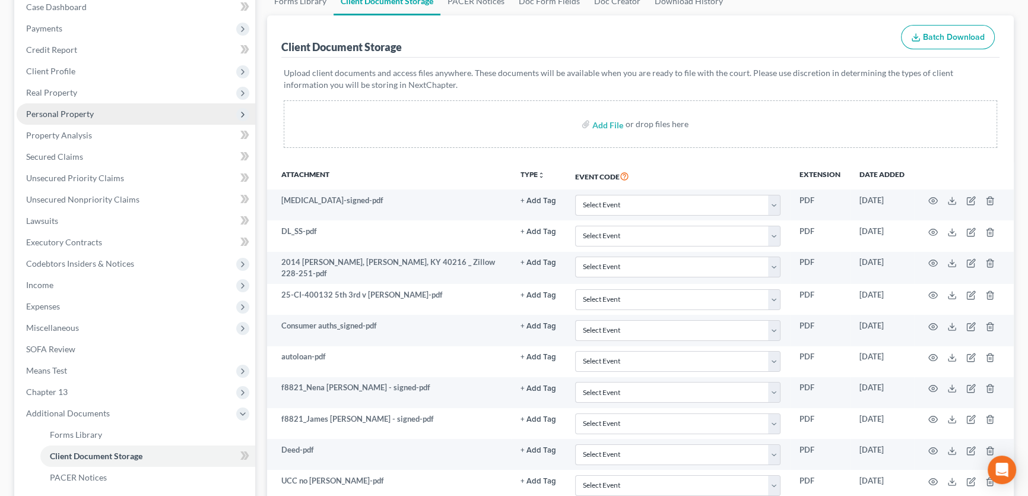
scroll to position [107, 0]
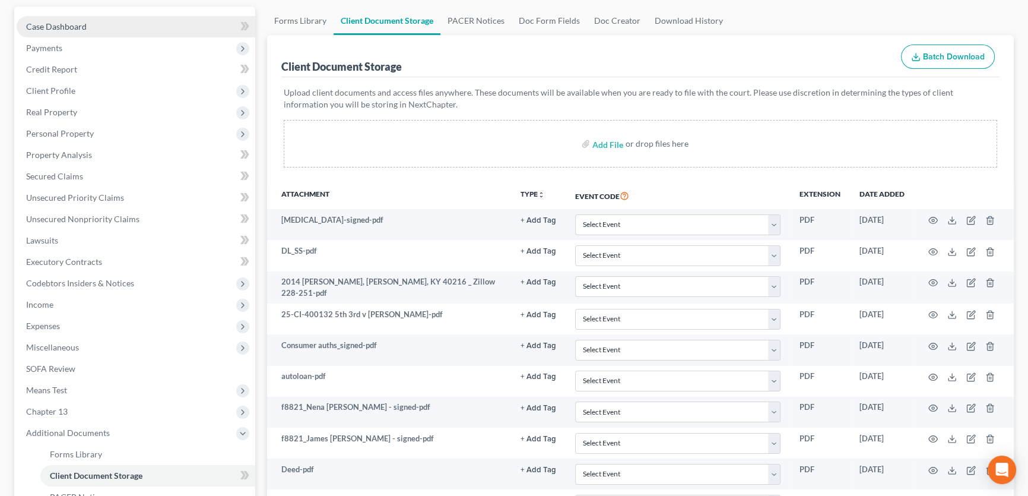
click at [78, 27] on span "Case Dashboard" at bounding box center [56, 26] width 61 height 10
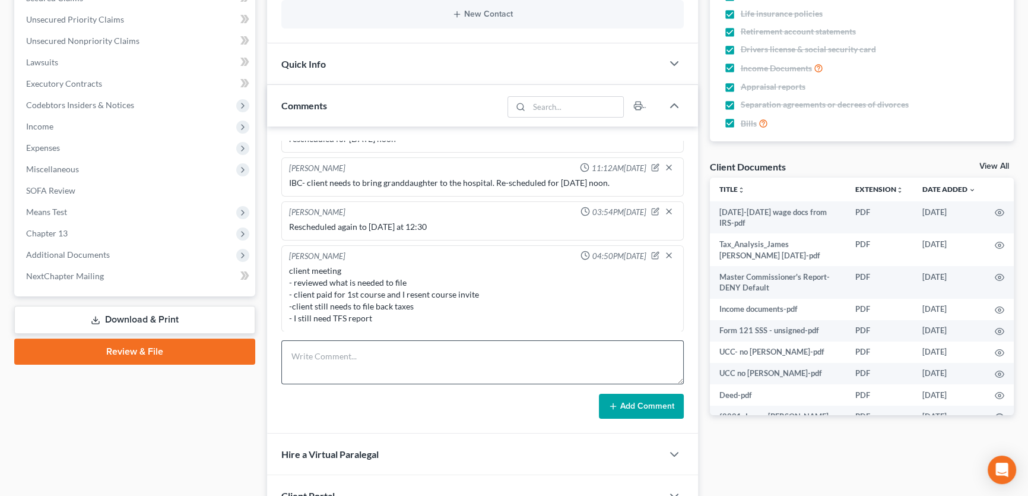
scroll to position [2343, 0]
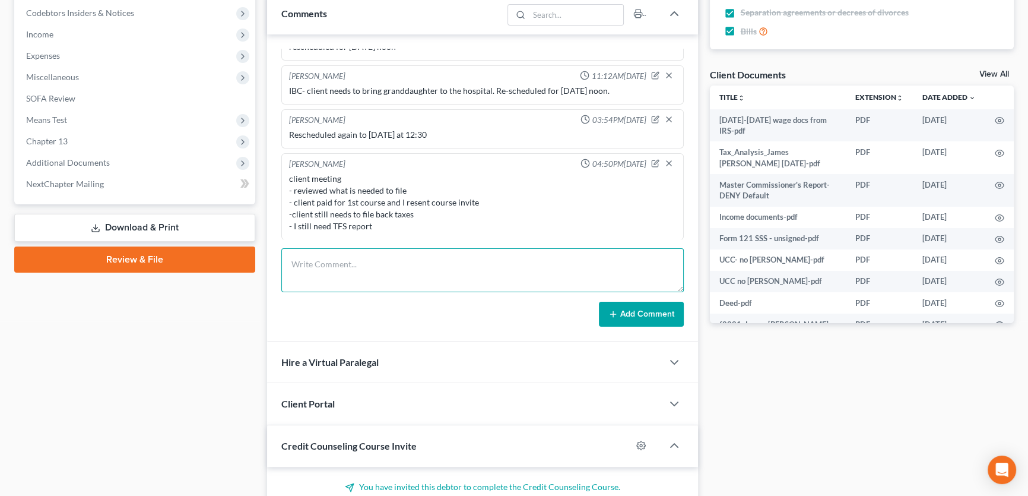
click at [325, 266] on textarea at bounding box center [482, 270] width 403 height 44
type textarea "Pulled IRS transcripts from IRS via TFS. [PERSON_NAME] failed"
click at [618, 308] on button "Add Comment" at bounding box center [641, 314] width 85 height 25
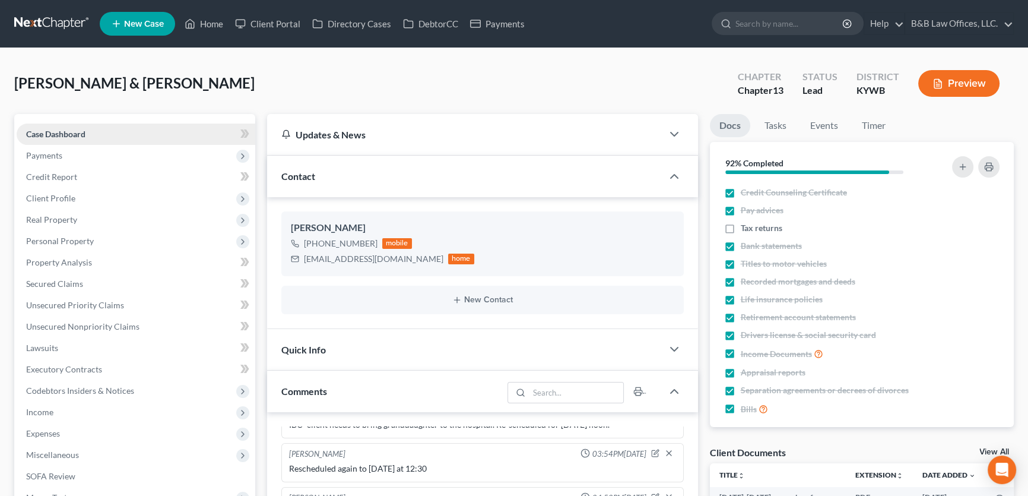
scroll to position [53, 0]
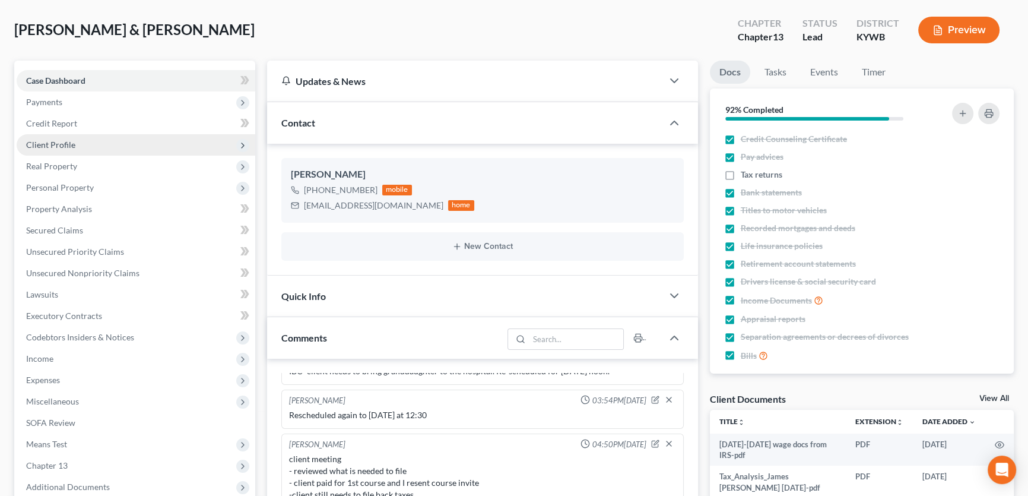
click at [112, 136] on span "Client Profile" at bounding box center [136, 144] width 239 height 21
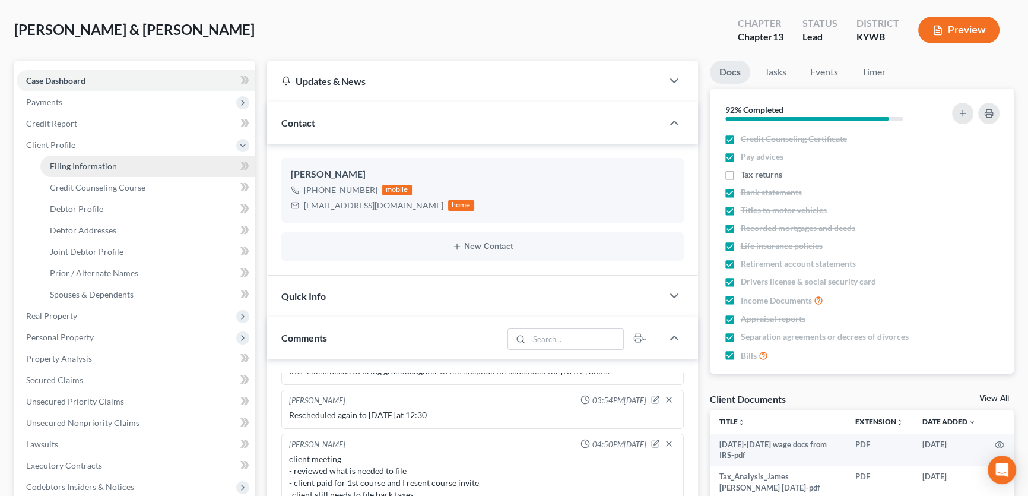
click at [113, 163] on span "Filing Information" at bounding box center [83, 166] width 67 height 10
select select "1"
select select "3"
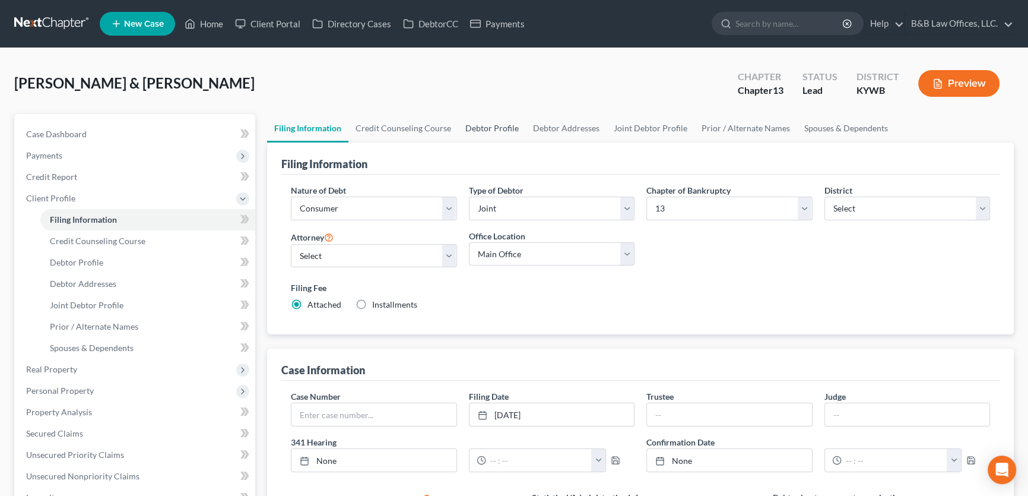
click at [508, 124] on link "Debtor Profile" at bounding box center [492, 128] width 68 height 29
select select "1"
select select "2"
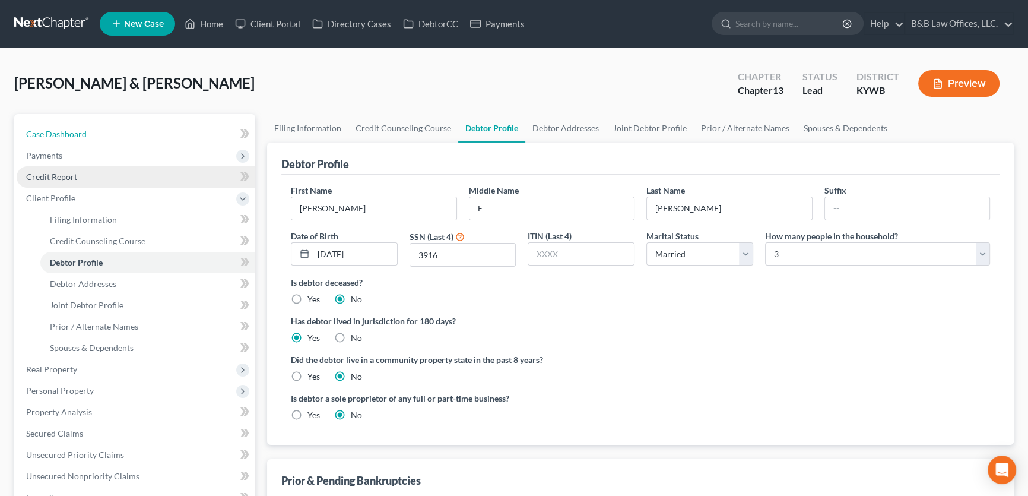
click at [86, 136] on link "Case Dashboard" at bounding box center [136, 134] width 239 height 21
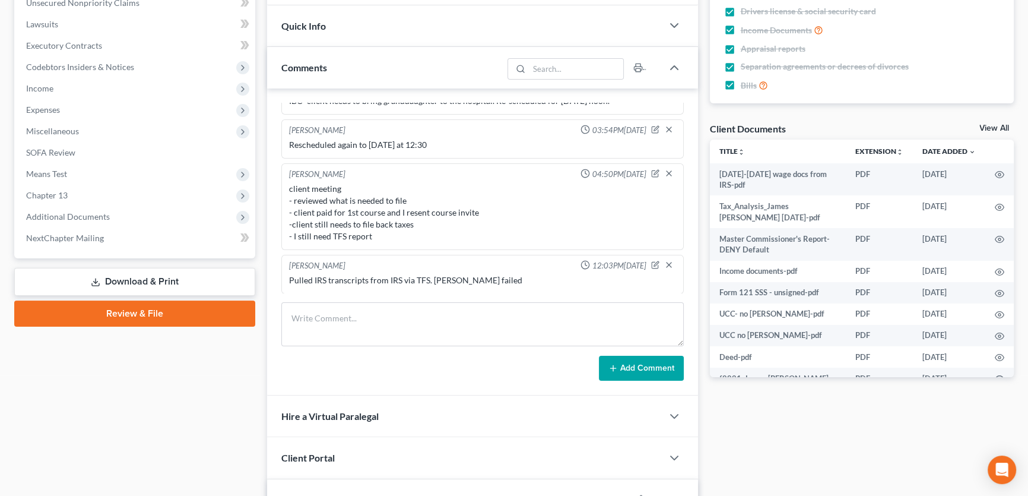
scroll to position [2343, 0]
click at [391, 313] on textarea at bounding box center [482, 324] width 403 height 44
click at [390, 313] on textarea "2024 income" at bounding box center [482, 324] width 403 height 44
paste textarea "Your $29,244 in [DATE]-R income from the U.S. Office of Personnel Management fa…"
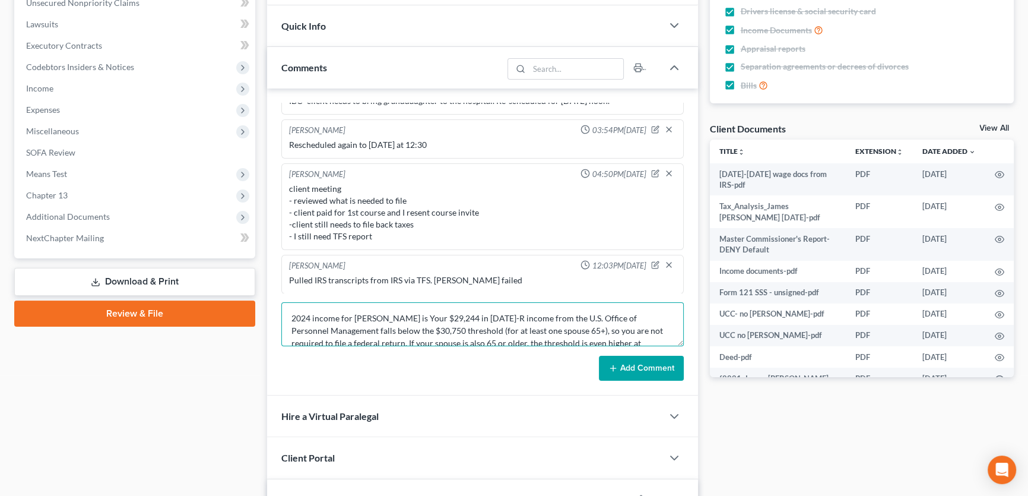
scroll to position [2, 0]
click at [386, 314] on textarea "2024 income for [PERSON_NAME] is Your $29,244 in [DATE]-R income from the U.S. …" at bounding box center [482, 324] width 403 height 44
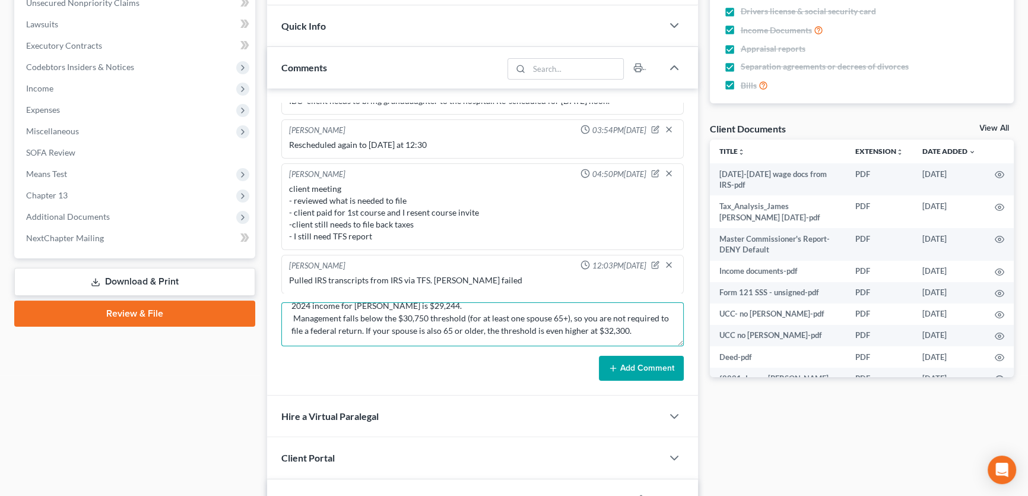
scroll to position [12, 0]
type textarea "2024 income for [PERSON_NAME] is $29,244. -falls below the $30,750 threshold (f…"
click at [641, 363] on button "Add Comment" at bounding box center [641, 368] width 85 height 25
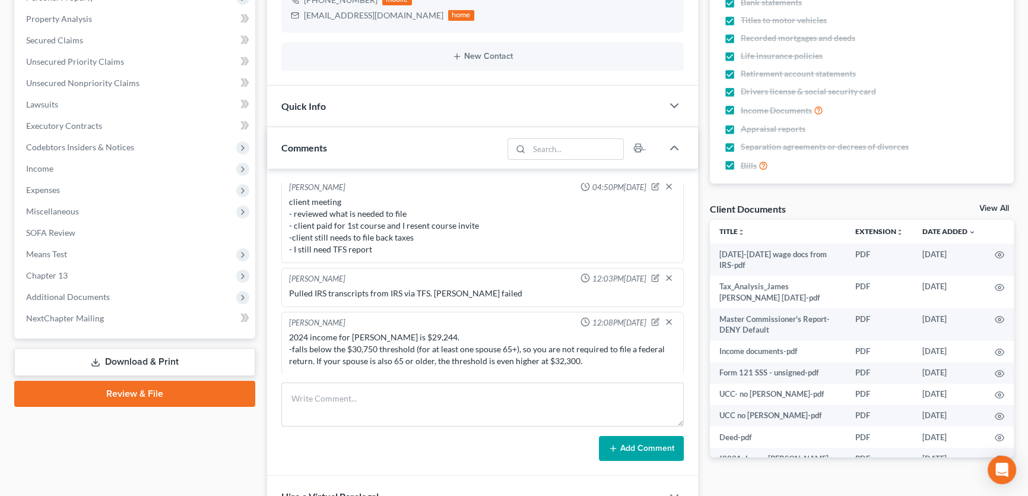
scroll to position [270, 0]
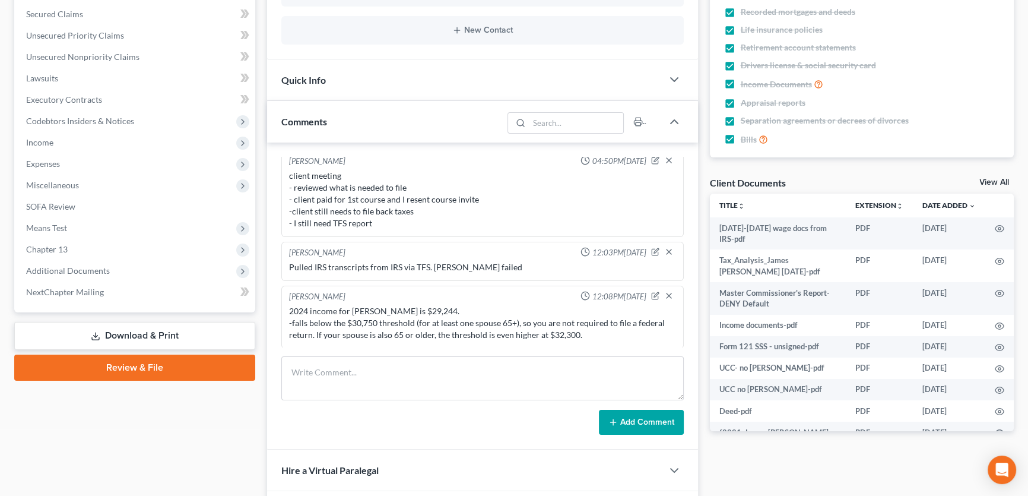
click at [994, 178] on link "View All" at bounding box center [995, 182] width 30 height 8
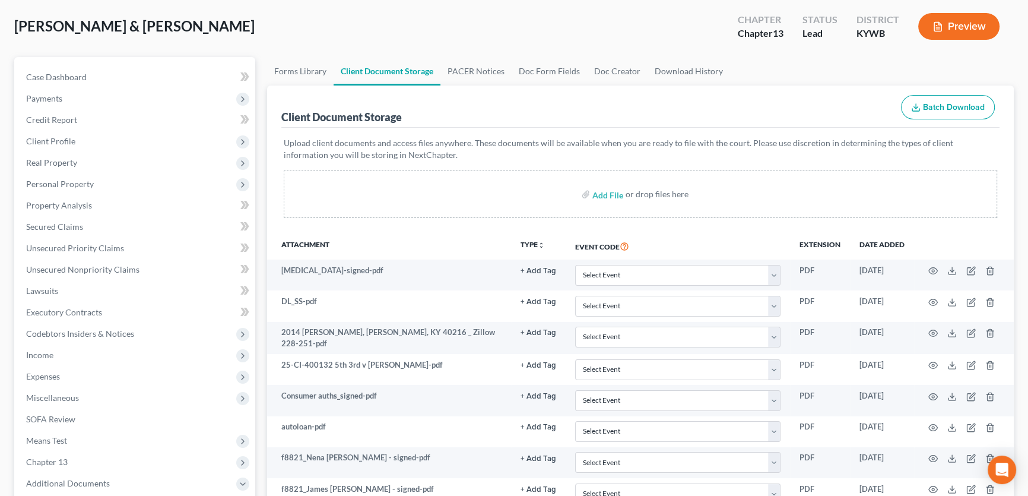
scroll to position [107, 0]
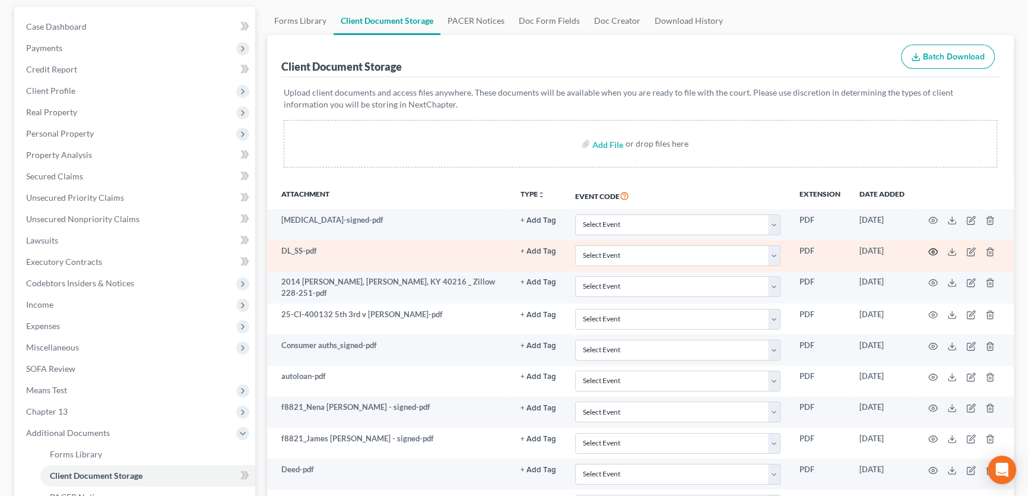
click at [931, 249] on icon "button" at bounding box center [934, 252] width 10 height 10
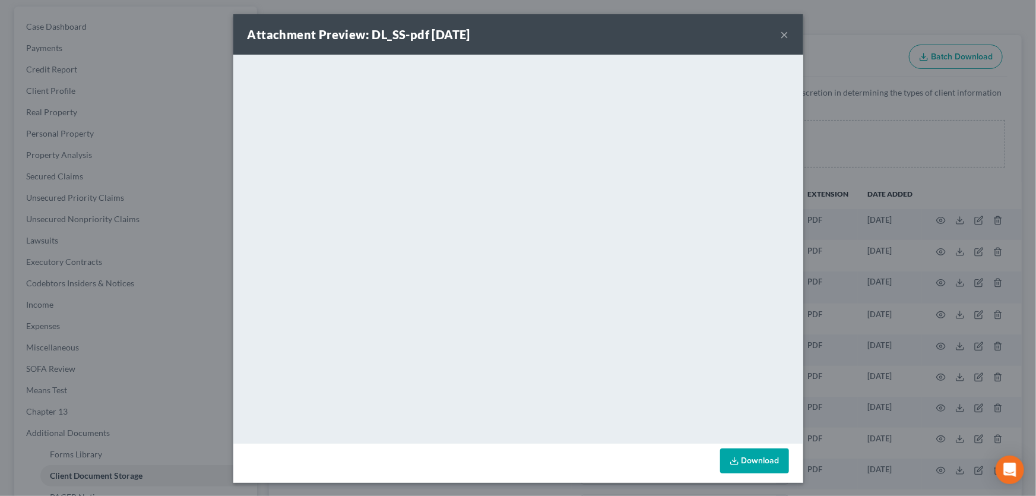
click at [781, 36] on button "×" at bounding box center [785, 34] width 8 height 14
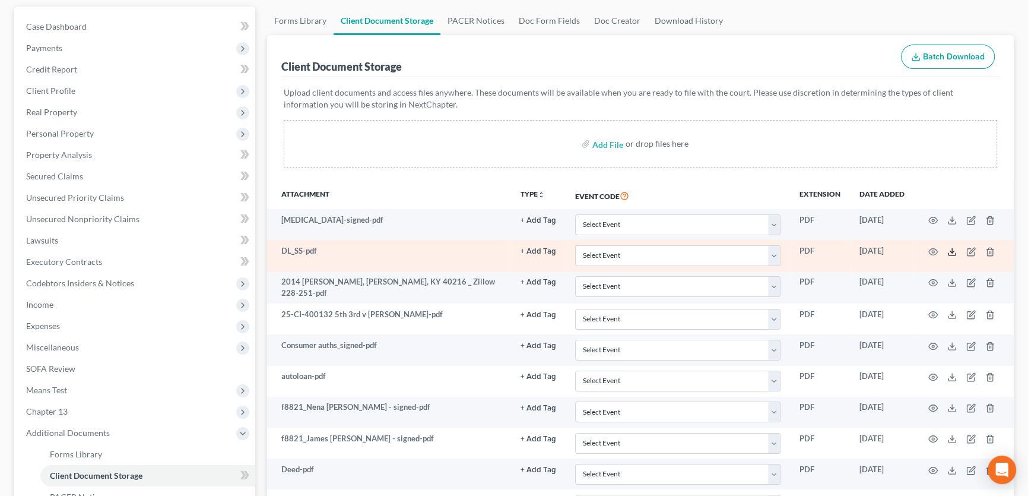
click at [954, 251] on polyline at bounding box center [953, 252] width 4 height 2
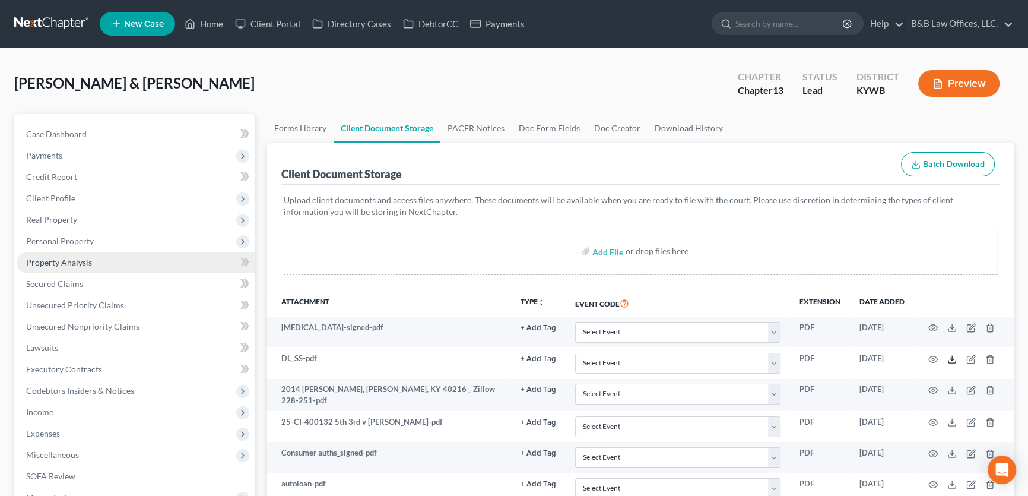
scroll to position [53, 0]
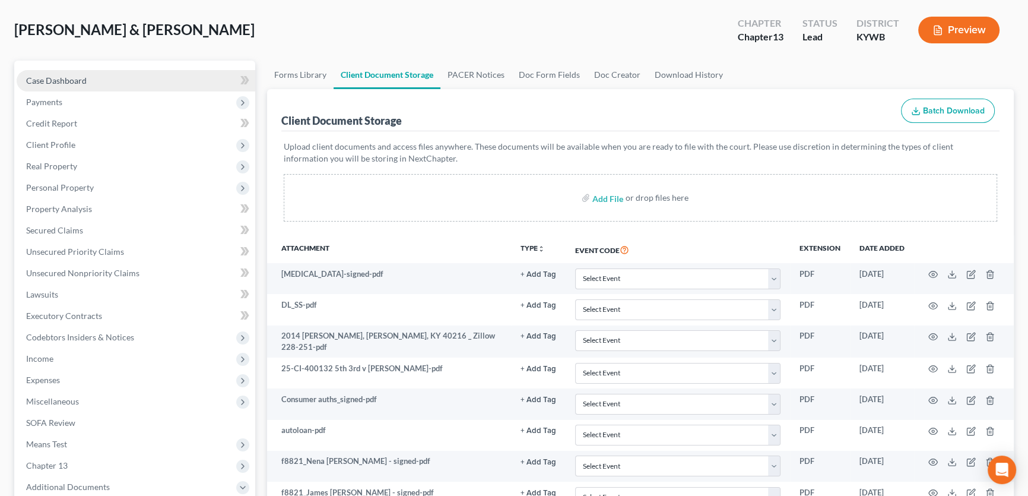
click at [80, 77] on span "Case Dashboard" at bounding box center [56, 80] width 61 height 10
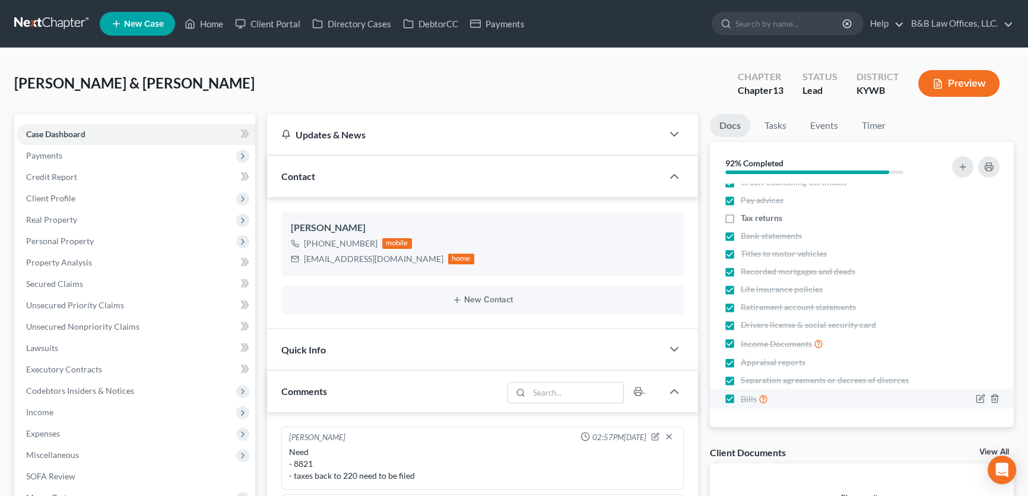
scroll to position [262, 0]
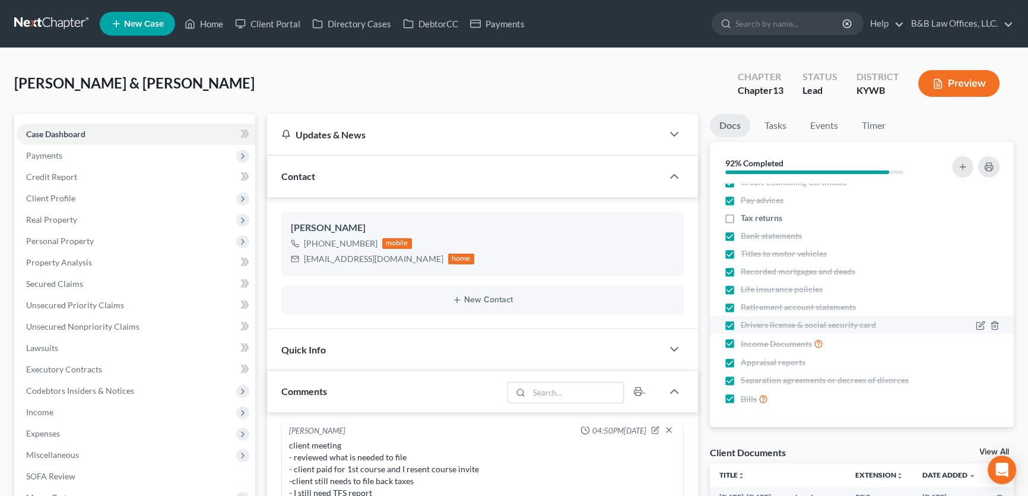
click at [985, 449] on link "View All" at bounding box center [995, 452] width 30 height 8
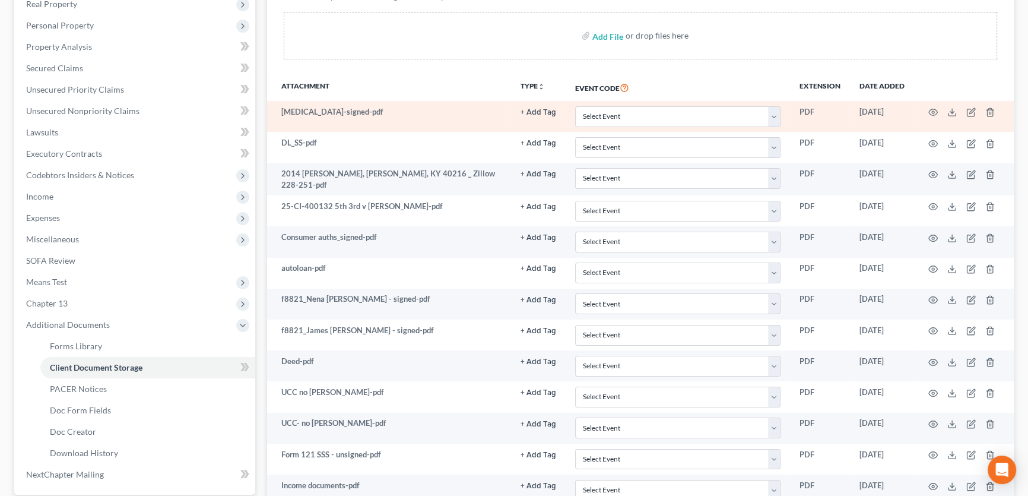
scroll to position [270, 0]
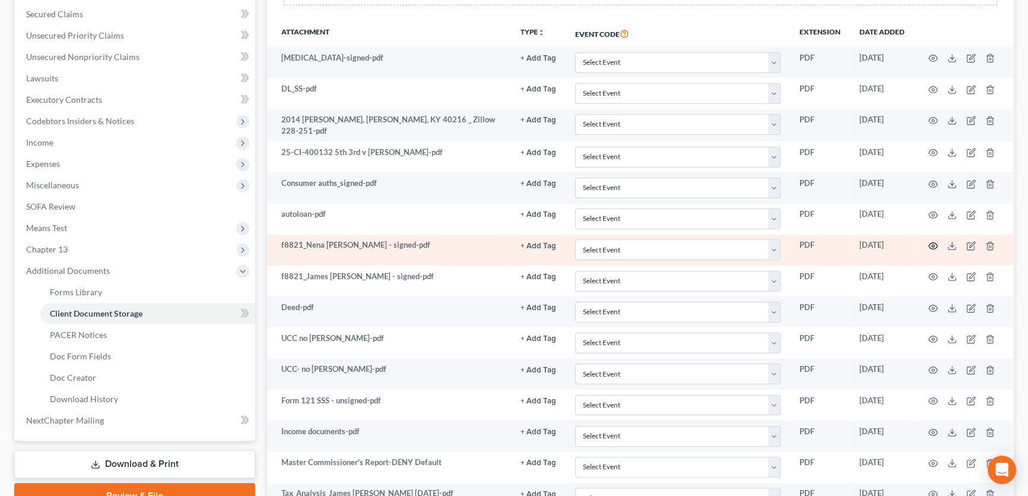
click at [933, 245] on circle "button" at bounding box center [933, 246] width 2 height 2
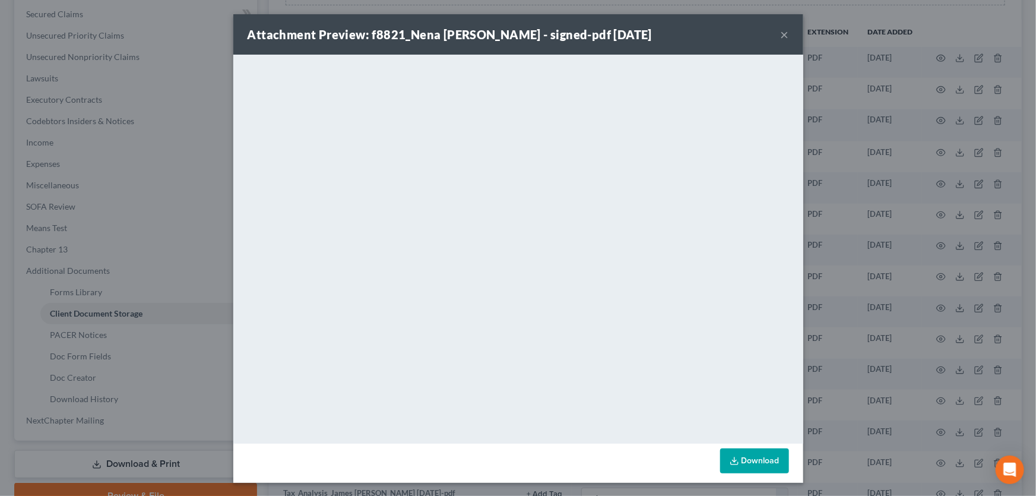
click at [781, 36] on button "×" at bounding box center [785, 34] width 8 height 14
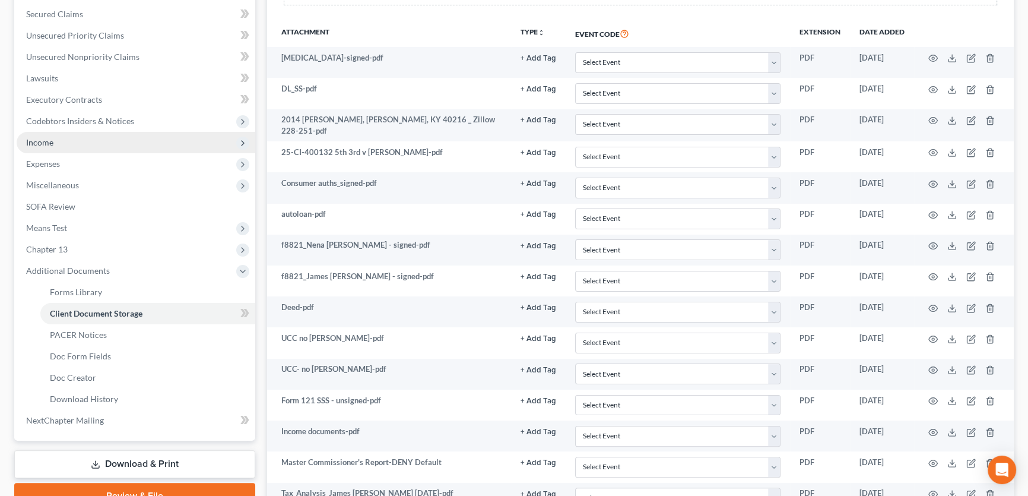
click at [98, 144] on span "Income" at bounding box center [136, 142] width 239 height 21
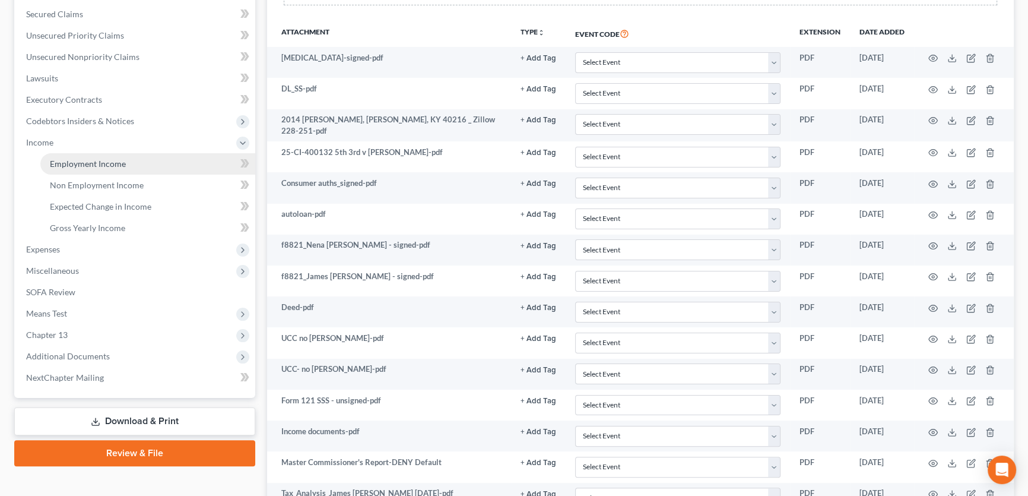
click at [107, 159] on span "Employment Income" at bounding box center [88, 164] width 76 height 10
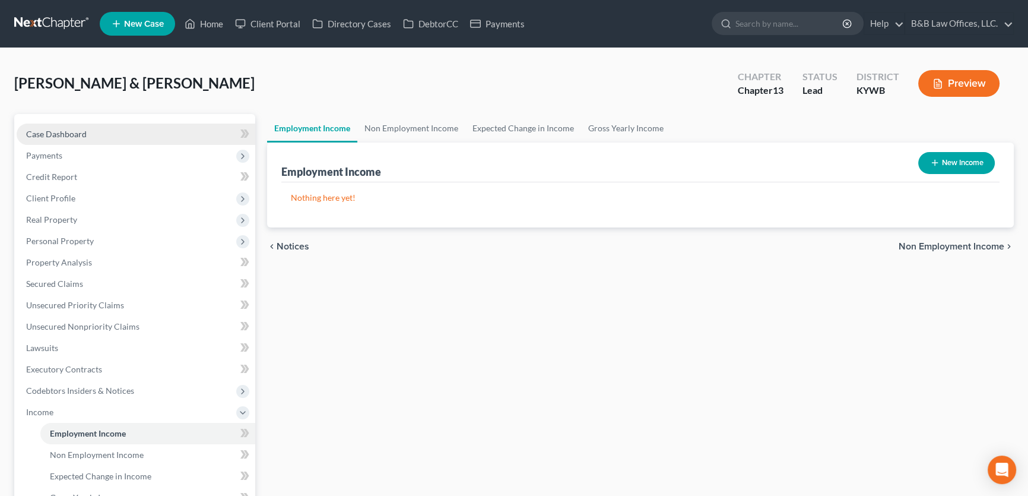
click at [68, 134] on span "Case Dashboard" at bounding box center [56, 134] width 61 height 10
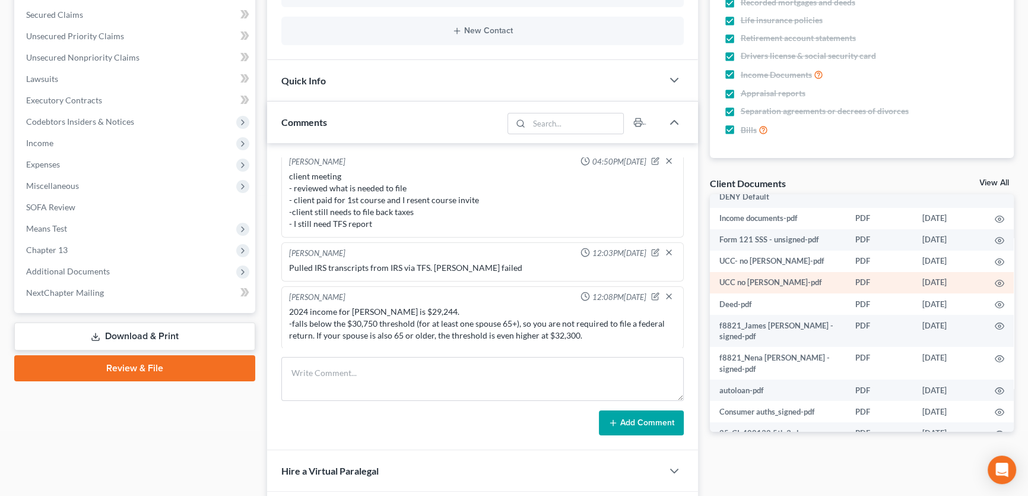
scroll to position [270, 0]
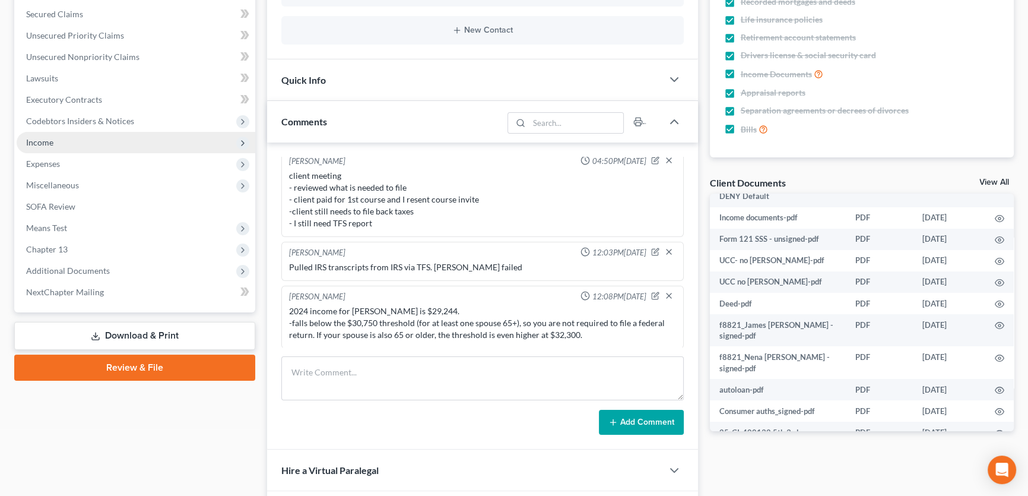
click at [89, 143] on span "Income" at bounding box center [136, 142] width 239 height 21
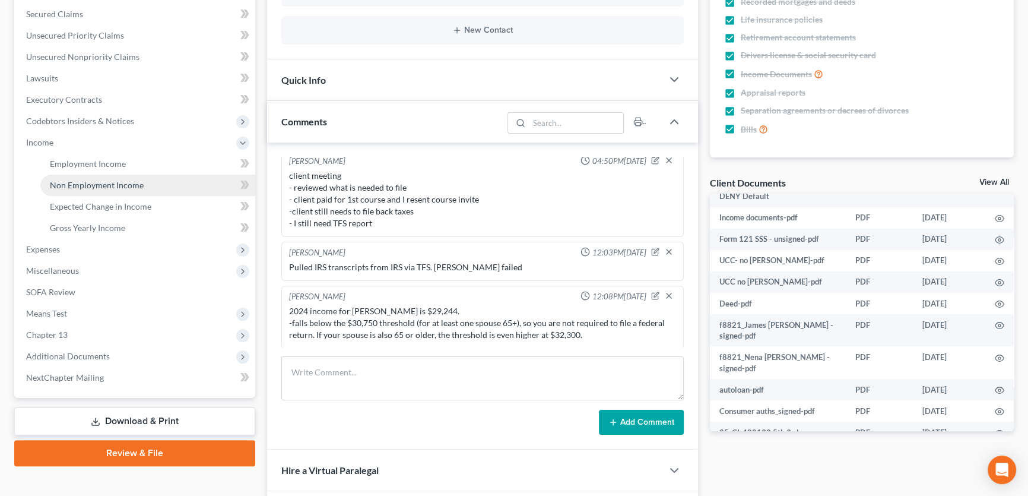
click at [89, 180] on span "Non Employment Income" at bounding box center [97, 185] width 94 height 10
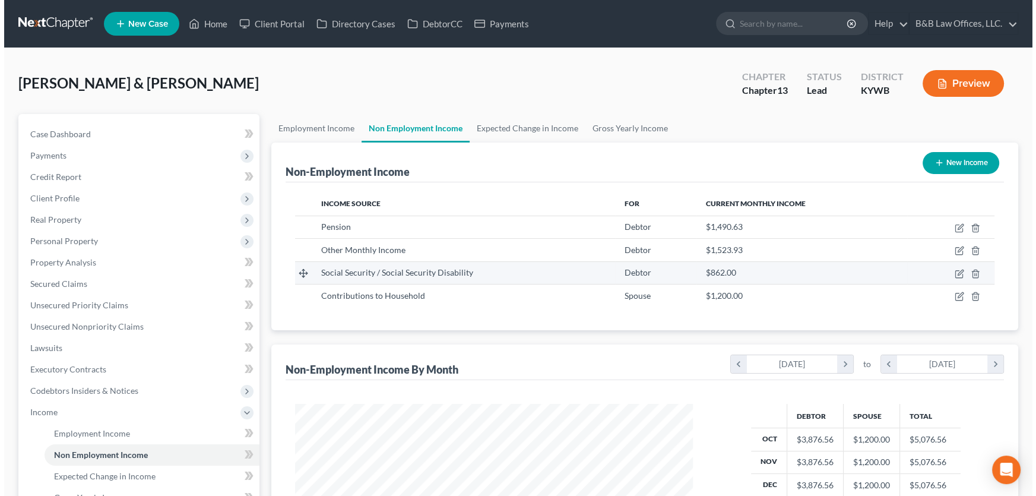
scroll to position [53, 0]
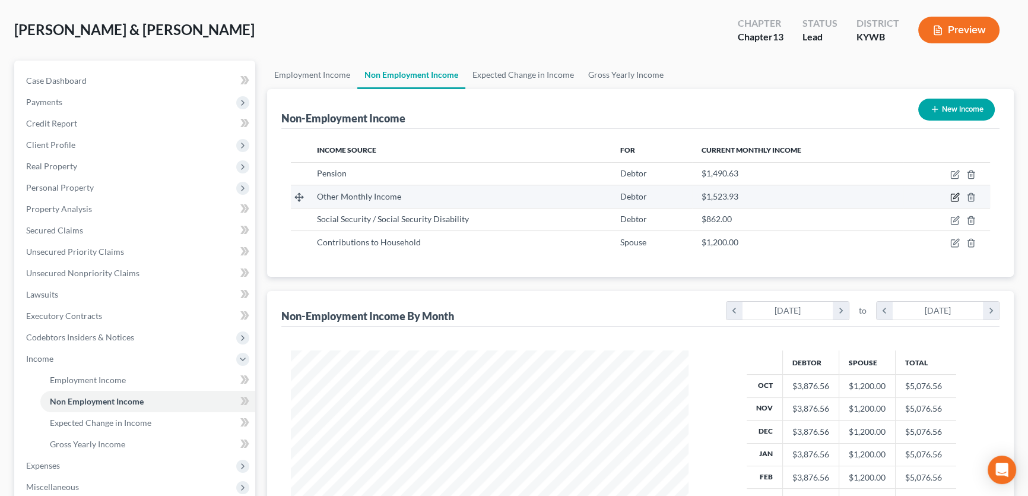
click at [952, 197] on icon "button" at bounding box center [956, 197] width 10 height 10
select select "13"
select select "0"
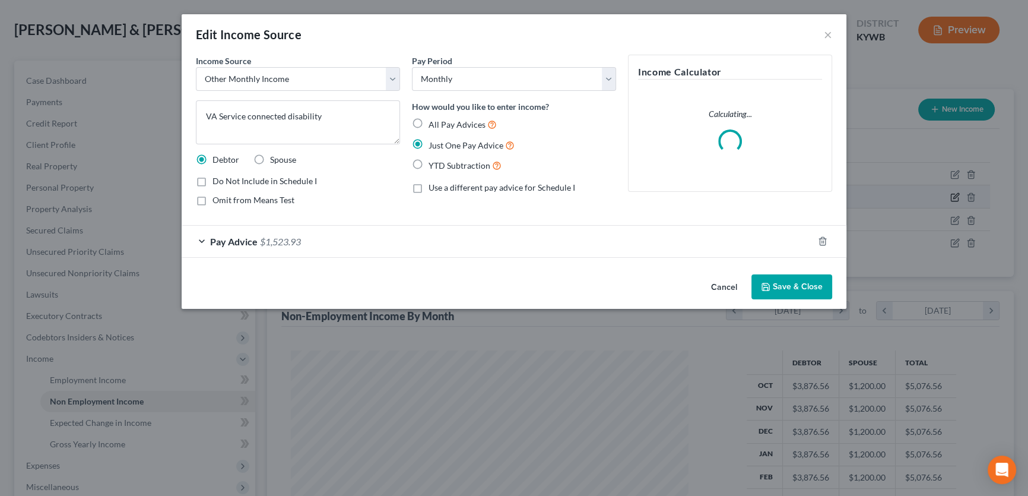
scroll to position [213, 425]
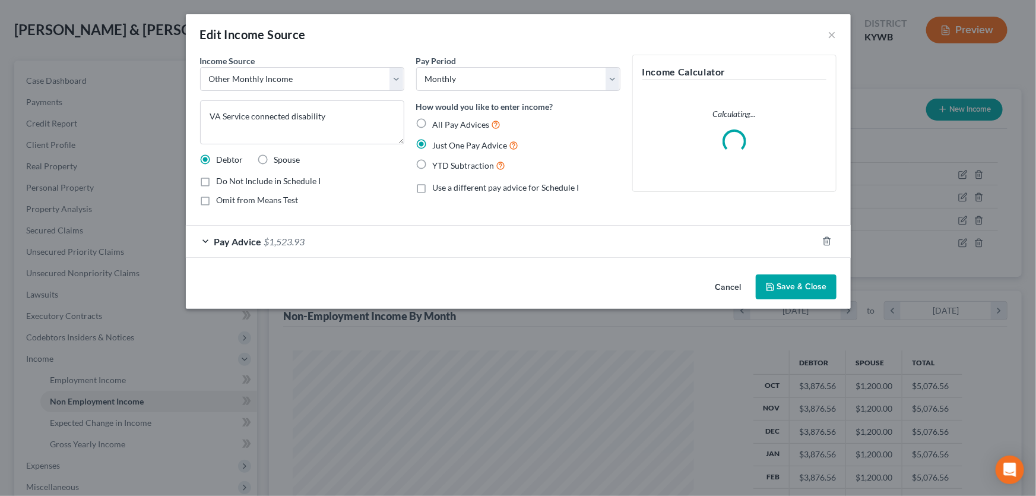
click at [230, 243] on span "Pay Advice" at bounding box center [238, 241] width 48 height 11
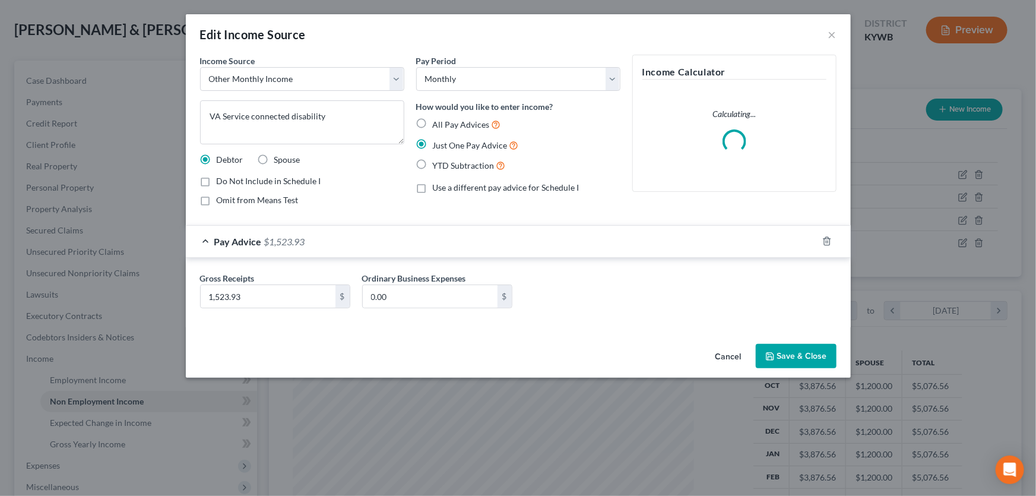
click at [230, 243] on span "Pay Advice" at bounding box center [238, 241] width 48 height 11
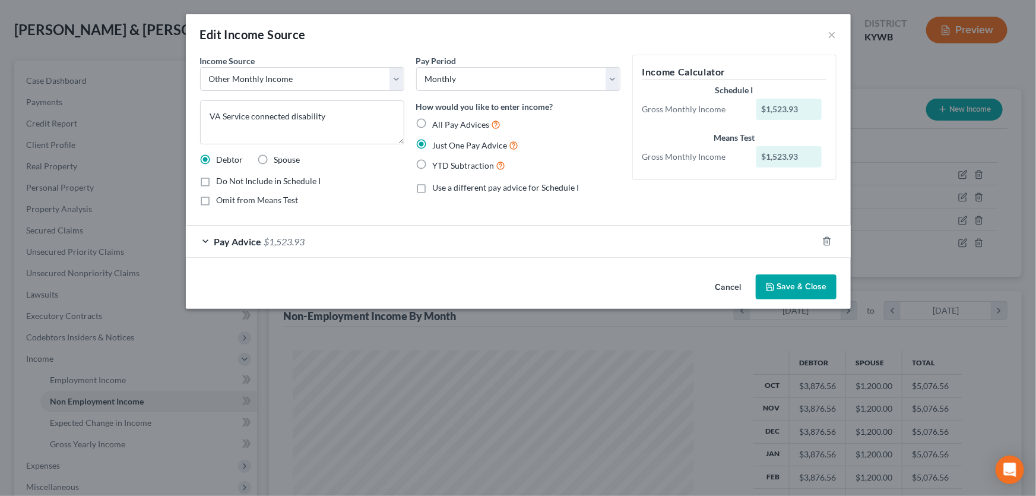
click at [723, 286] on button "Cancel" at bounding box center [728, 288] width 45 height 24
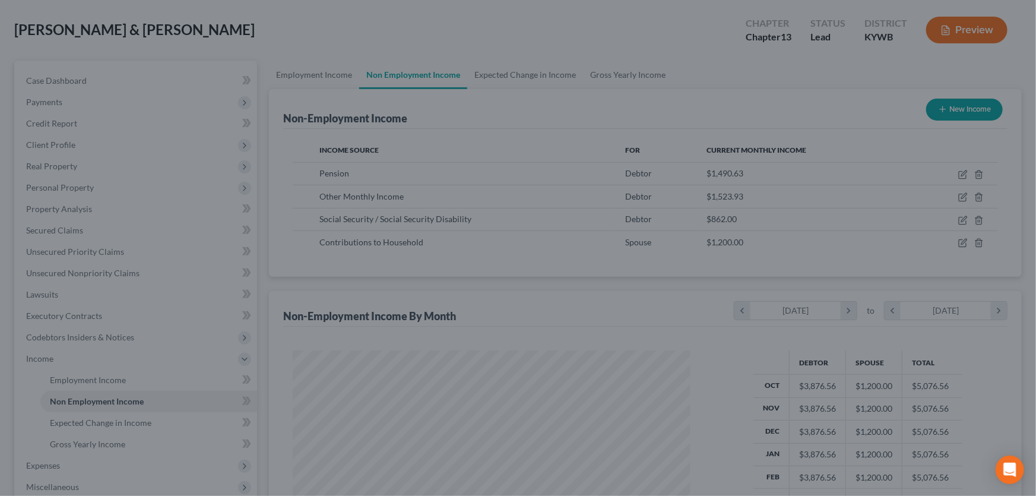
scroll to position [593577, 593368]
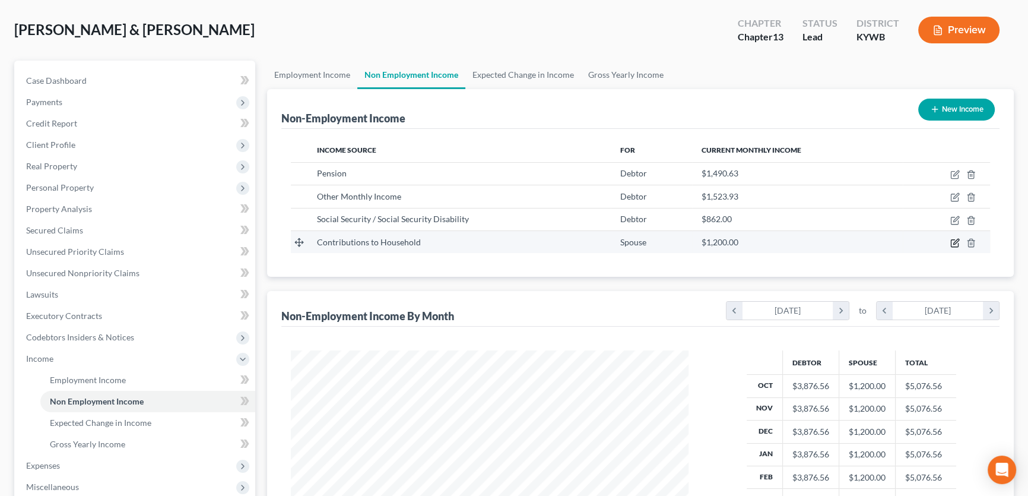
click at [957, 244] on icon "button" at bounding box center [956, 243] width 10 height 10
select select "8"
select select "0"
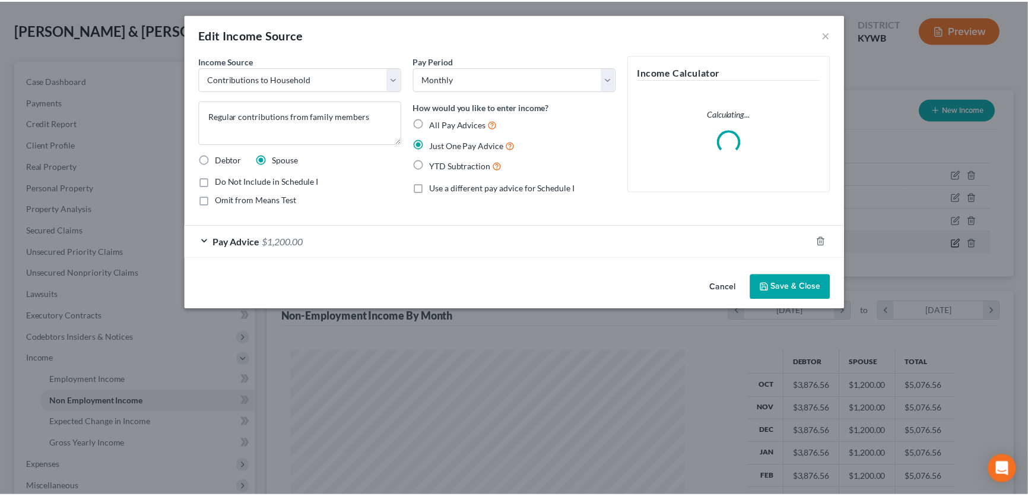
scroll to position [213, 425]
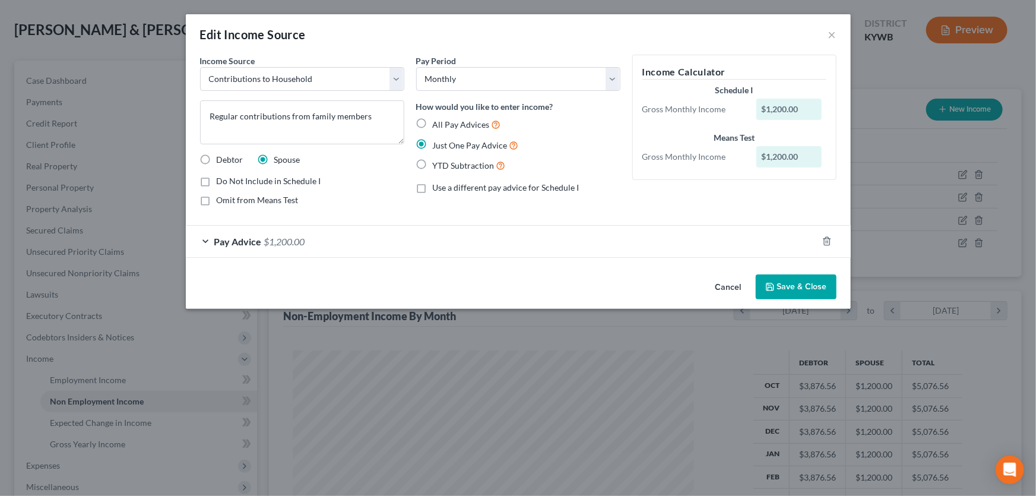
click at [731, 289] on button "Cancel" at bounding box center [728, 288] width 45 height 24
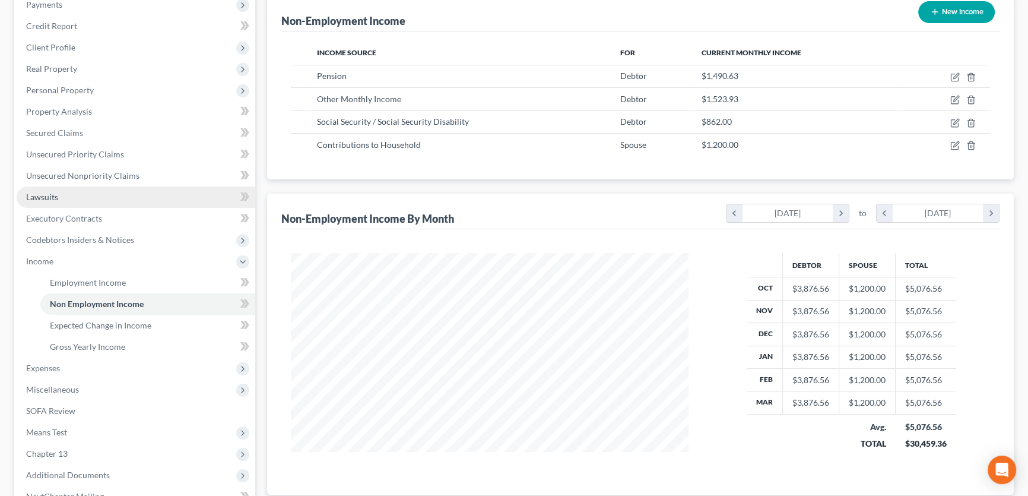
scroll to position [162, 0]
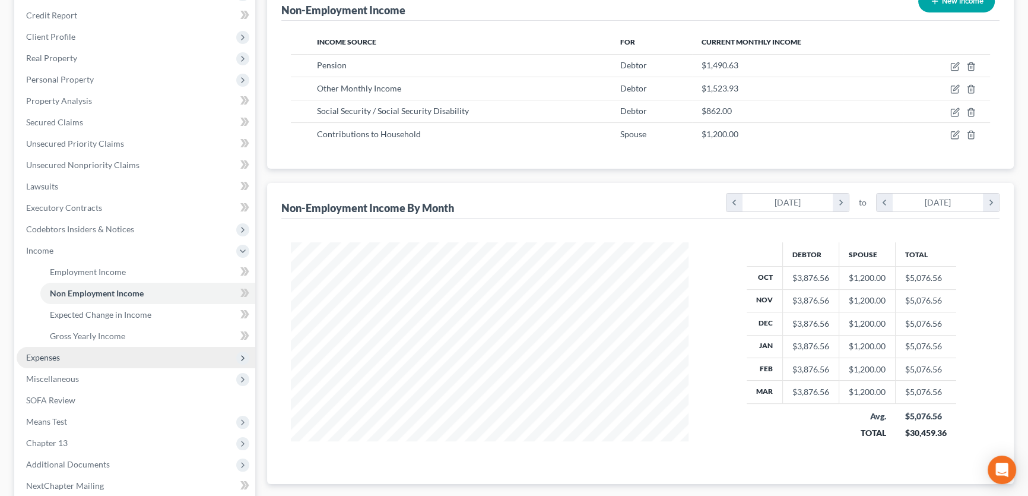
click at [58, 359] on span "Expenses" at bounding box center [43, 357] width 34 height 10
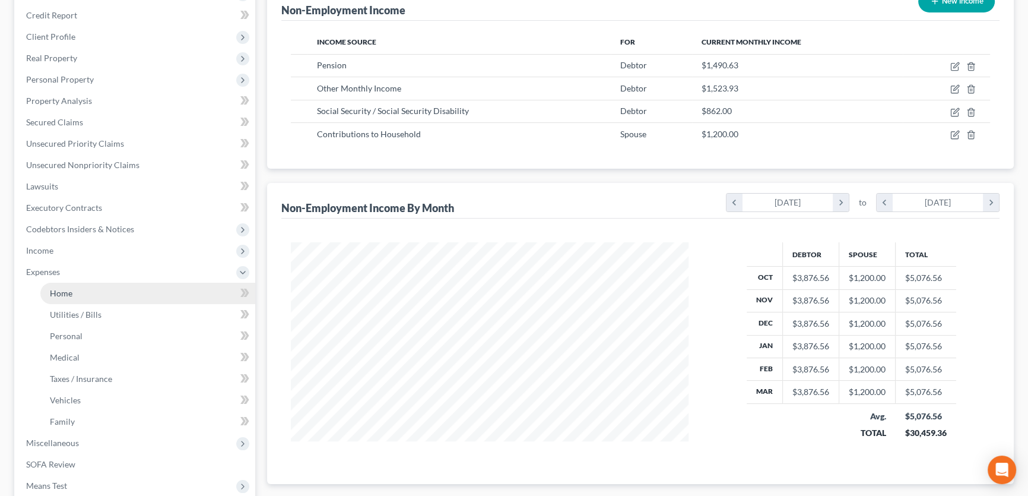
click at [73, 296] on link "Home" at bounding box center [147, 293] width 215 height 21
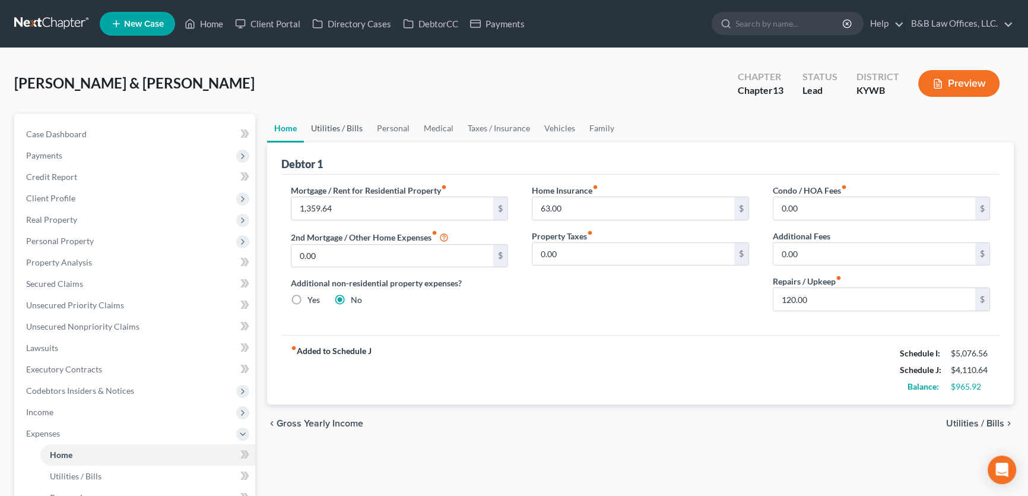
click at [330, 129] on link "Utilities / Bills" at bounding box center [337, 128] width 66 height 29
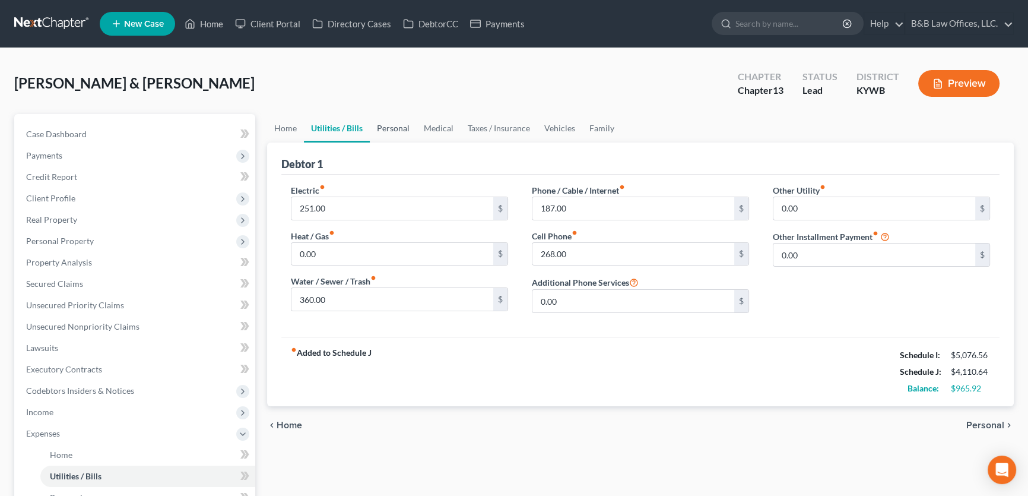
click at [401, 130] on link "Personal" at bounding box center [393, 128] width 47 height 29
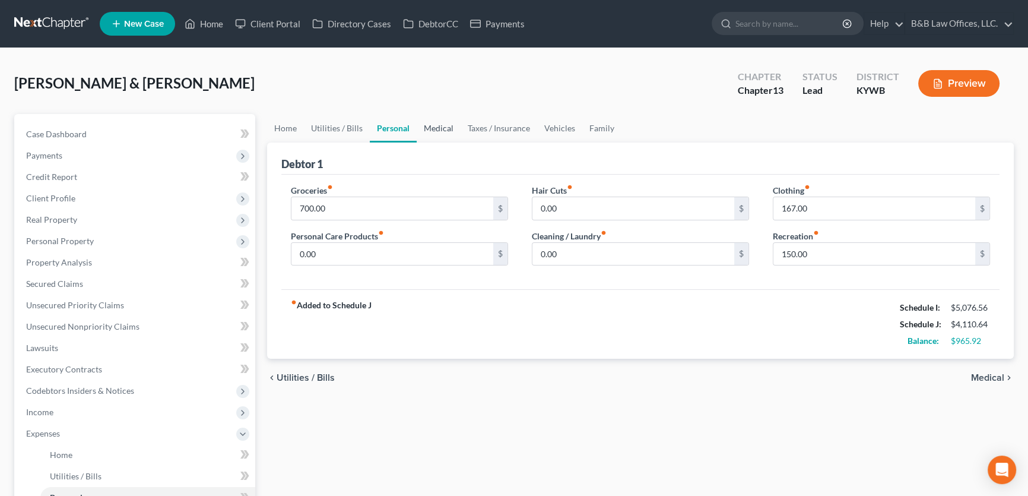
click at [440, 128] on link "Medical" at bounding box center [439, 128] width 44 height 29
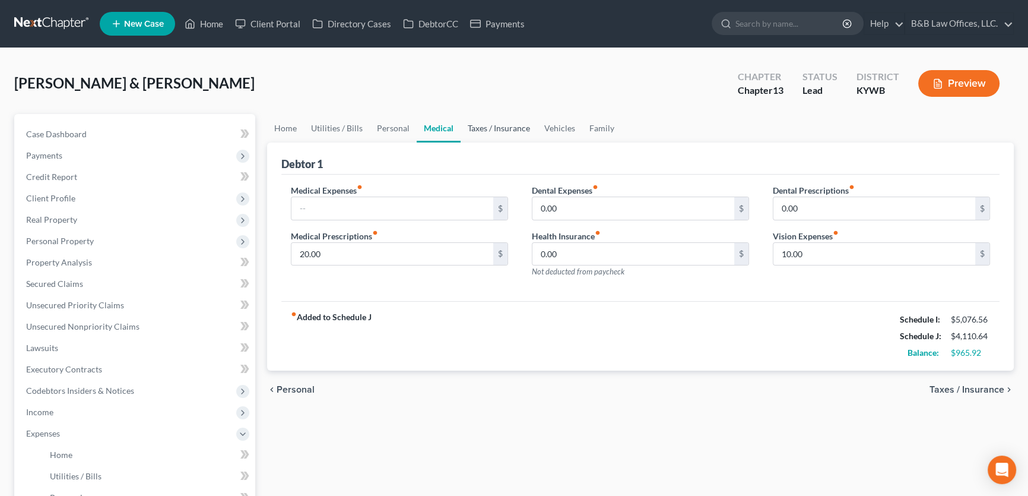
click at [499, 128] on link "Taxes / Insurance" at bounding box center [499, 128] width 77 height 29
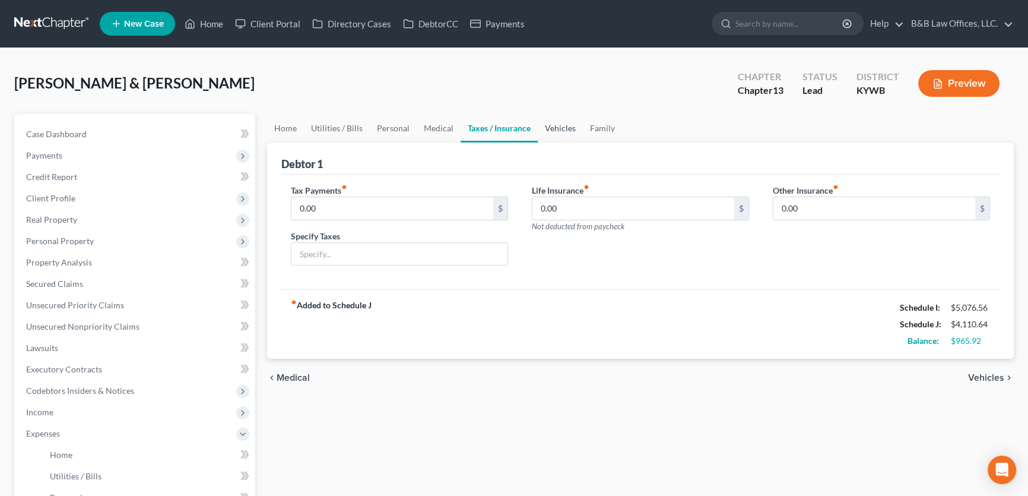
click at [552, 128] on link "Vehicles" at bounding box center [560, 128] width 45 height 29
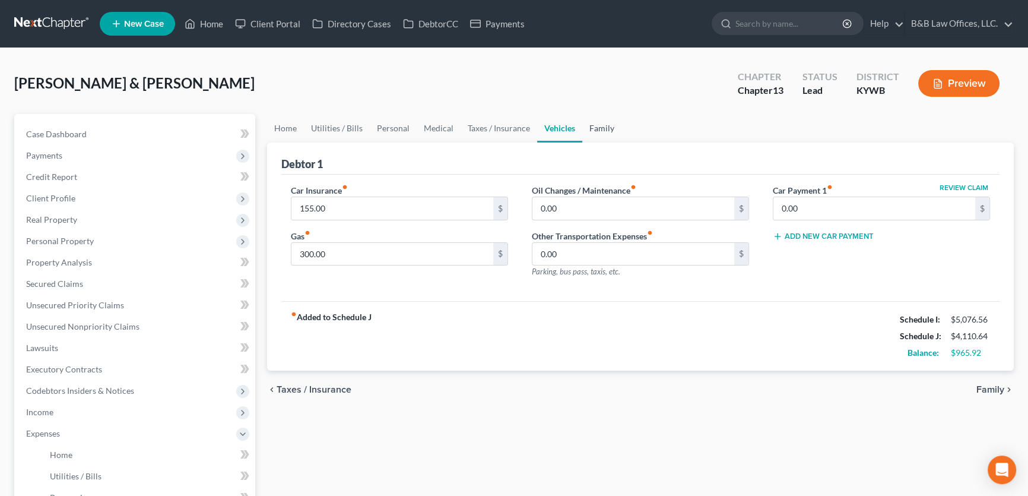
click at [598, 125] on link "Family" at bounding box center [602, 128] width 39 height 29
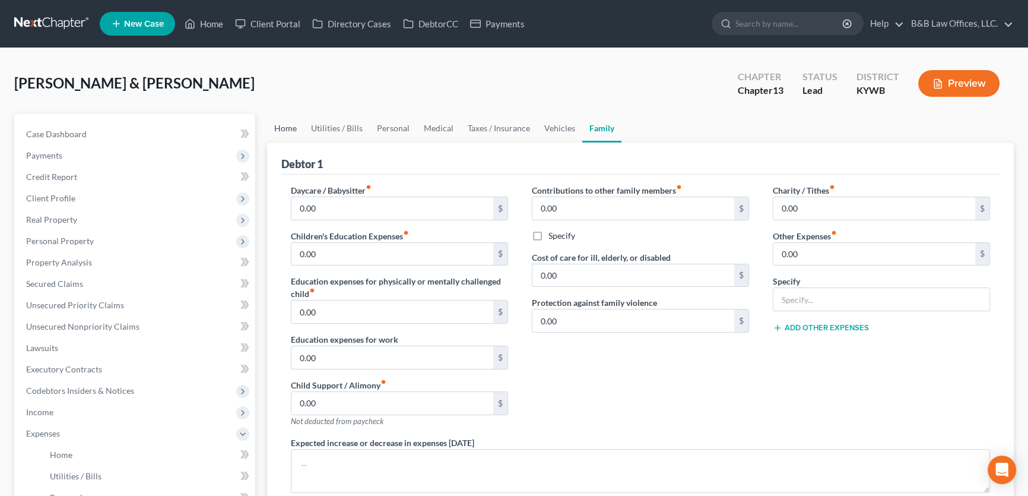
click at [287, 126] on link "Home" at bounding box center [285, 128] width 37 height 29
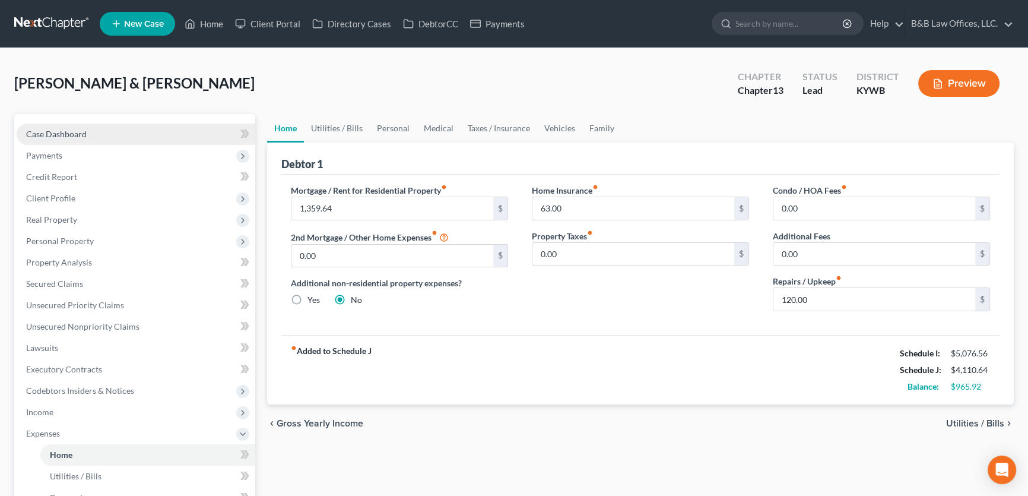
click at [88, 130] on link "Case Dashboard" at bounding box center [136, 134] width 239 height 21
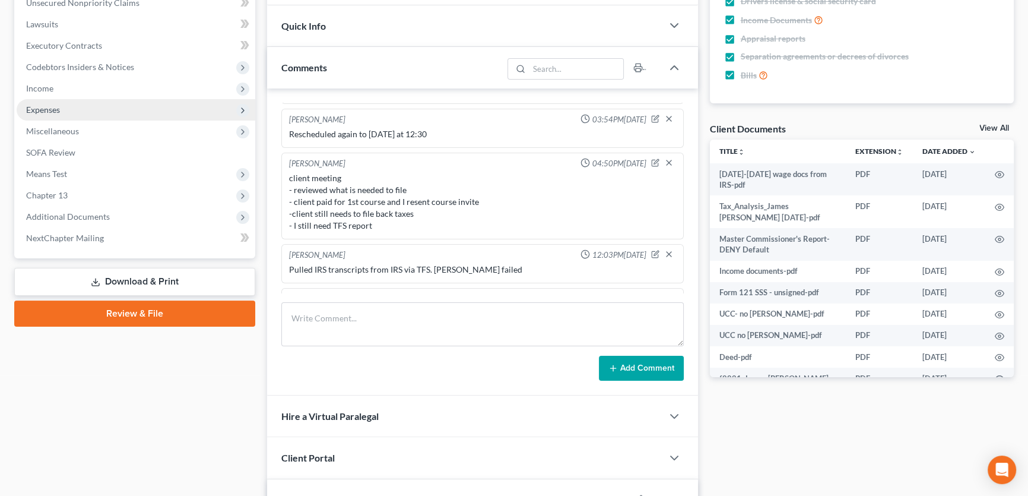
scroll to position [100, 0]
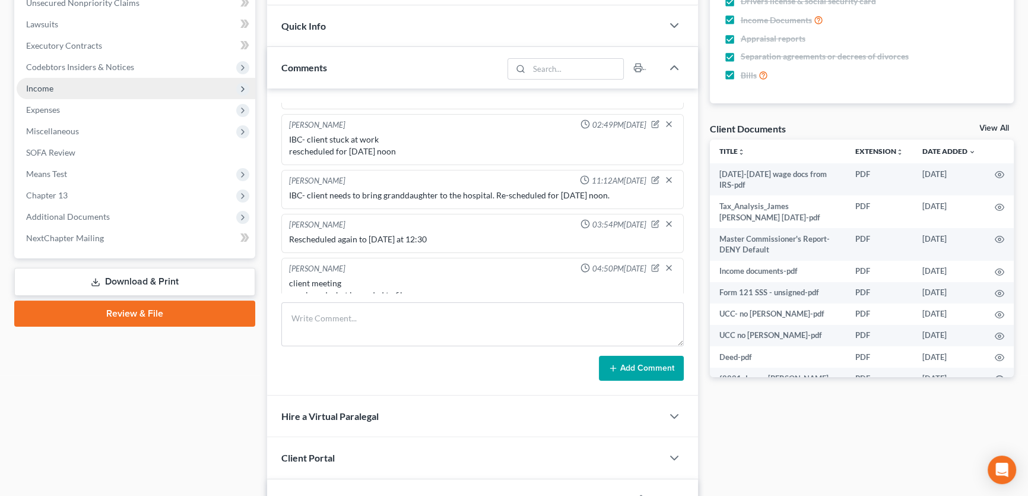
click at [80, 93] on span "Income" at bounding box center [136, 88] width 239 height 21
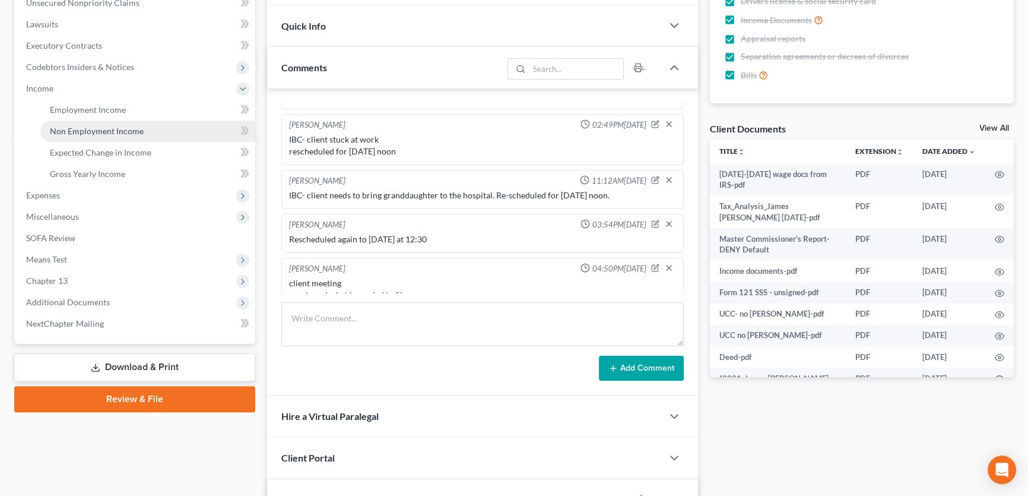
click at [75, 126] on span "Non Employment Income" at bounding box center [97, 131] width 94 height 10
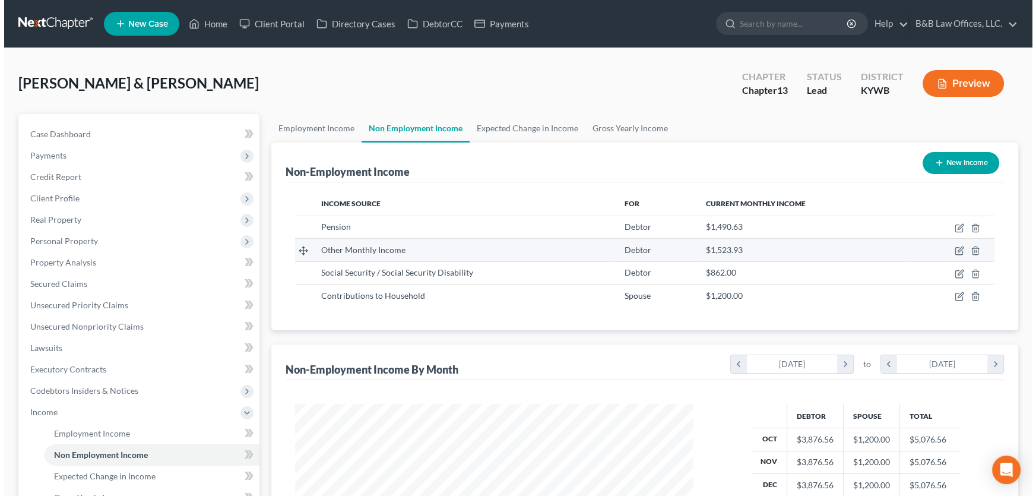
scroll to position [213, 422]
click at [955, 248] on icon "button" at bounding box center [954, 251] width 7 height 7
select select "13"
select select "0"
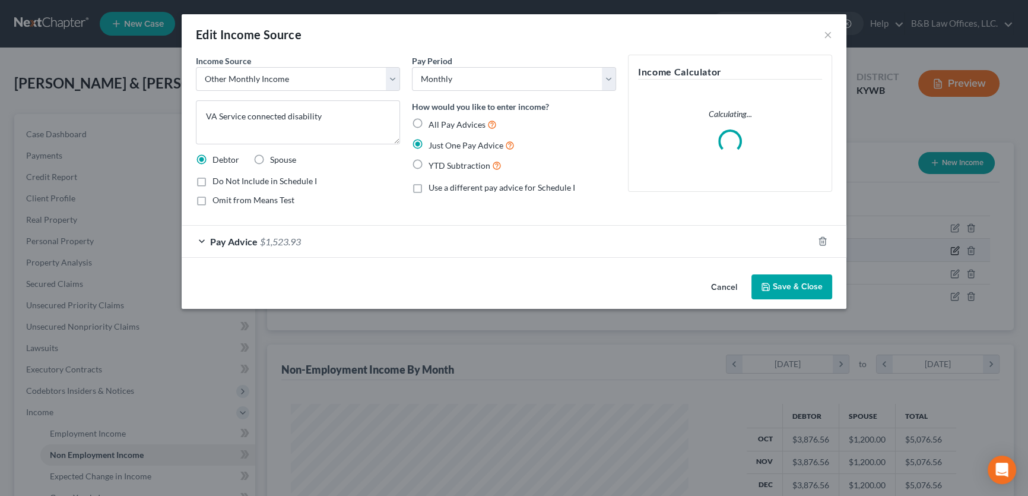
scroll to position [213, 425]
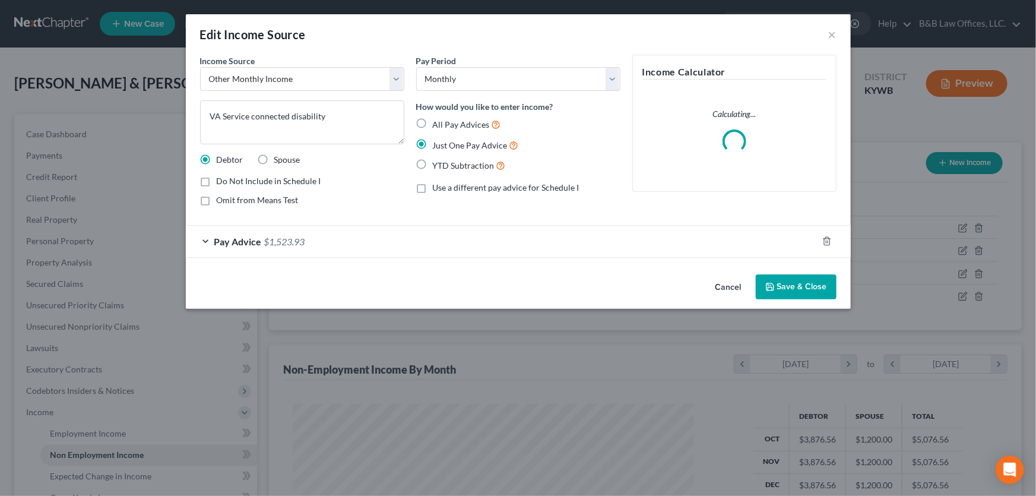
click at [250, 243] on span "Pay Advice" at bounding box center [238, 241] width 48 height 11
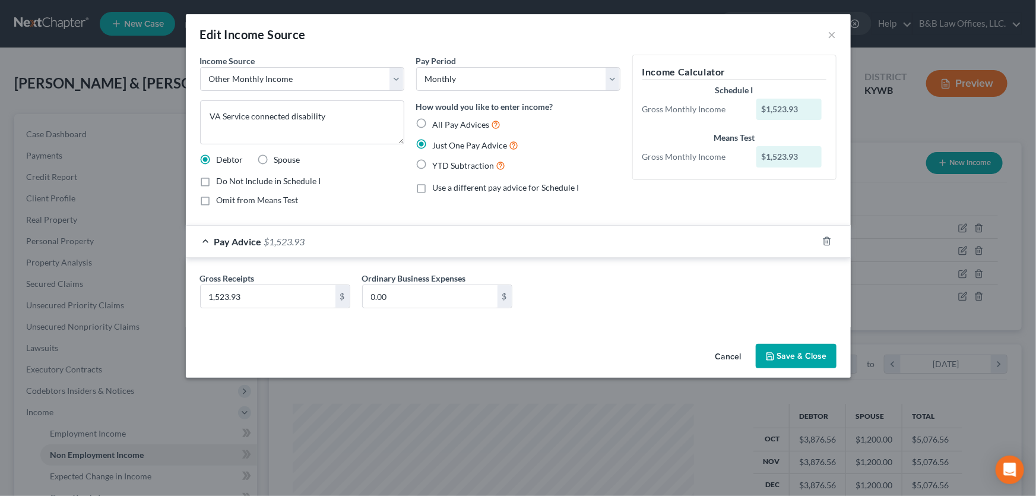
click at [720, 357] on button "Cancel" at bounding box center [728, 357] width 45 height 24
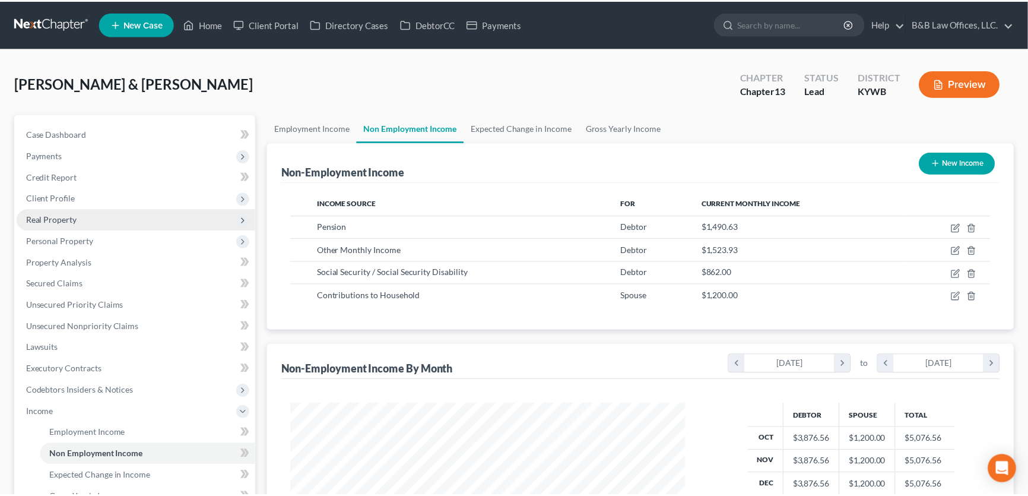
scroll to position [593577, 593368]
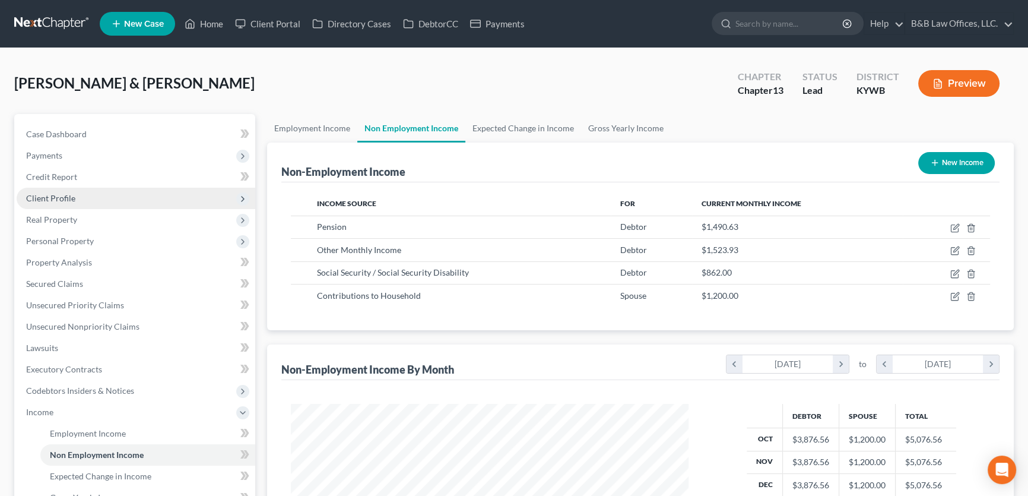
click at [91, 197] on span "Client Profile" at bounding box center [136, 198] width 239 height 21
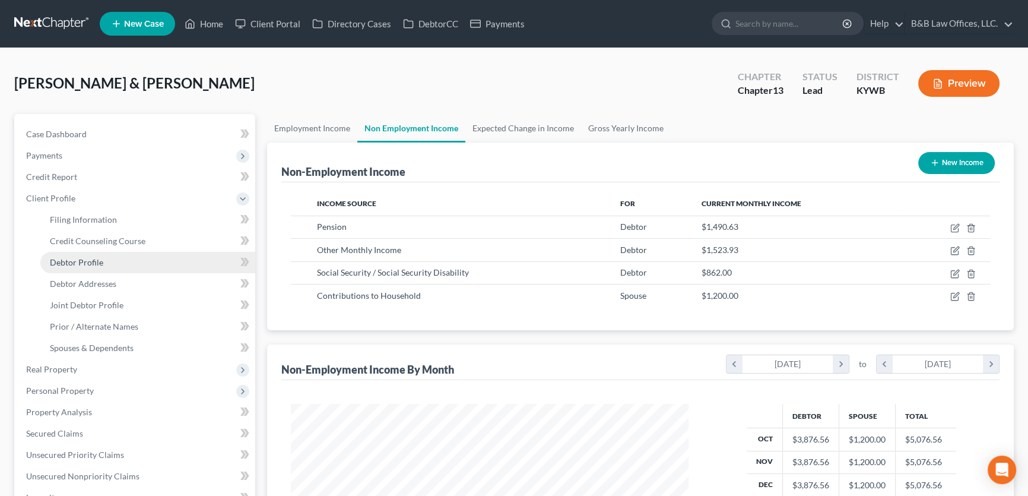
click at [100, 264] on span "Debtor Profile" at bounding box center [76, 262] width 53 height 10
select select "1"
select select "2"
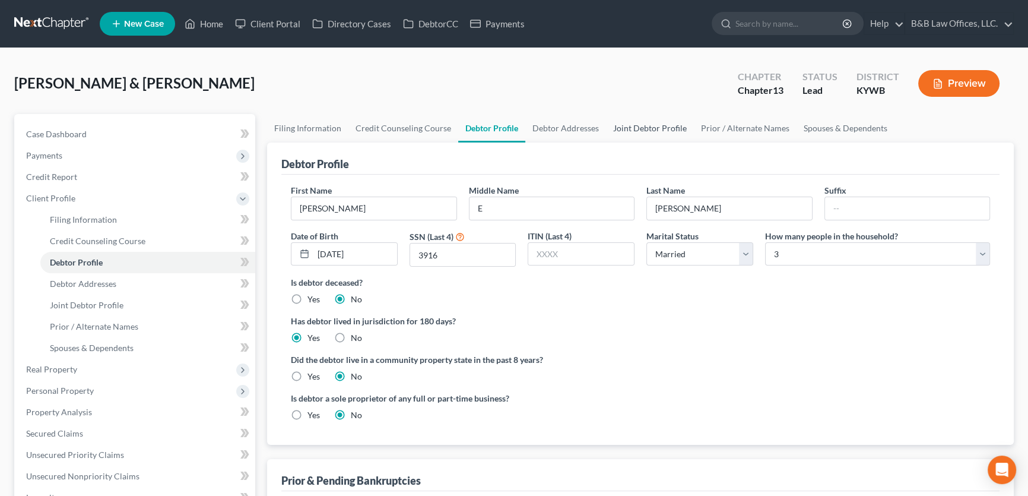
click at [657, 128] on link "Joint Debtor Profile" at bounding box center [650, 128] width 88 height 29
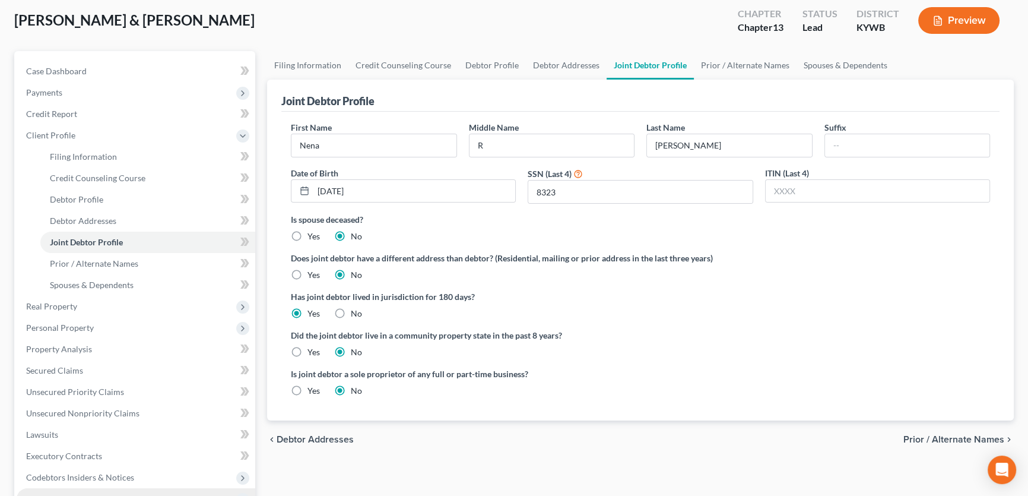
scroll to position [162, 0]
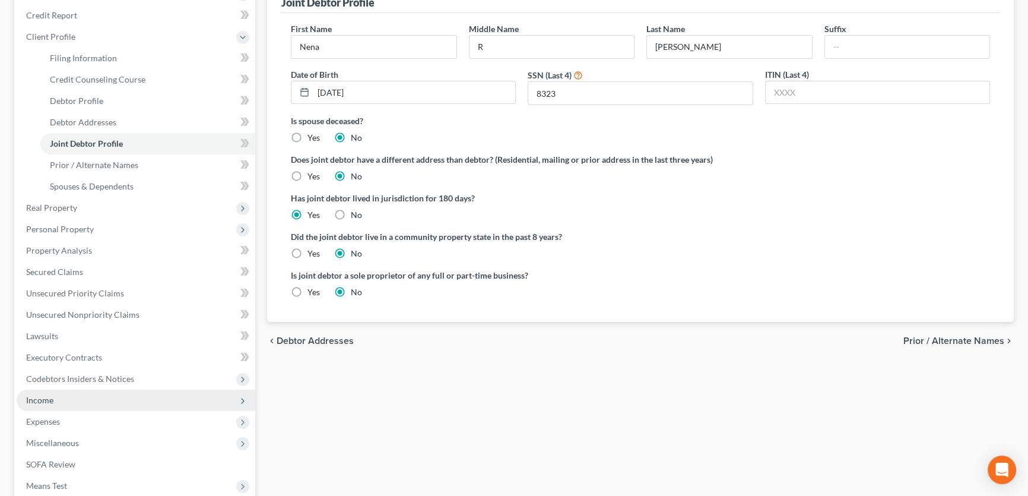
click at [80, 400] on span "Income" at bounding box center [136, 400] width 239 height 21
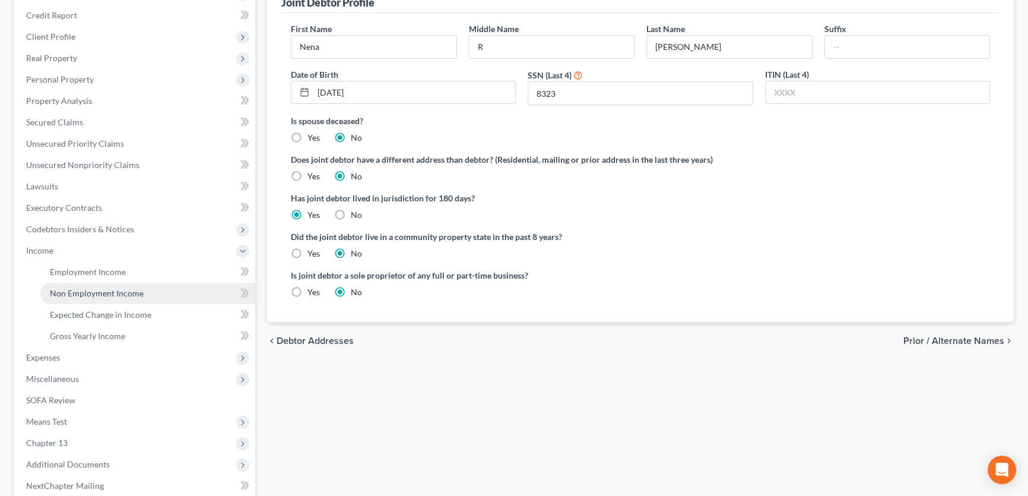
click at [100, 288] on span "Non Employment Income" at bounding box center [97, 293] width 94 height 10
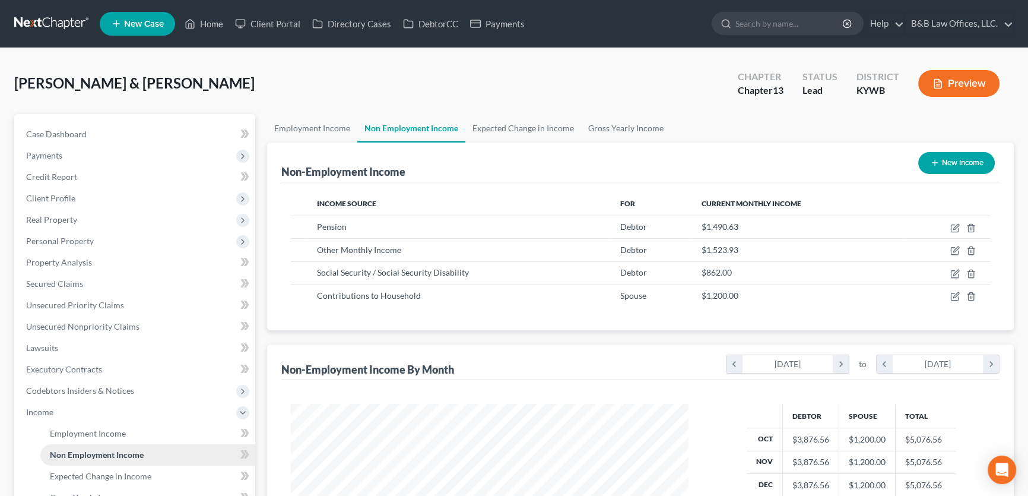
scroll to position [213, 422]
click at [95, 136] on link "Case Dashboard" at bounding box center [136, 134] width 239 height 21
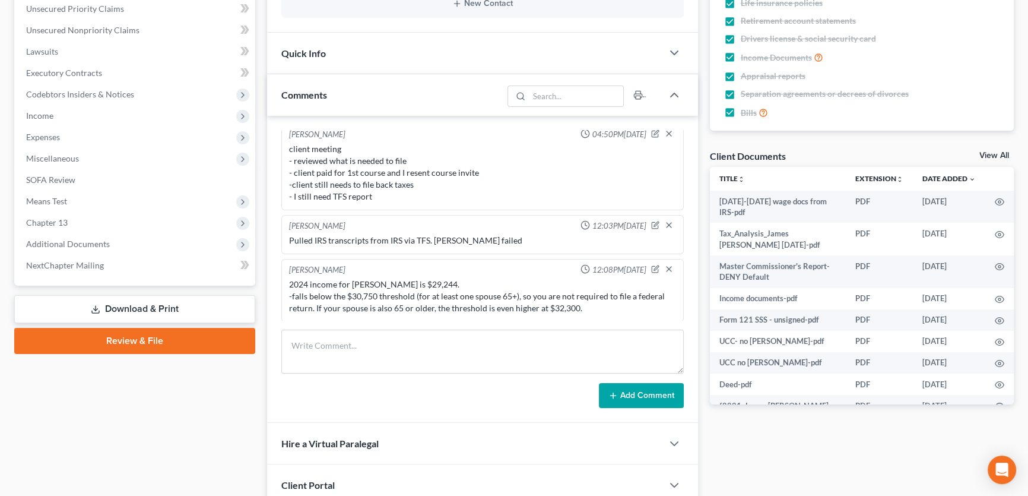
scroll to position [270, 0]
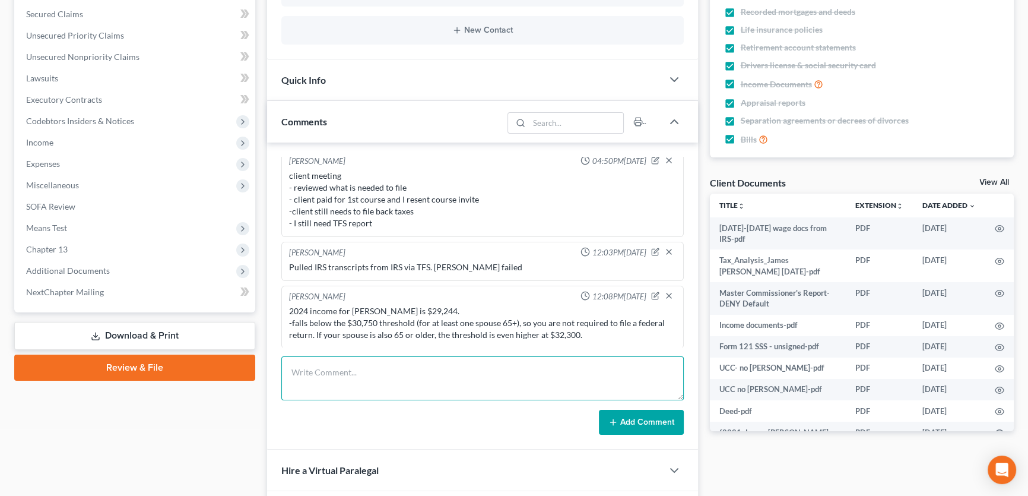
click at [322, 365] on textarea at bounding box center [482, 378] width 403 height 44
paste textarea "Federal Tax Return (IRS Form 1040) Your combined incomes for 2024 consist of $2…"
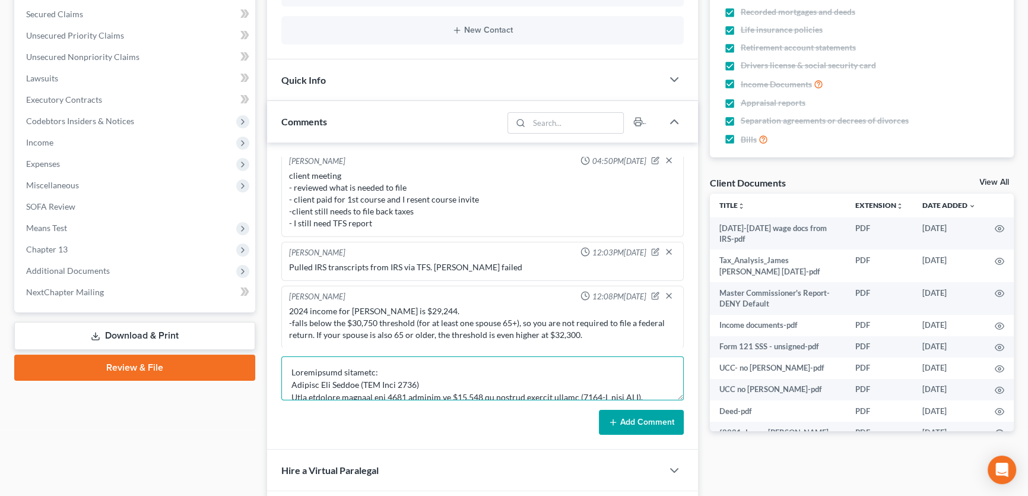
scroll to position [463, 0]
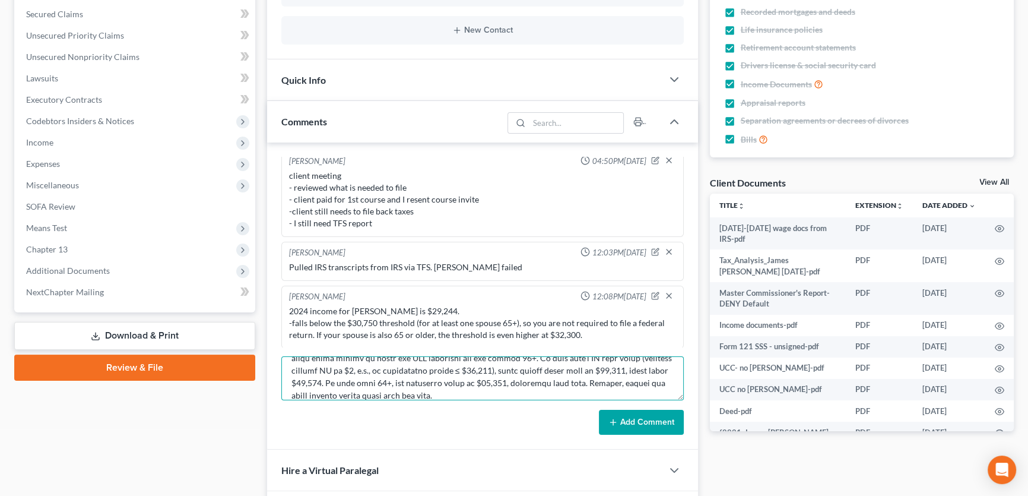
type textarea "Preliminary research: Federal Tax Return (IRS Form 1040) Your combined incomes …"
click at [659, 425] on button "Add Comment" at bounding box center [641, 422] width 85 height 25
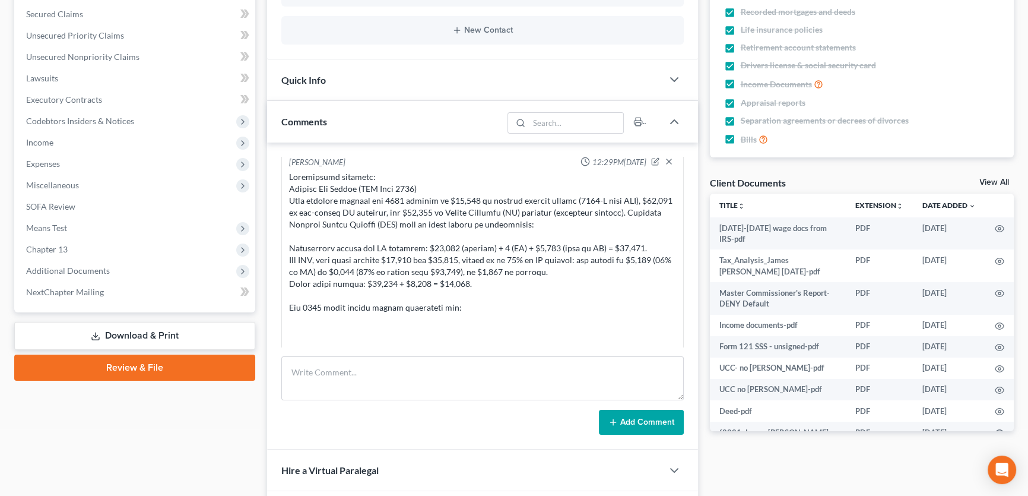
scroll to position [445, 0]
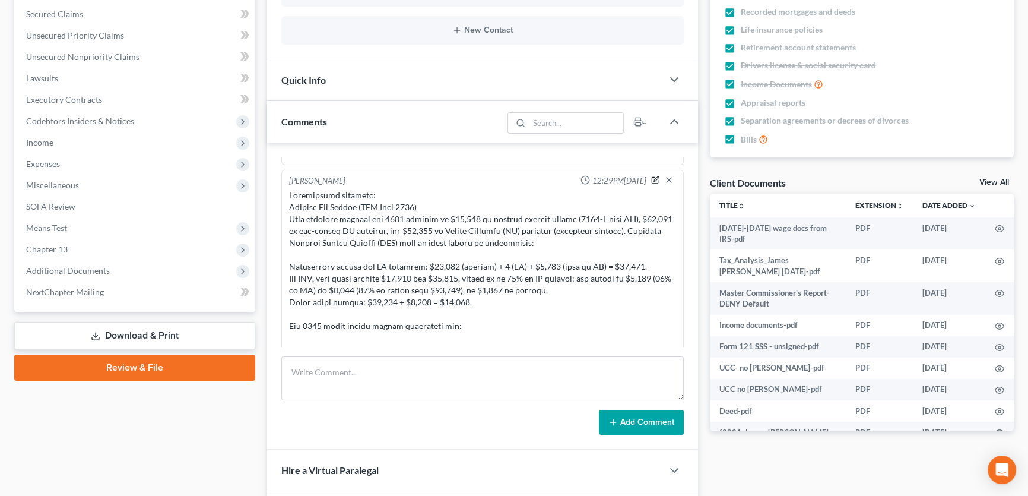
click at [651, 176] on icon "button" at bounding box center [655, 180] width 8 height 8
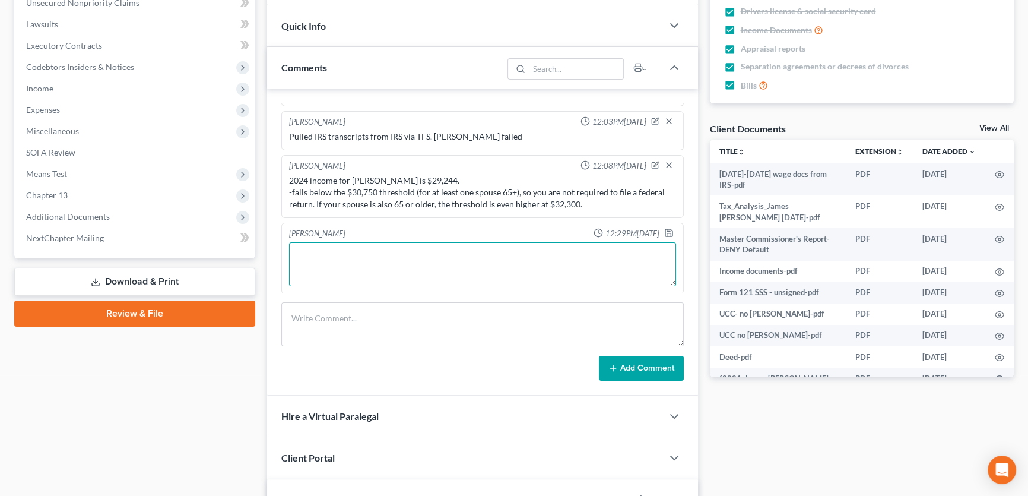
scroll to position [140, 0]
click at [530, 250] on textarea at bounding box center [482, 264] width 387 height 44
click at [296, 261] on textarea at bounding box center [482, 264] width 387 height 44
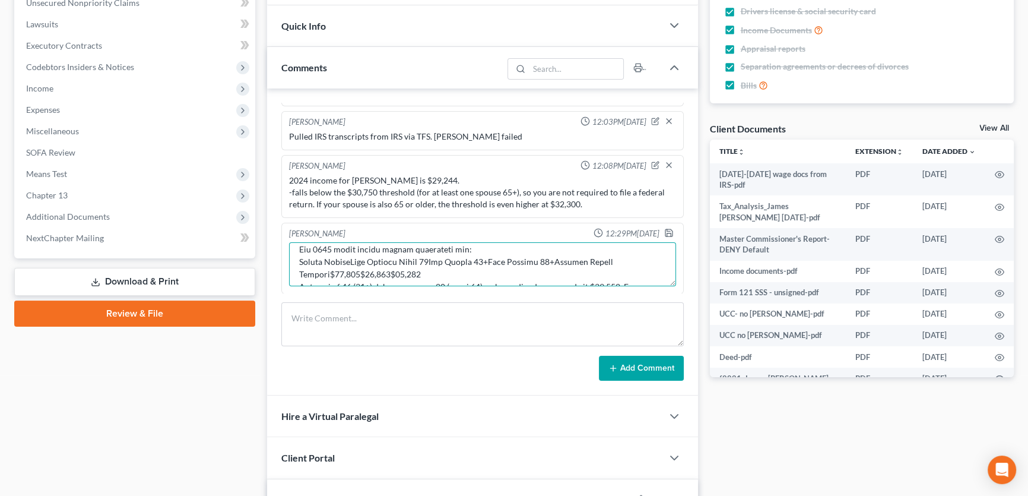
click at [342, 258] on textarea at bounding box center [482, 264] width 387 height 44
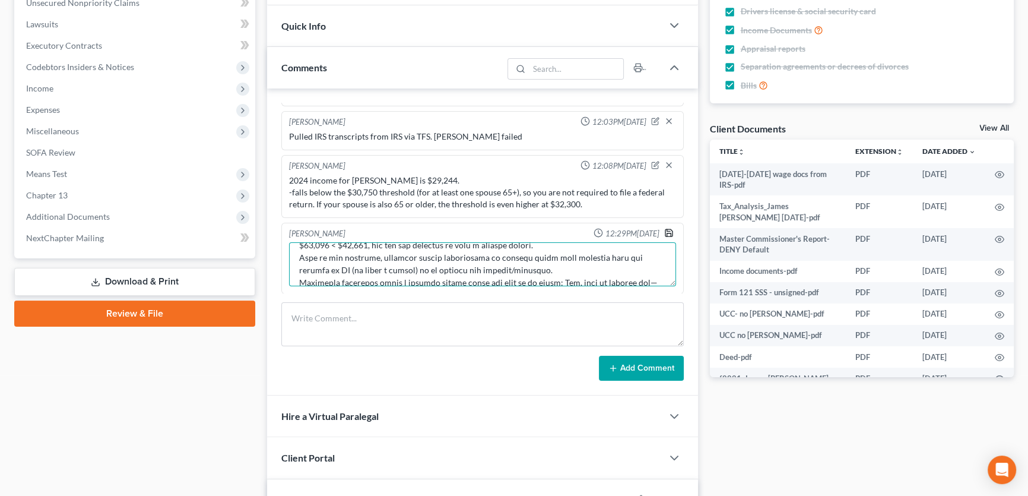
type textarea "Preliminary research: Federal Tax Return (IRS Form 1040) Your combined incomes …"
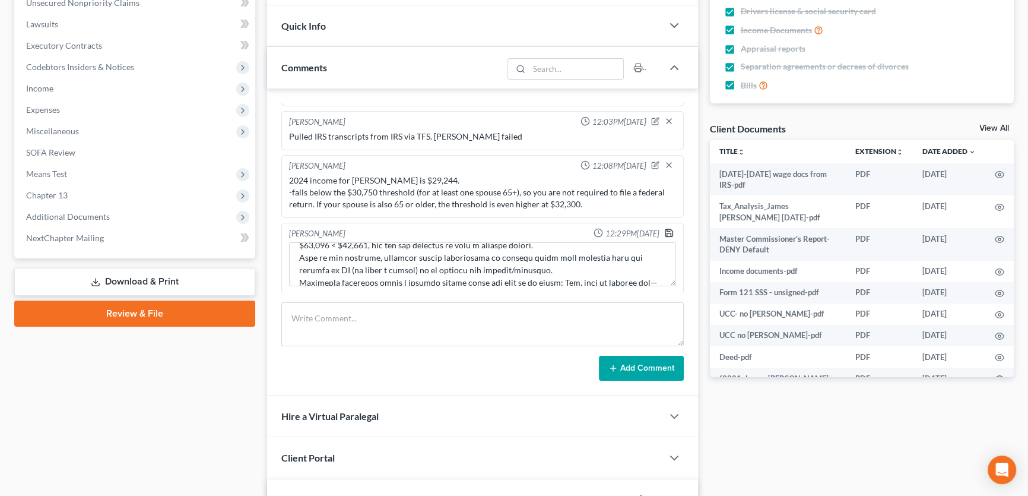
click at [664, 229] on icon "button" at bounding box center [669, 233] width 10 height 10
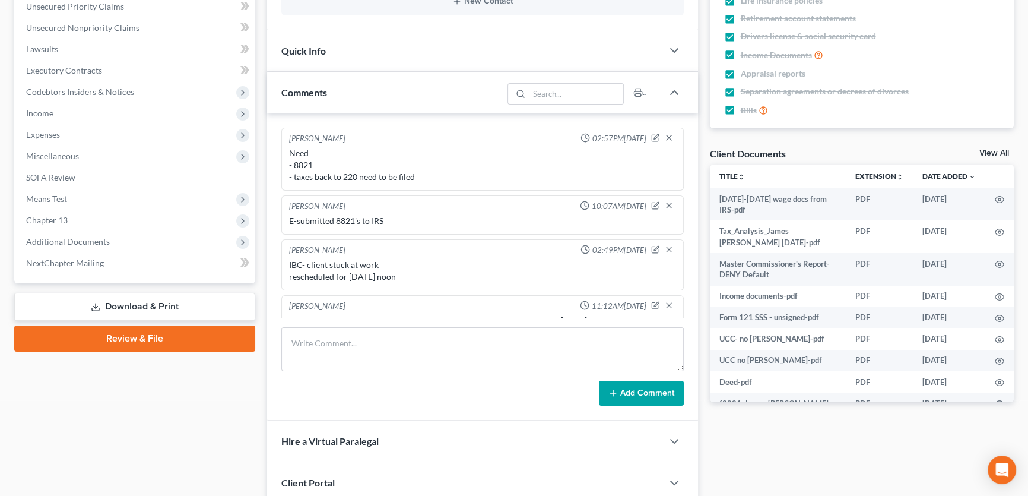
scroll to position [125, 0]
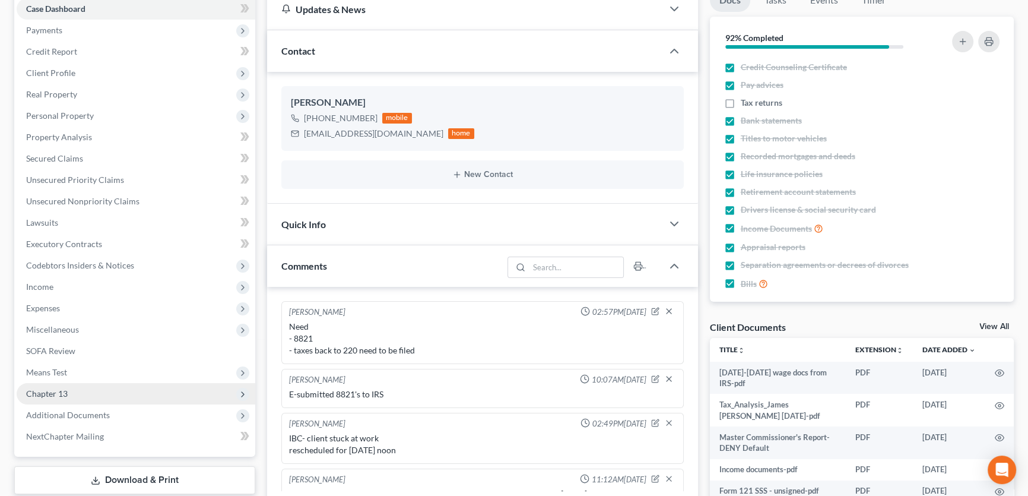
click at [68, 393] on span "Chapter 13" at bounding box center [136, 393] width 239 height 21
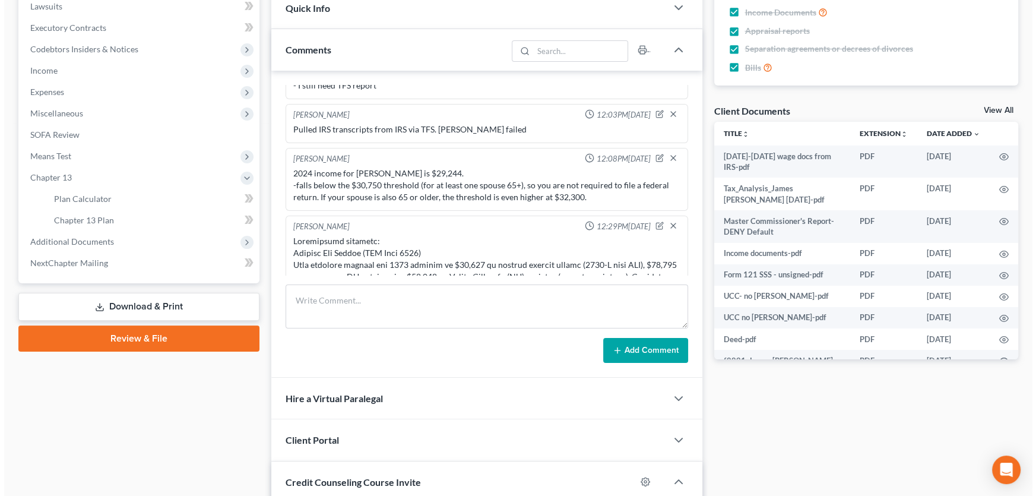
scroll to position [352, 0]
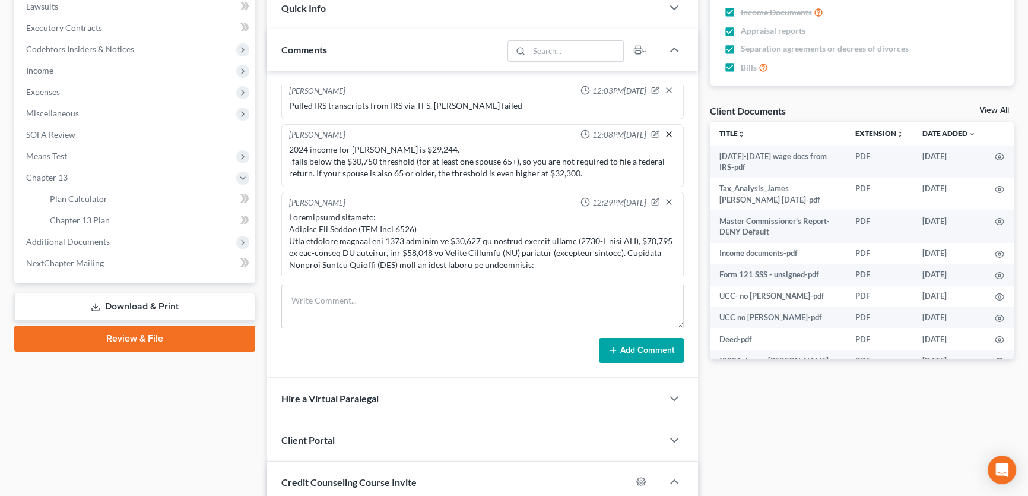
click at [664, 132] on icon "button" at bounding box center [669, 134] width 10 height 10
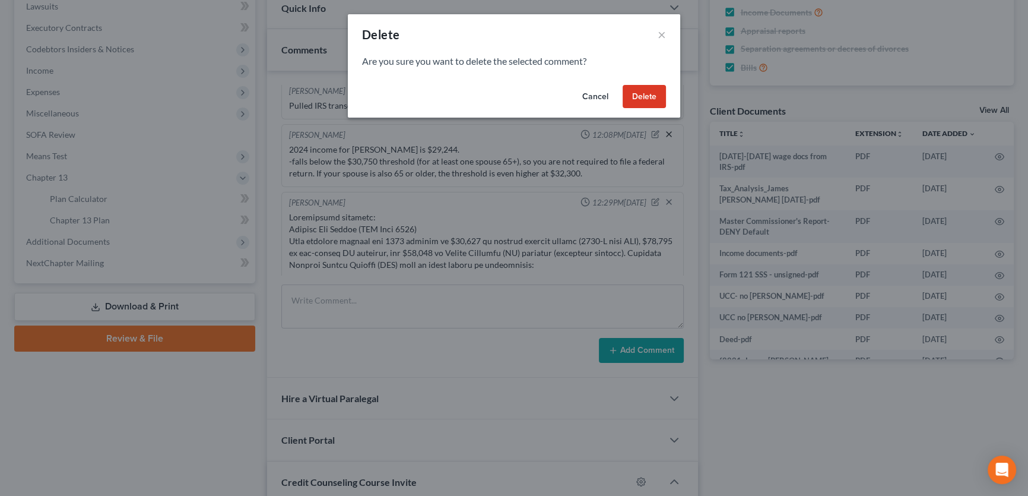
scroll to position [387, 0]
click at [660, 101] on button "Delete" at bounding box center [648, 97] width 43 height 24
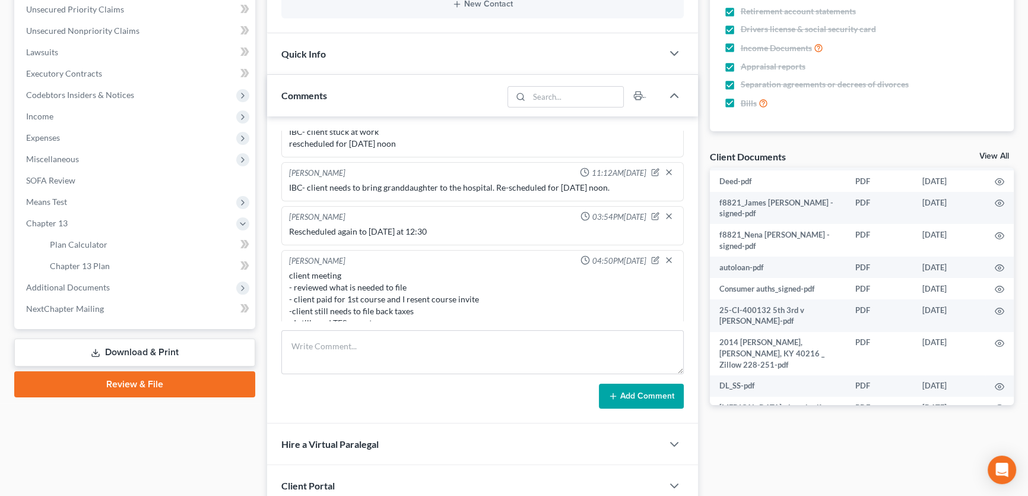
scroll to position [324, 0]
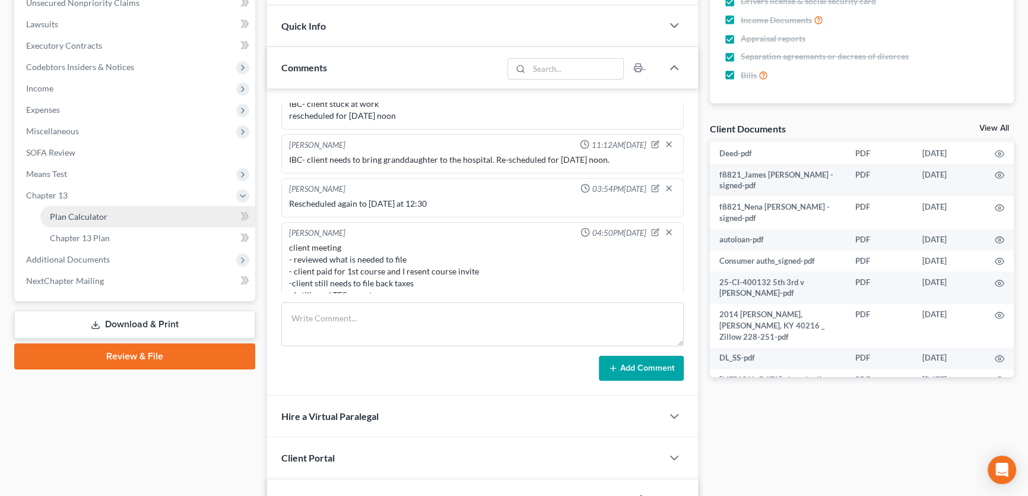
click at [88, 216] on span "Plan Calculator" at bounding box center [79, 216] width 58 height 10
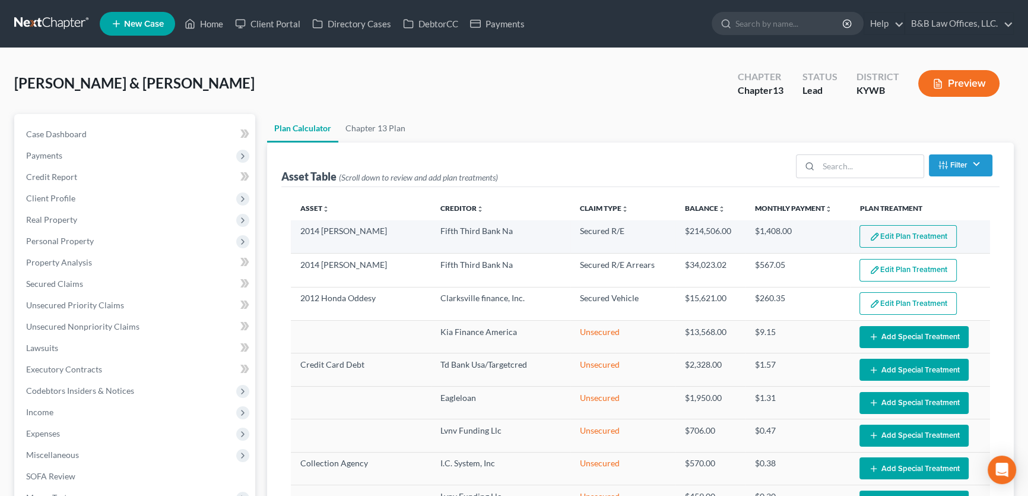
select select "59"
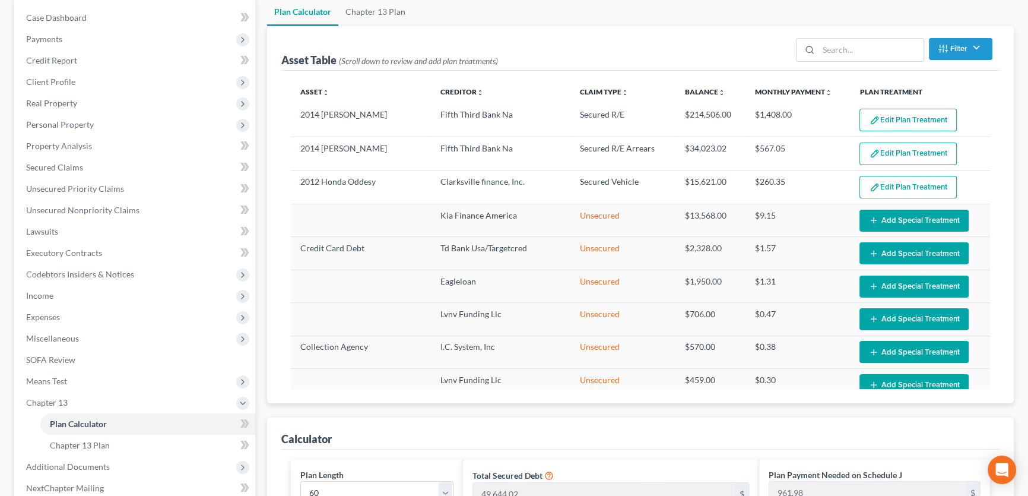
scroll to position [162, 0]
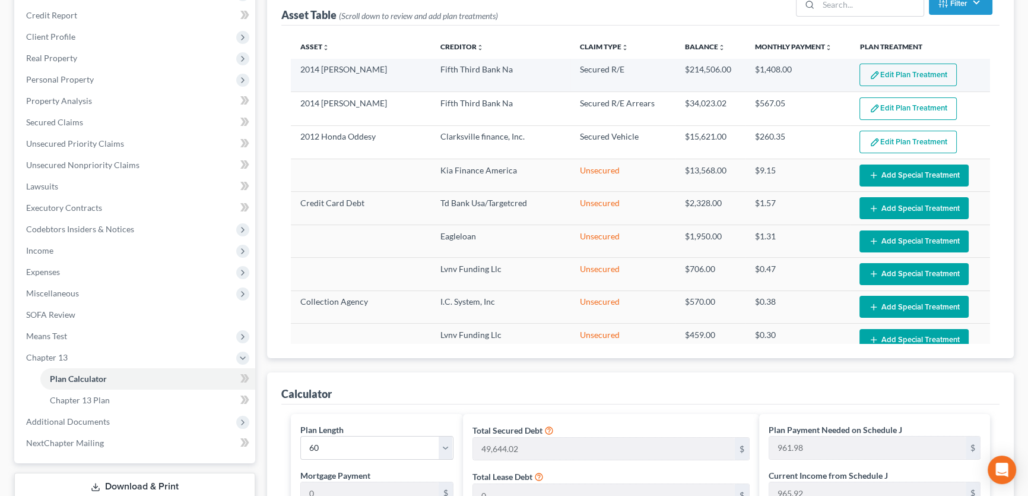
click at [910, 69] on button "Edit Plan Treatment" at bounding box center [908, 75] width 97 height 23
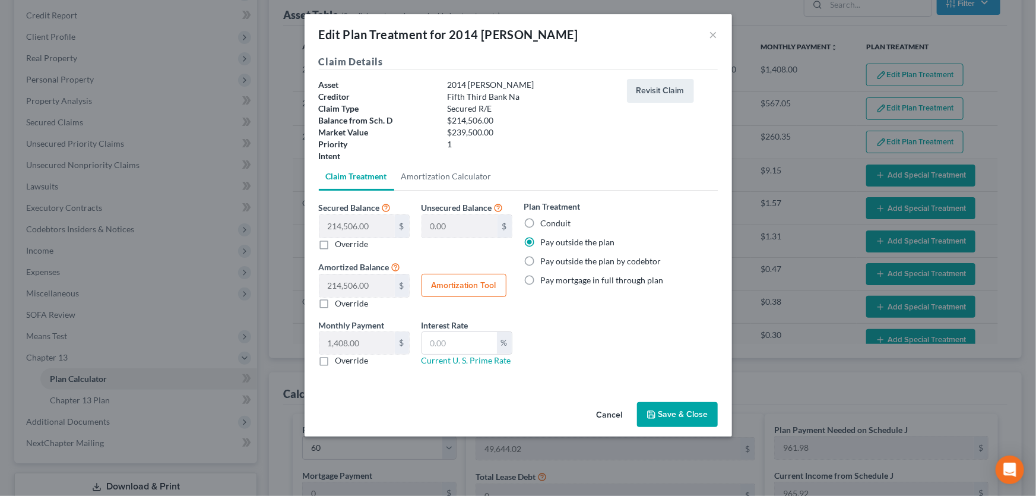
click at [618, 413] on button "Cancel" at bounding box center [609, 415] width 45 height 24
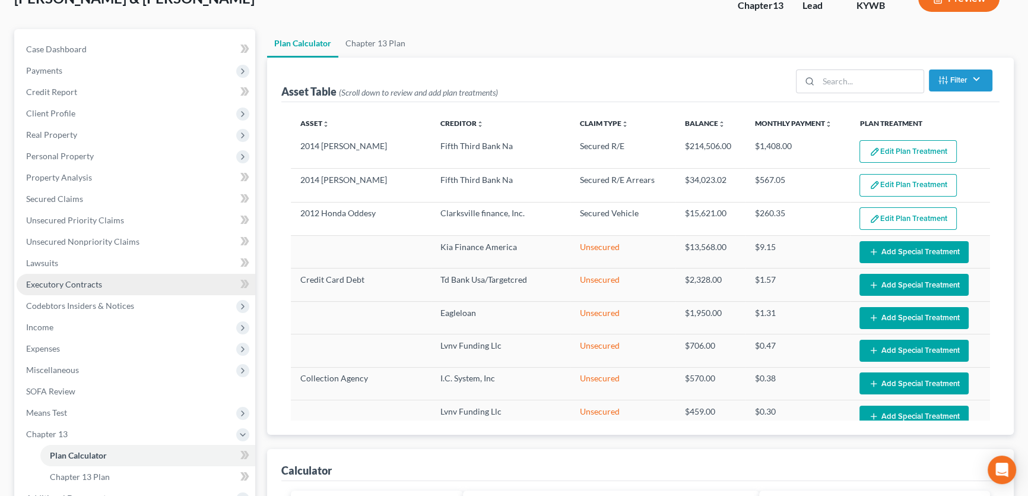
scroll to position [53, 0]
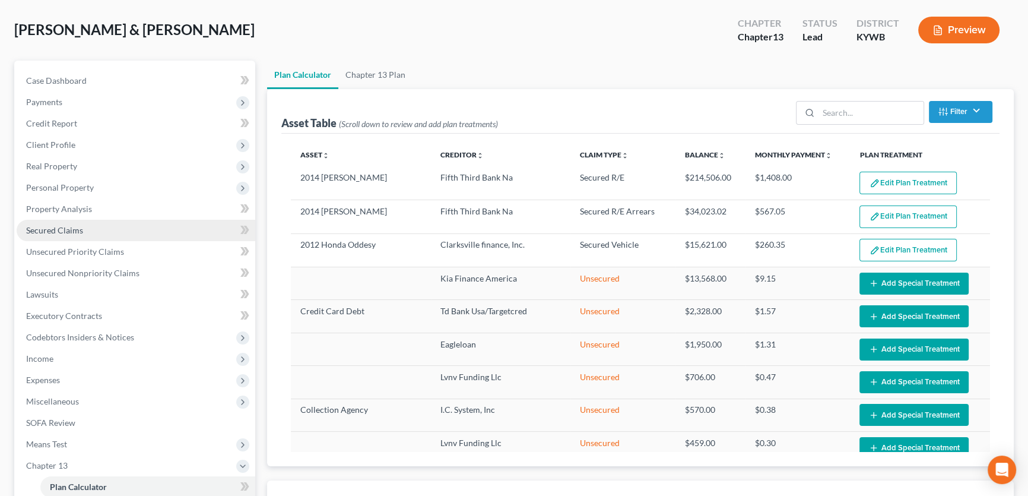
click at [49, 229] on span "Secured Claims" at bounding box center [54, 230] width 57 height 10
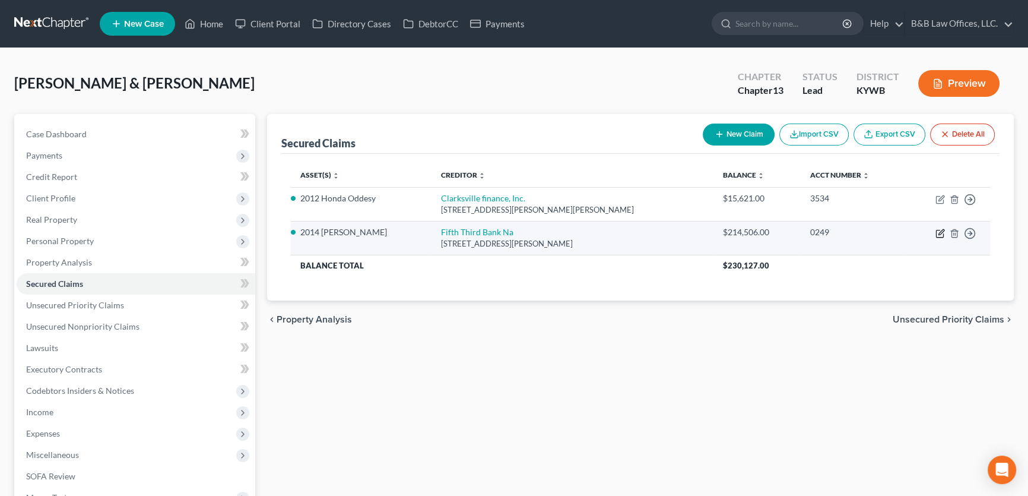
click at [940, 233] on icon "button" at bounding box center [941, 231] width 5 height 5
select select "36"
select select "8"
select select "2"
select select "0"
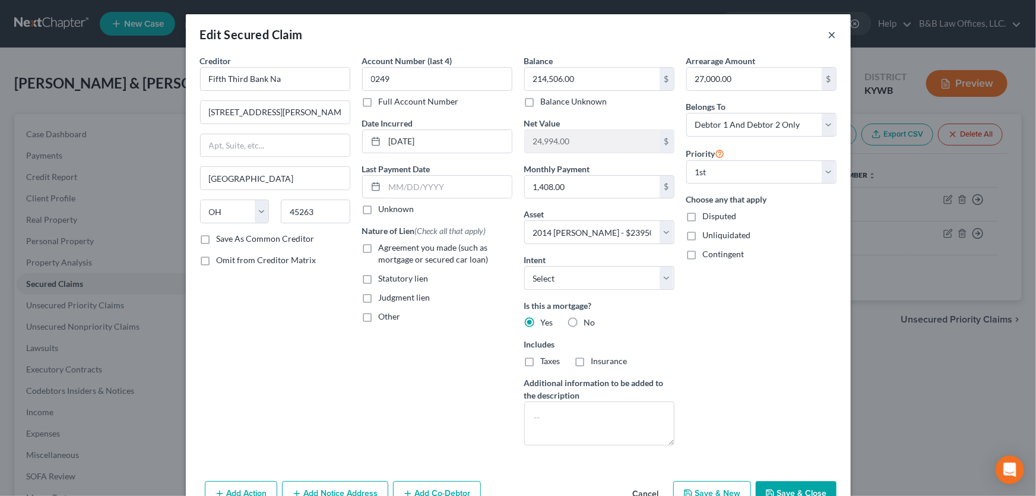
click at [828, 35] on button "×" at bounding box center [832, 34] width 8 height 14
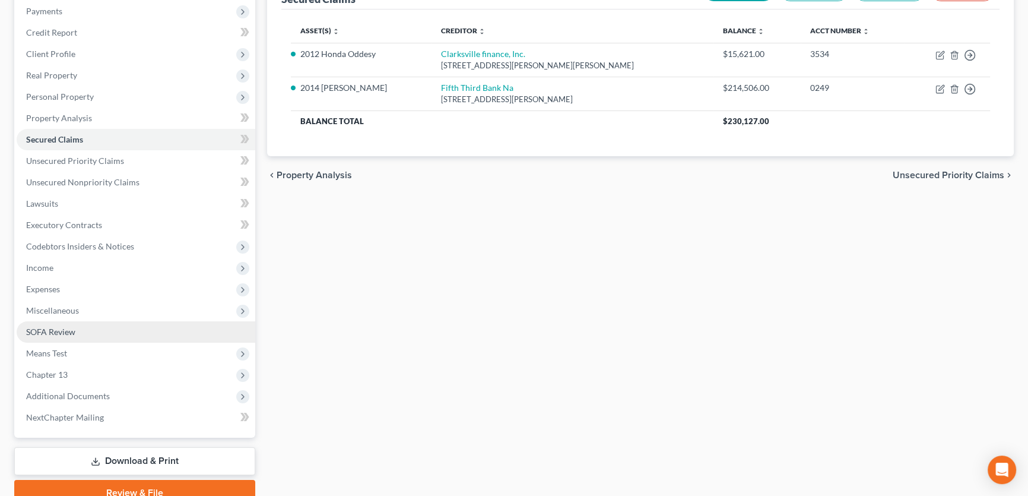
scroll to position [144, 0]
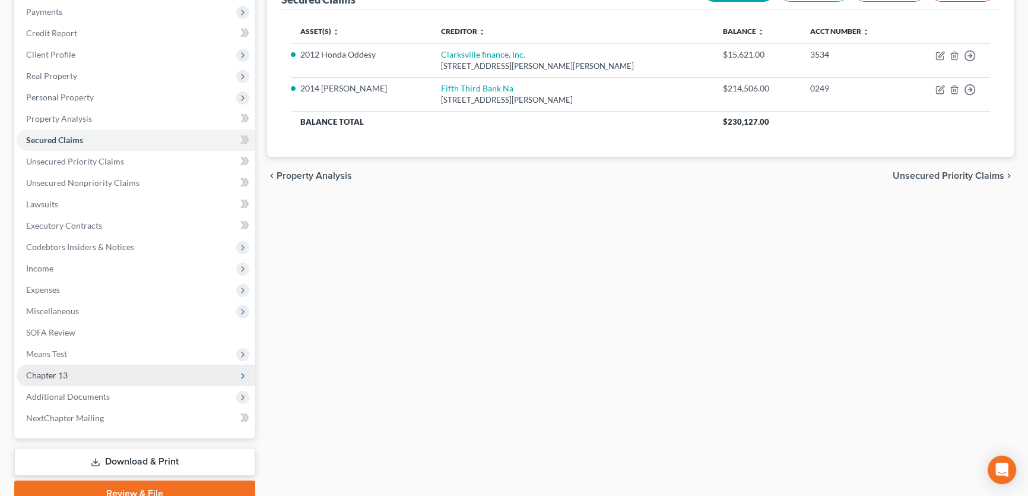
click at [74, 373] on span "Chapter 13" at bounding box center [136, 375] width 239 height 21
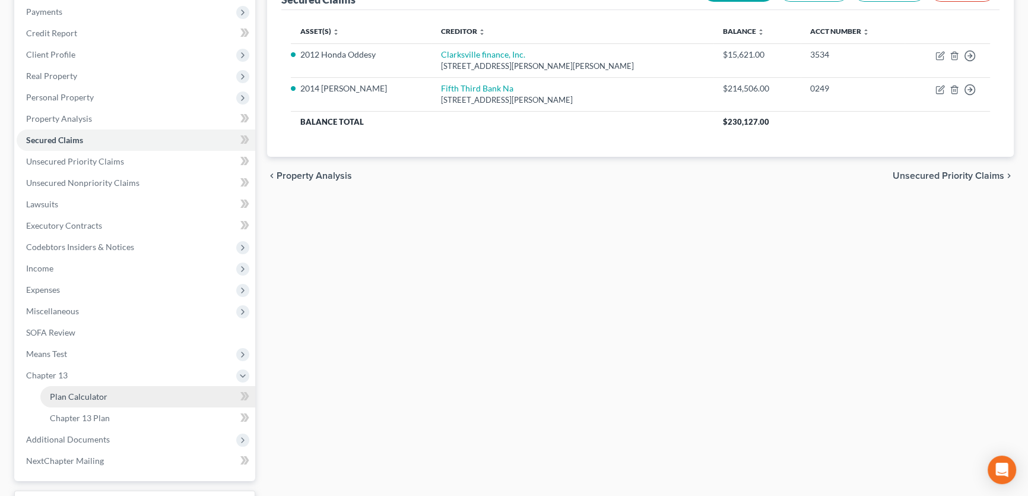
click at [97, 392] on span "Plan Calculator" at bounding box center [79, 396] width 58 height 10
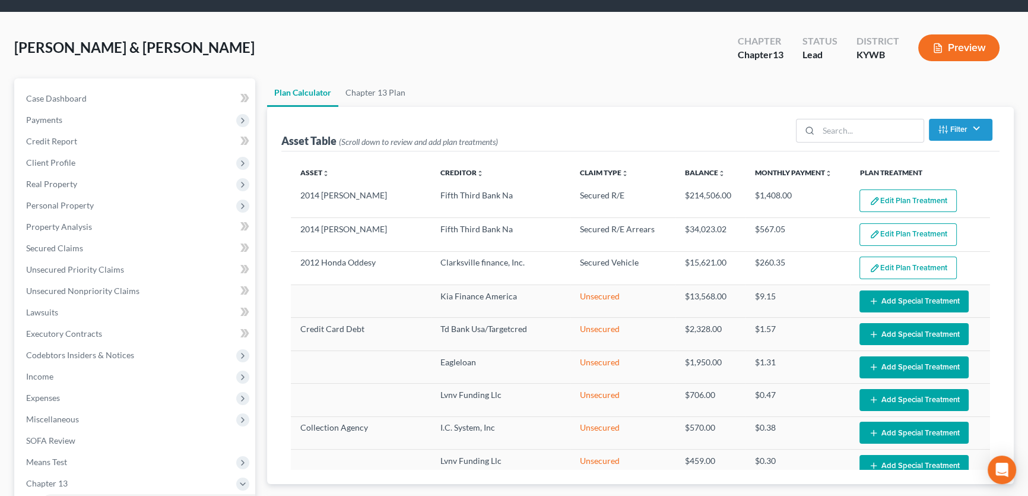
scroll to position [107, 0]
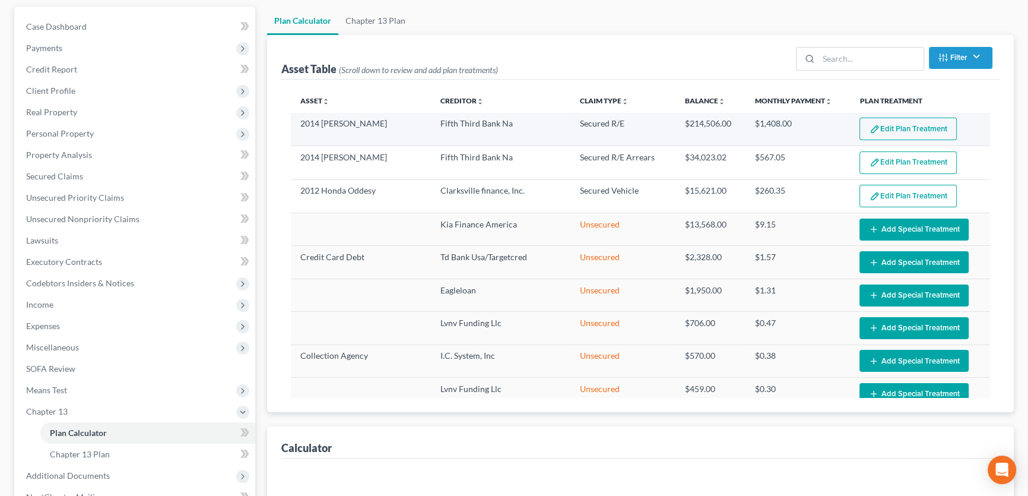
click at [889, 126] on button "Edit Plan Treatment" at bounding box center [908, 129] width 97 height 23
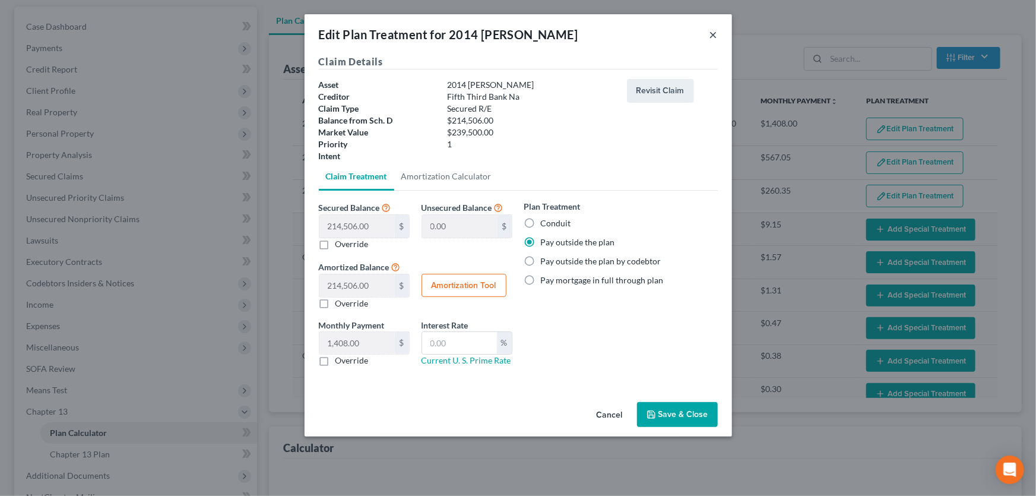
click at [713, 33] on button "×" at bounding box center [714, 34] width 8 height 14
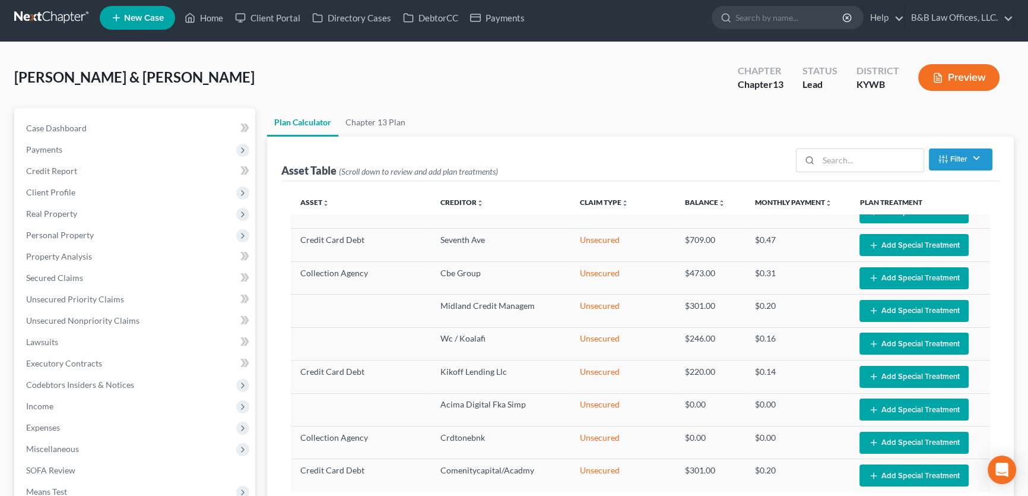
scroll to position [0, 0]
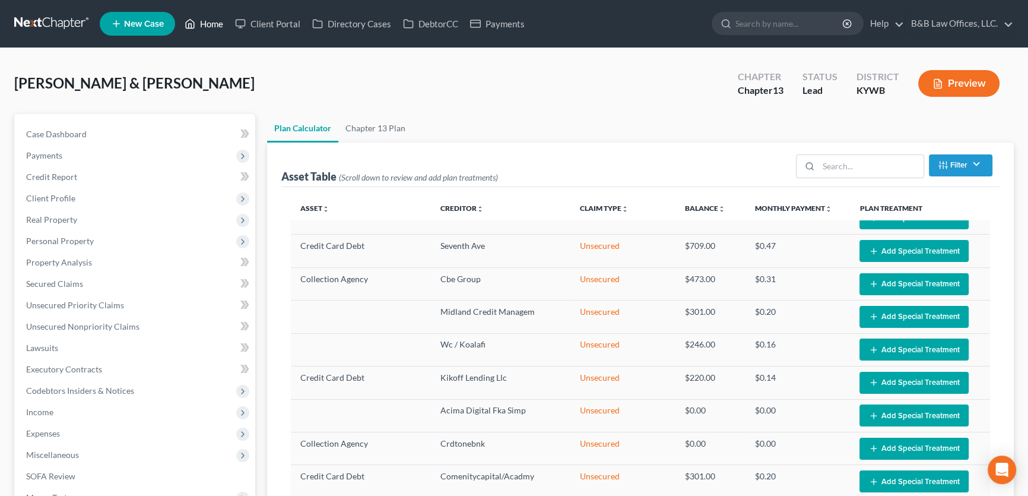
click at [207, 23] on link "Home" at bounding box center [204, 23] width 50 height 21
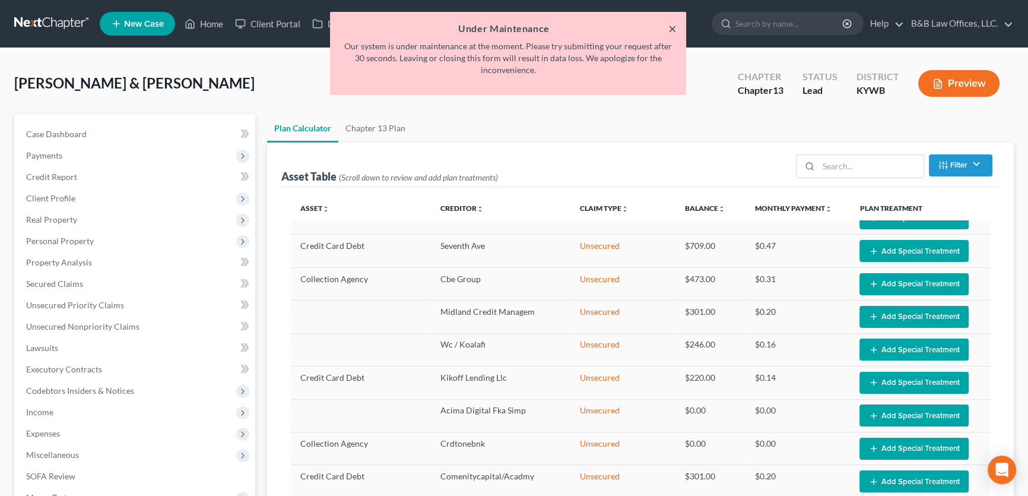
click at [675, 27] on button "×" at bounding box center [673, 28] width 8 height 14
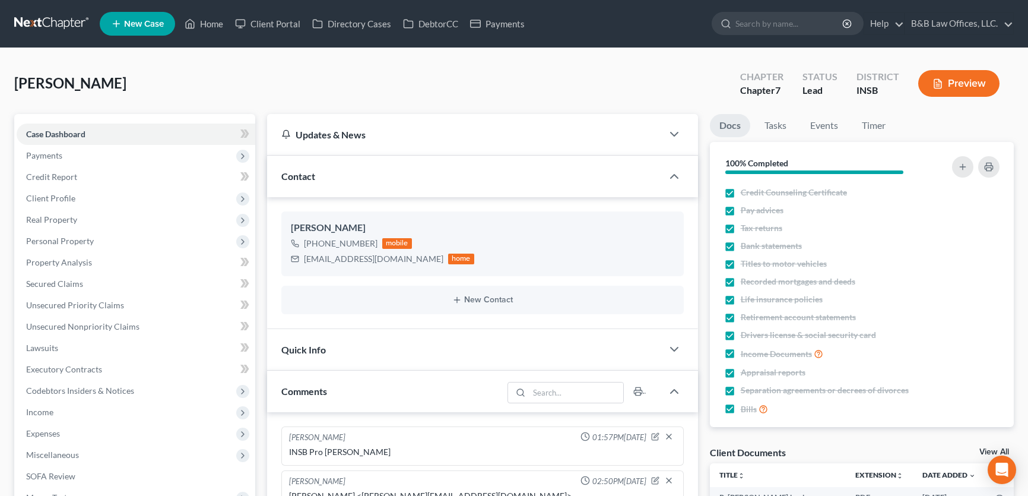
select select "0"
